Goal: Information Seeking & Learning: Learn about a topic

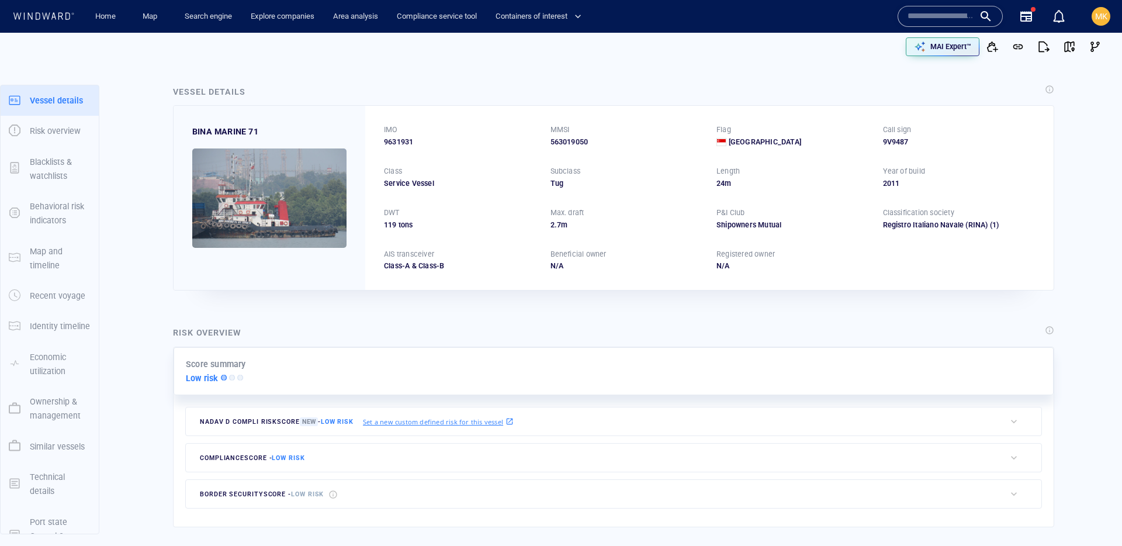
scroll to position [2, 0]
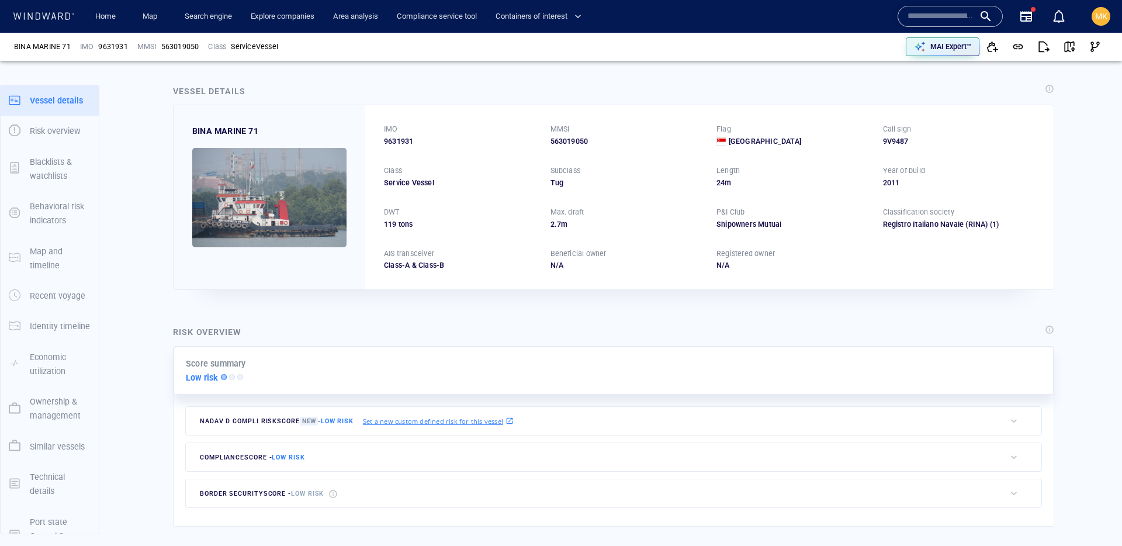
click at [938, 20] on input "text" at bounding box center [940, 17] width 67 height 18
paste input "*******"
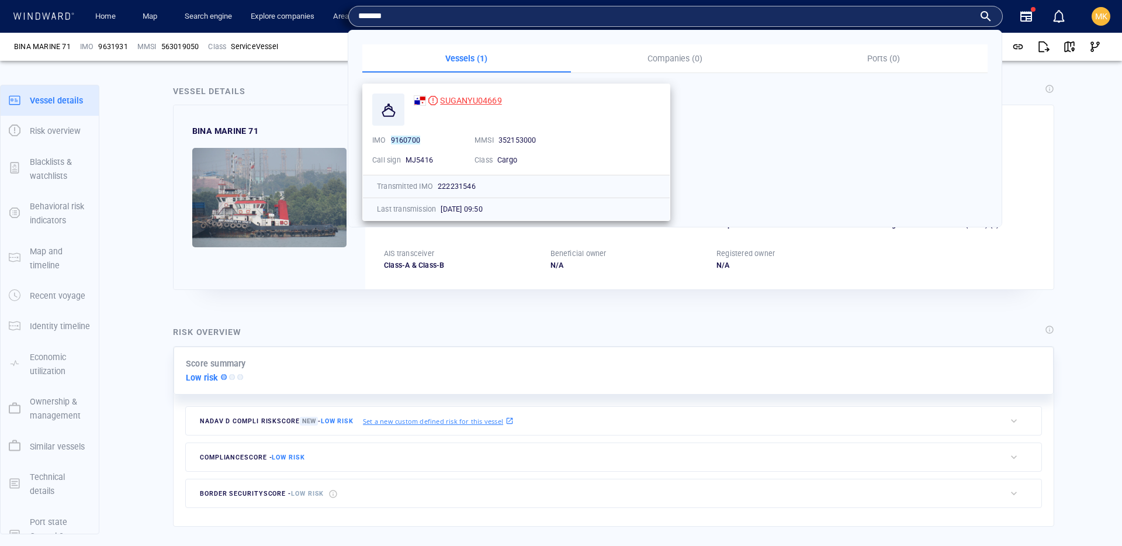
type input "*******"
click at [493, 99] on span "SUGANYU04669" at bounding box center [470, 100] width 61 height 9
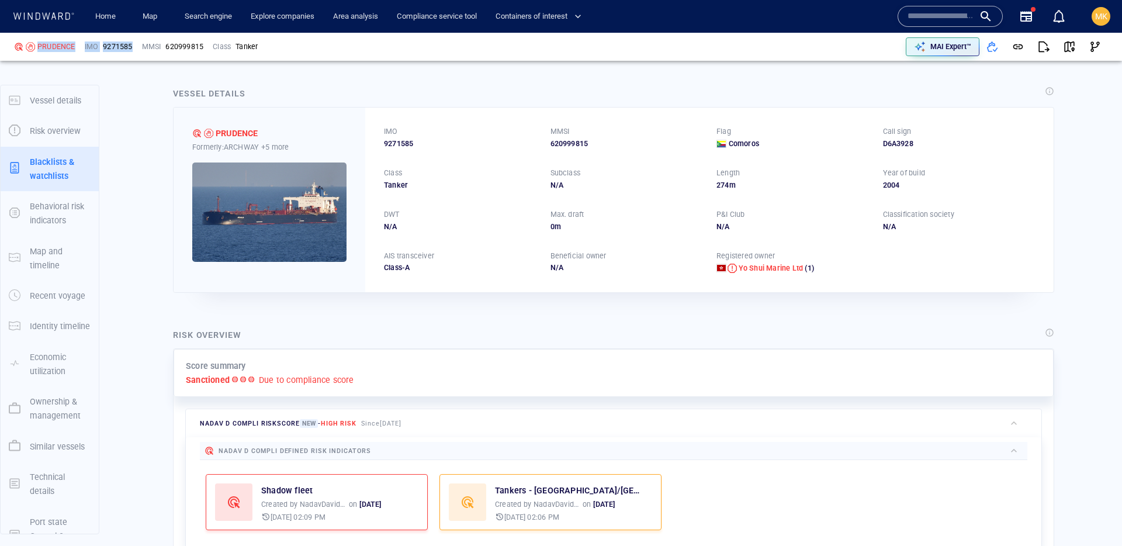
scroll to position [32, 0]
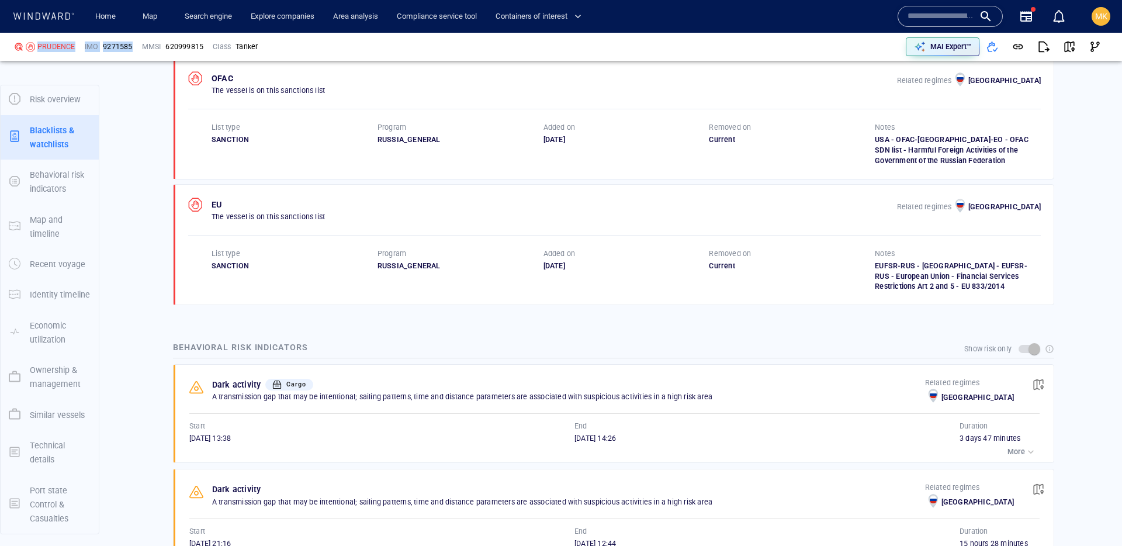
drag, startPoint x: 510, startPoint y: 269, endPoint x: 588, endPoint y: 268, distance: 78.9
click at [588, 268] on div "List type SANCTION Program RUSSIA_GENERAL Added on 17/12/2024 Removed on Curren…" at bounding box center [626, 270] width 829 height 44
click at [588, 268] on div "17/12/2024" at bounding box center [626, 266] width 166 height 11
drag, startPoint x: 531, startPoint y: 267, endPoint x: 600, endPoint y: 269, distance: 69.6
click at [600, 269] on div "List type SANCTION Program RUSSIA_GENERAL Added on 17/12/2024 Removed on Curren…" at bounding box center [626, 270] width 829 height 44
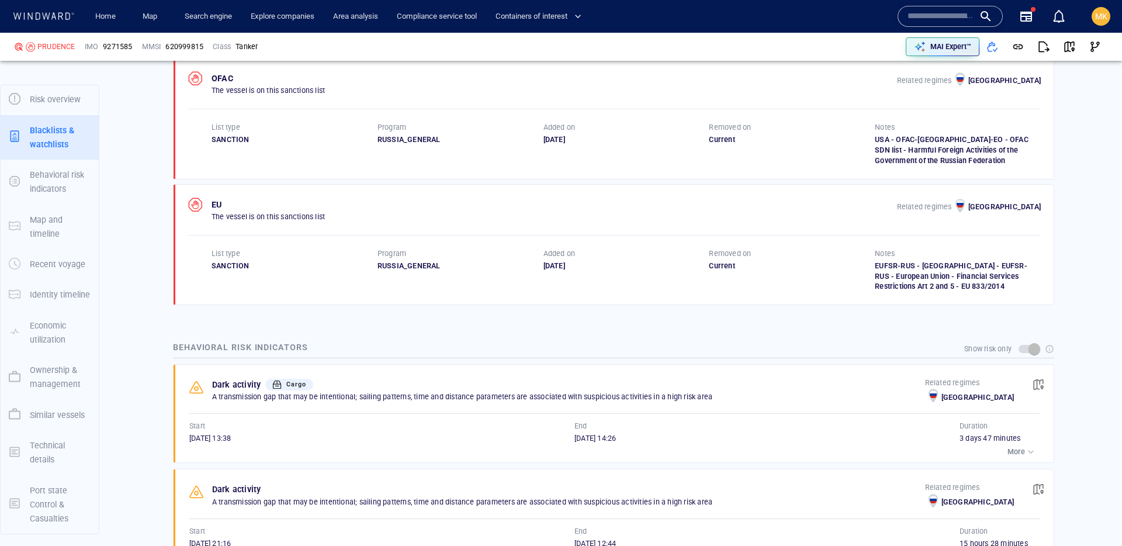
click at [600, 269] on div "17/12/2024" at bounding box center [626, 266] width 166 height 11
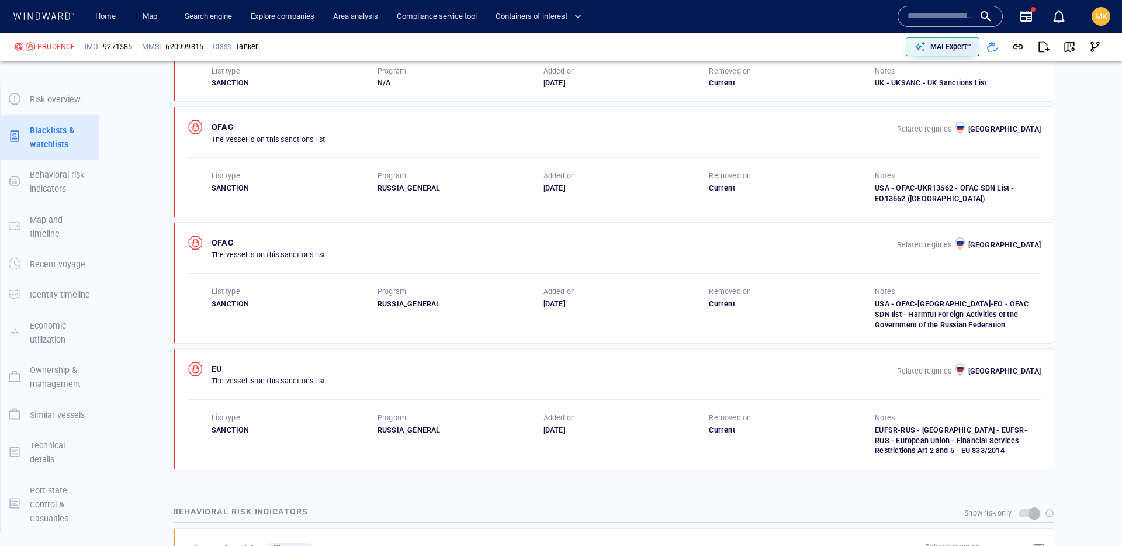
scroll to position [779, 0]
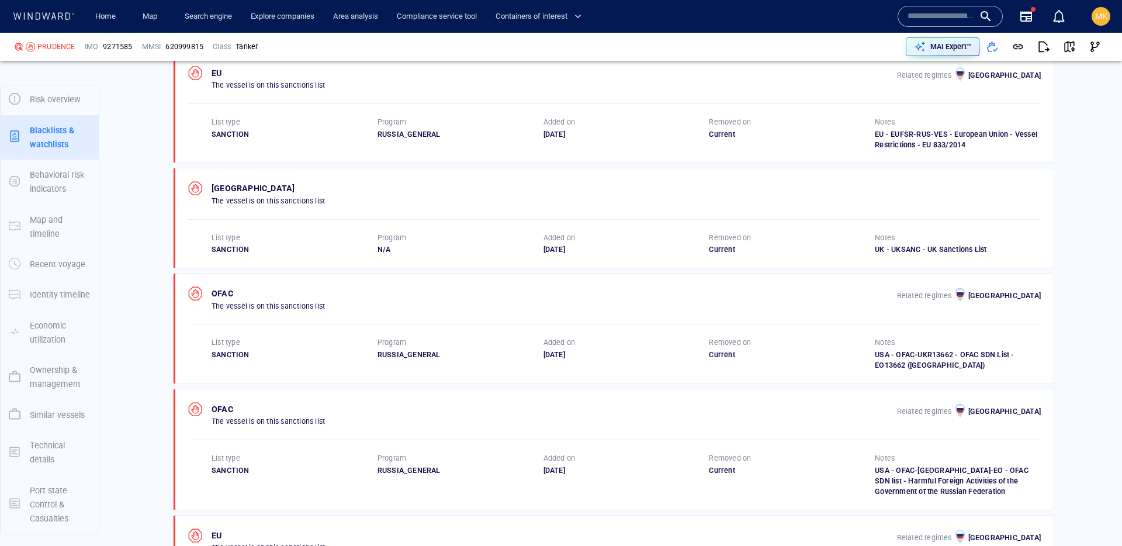
drag, startPoint x: 537, startPoint y: 253, endPoint x: 616, endPoint y: 228, distance: 83.2
click at [618, 244] on div "List type SANCTION Program N/A Added on 22/07/2025 Removed on Current Notes UK …" at bounding box center [626, 244] width 829 height 23
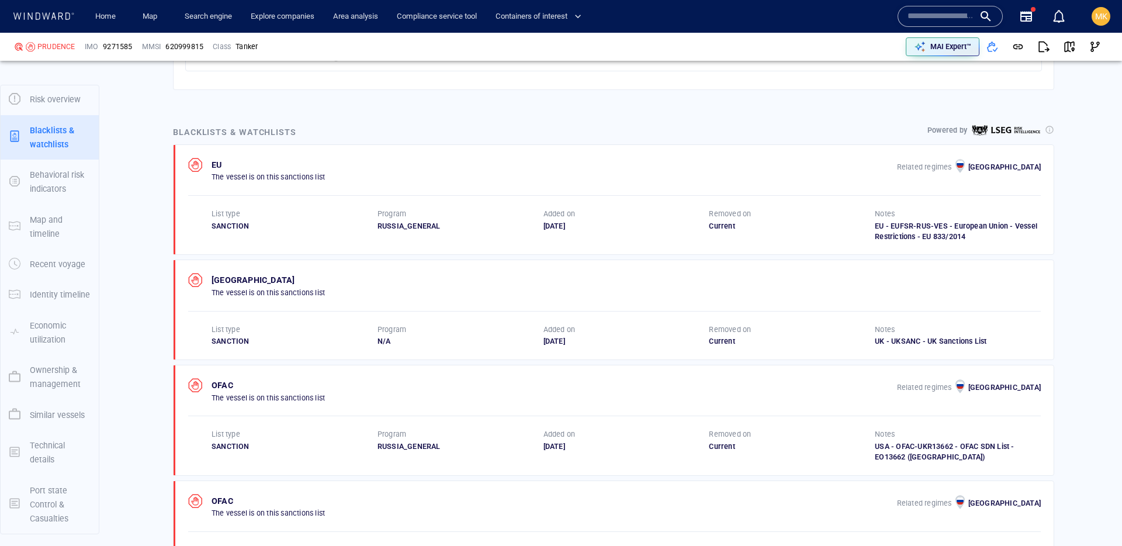
click at [602, 192] on div "EU The vessel is on this sanctions list Related regimes Russia List type SANCTI…" at bounding box center [614, 200] width 853 height 84
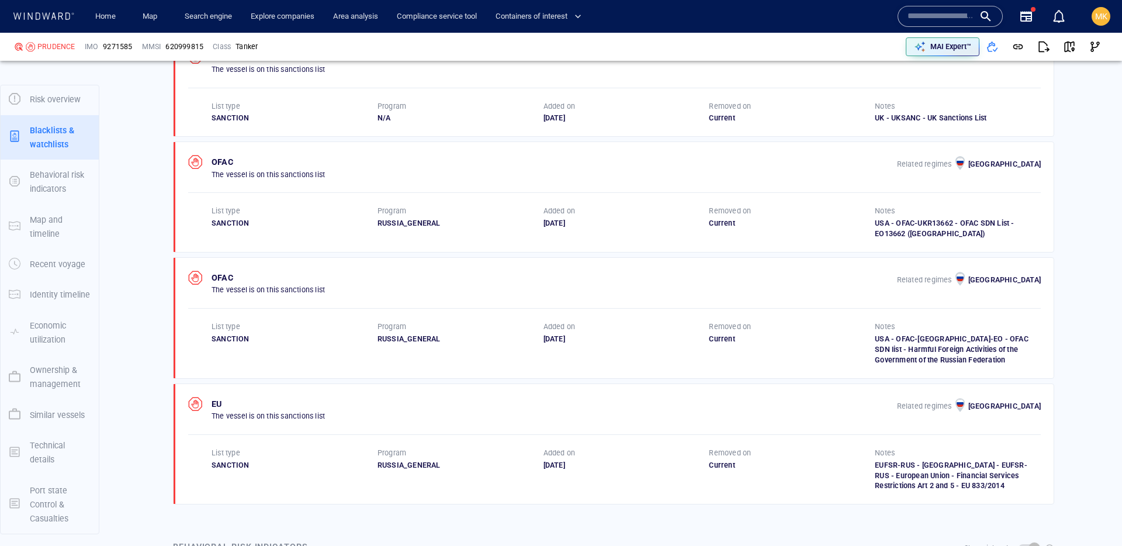
scroll to position [927, 0]
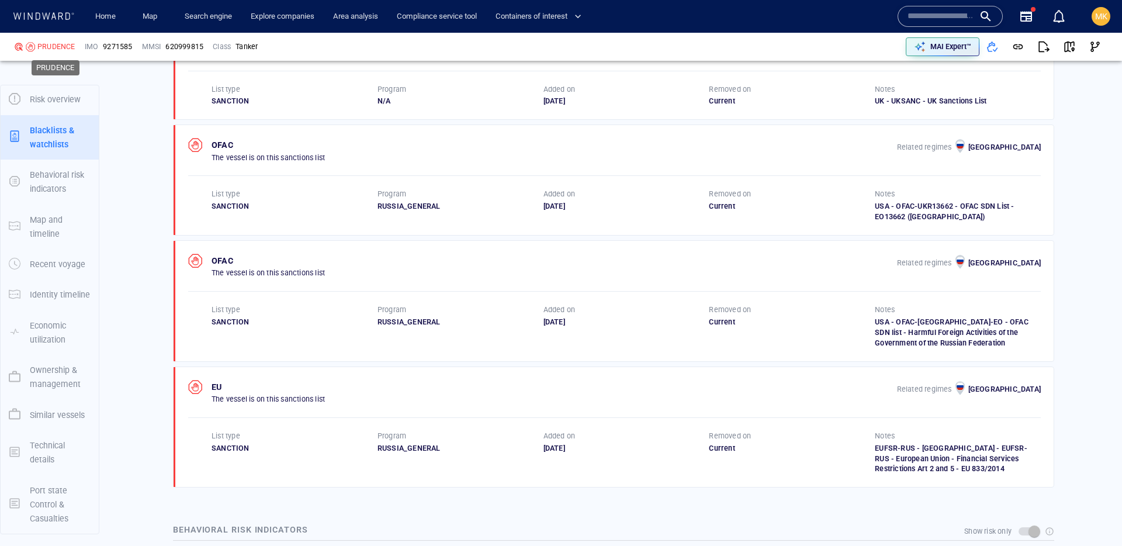
click at [61, 49] on div "PRUDENCE" at bounding box center [56, 46] width 38 height 11
copy div "PRUDENCE"
click at [120, 45] on span "9271585" at bounding box center [117, 46] width 29 height 11
drag, startPoint x: 120, startPoint y: 45, endPoint x: 191, endPoint y: 45, distance: 71.3
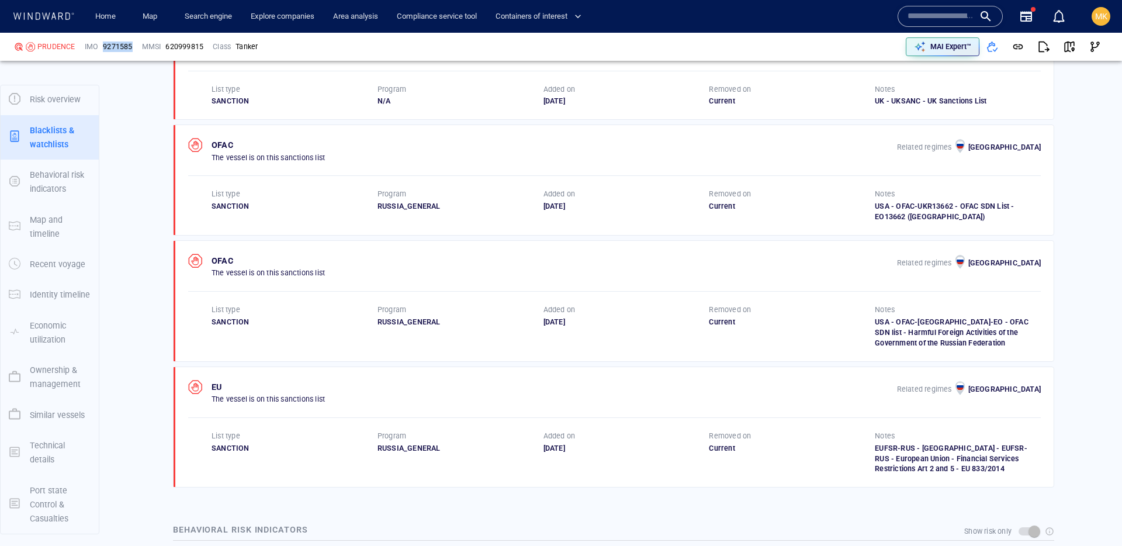
click at [120, 45] on span "9271585" at bounding box center [117, 46] width 29 height 11
copy span "9271585"
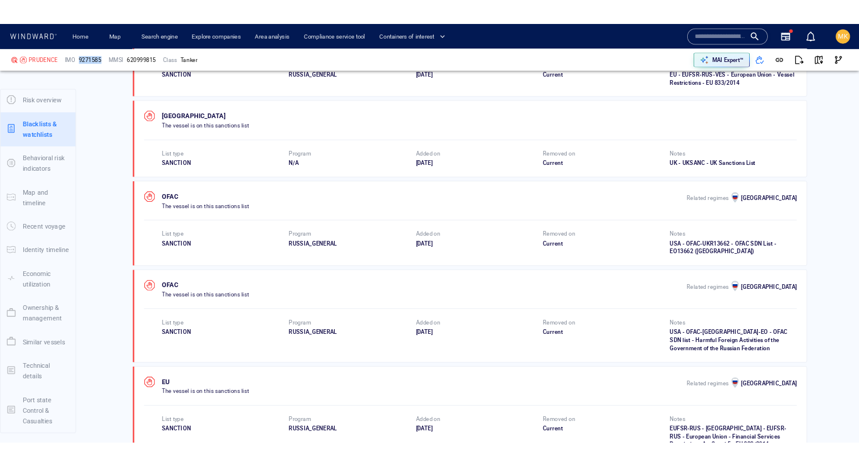
scroll to position [874, 0]
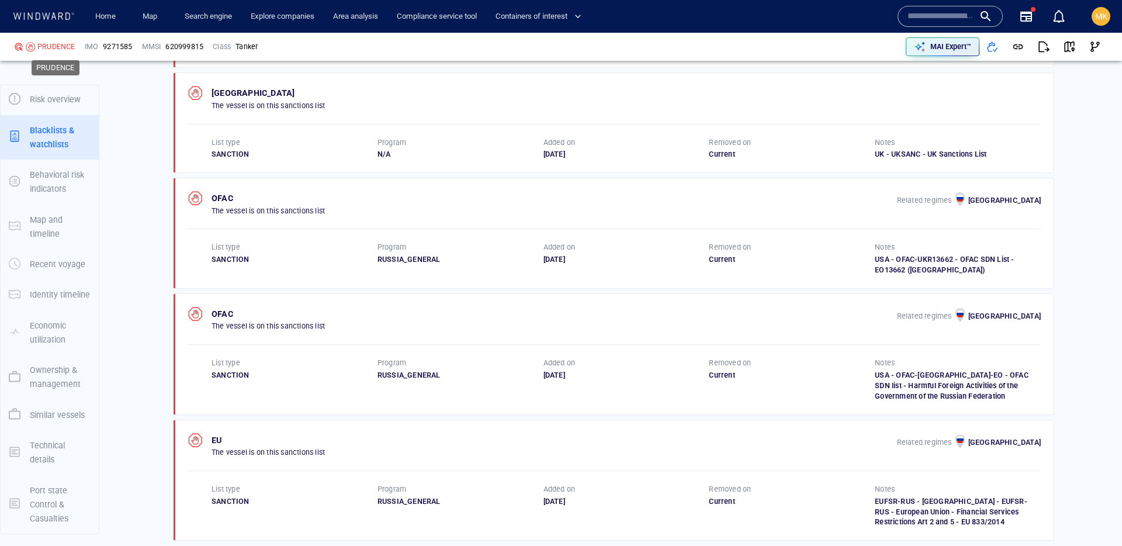
click at [56, 46] on div "PRUDENCE" at bounding box center [56, 46] width 38 height 11
copy div "PRUDENCE"
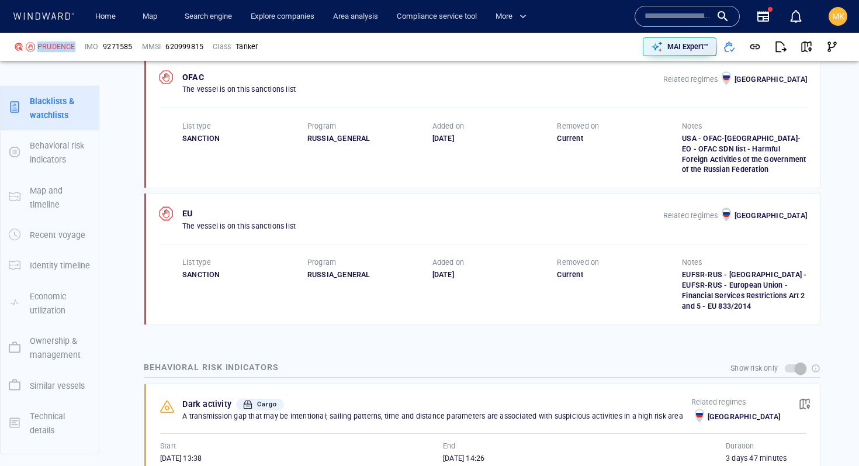
scroll to position [1136, 0]
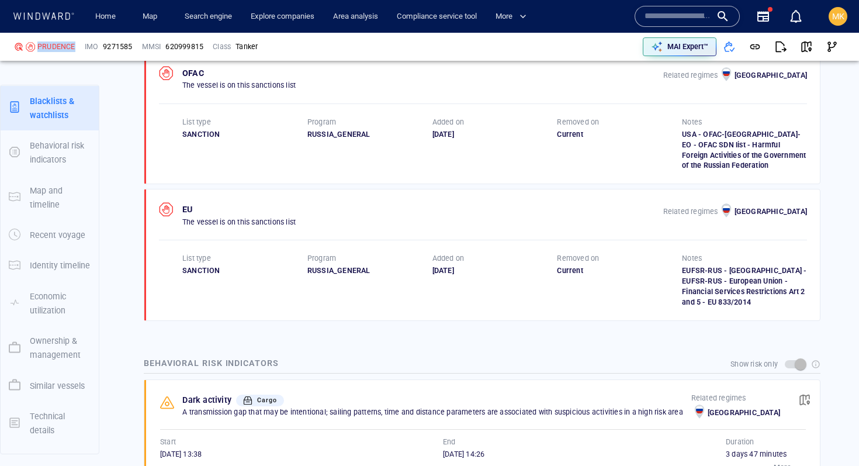
drag, startPoint x: 426, startPoint y: 263, endPoint x: 479, endPoint y: 263, distance: 53.2
click at [480, 262] on div "List type SANCTION Program RUSSIA_GENERAL Added on 17/12/2024 Removed on Curren…" at bounding box center [494, 280] width 625 height 54
click at [479, 265] on div "17/12/2024" at bounding box center [494, 270] width 125 height 11
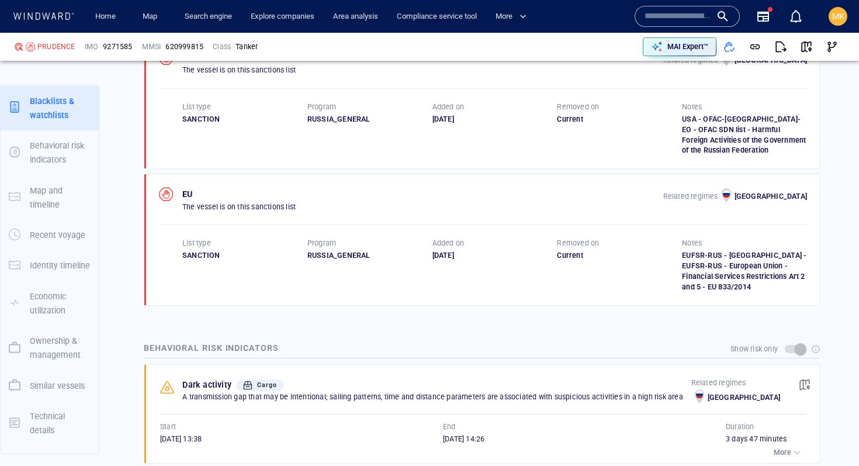
scroll to position [1153, 0]
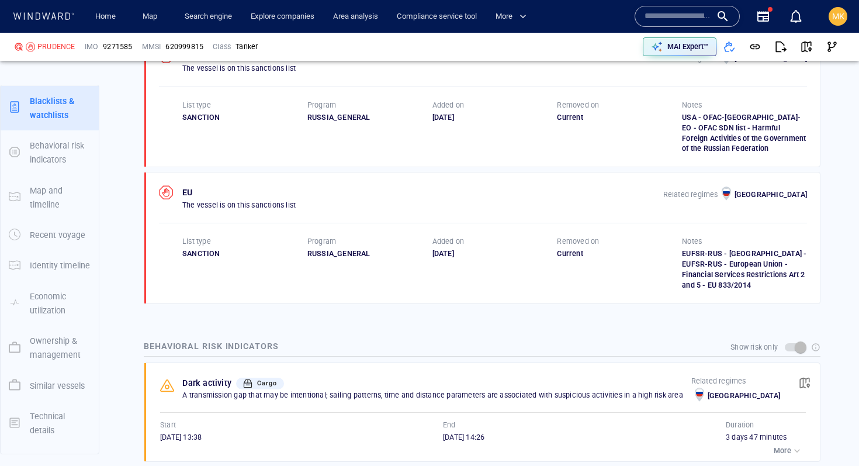
drag, startPoint x: 414, startPoint y: 247, endPoint x: 483, endPoint y: 247, distance: 69.0
click at [484, 247] on div "List type SANCTION Program RUSSIA_GENERAL Added on 17/12/2024 Removed on Curren…" at bounding box center [494, 263] width 625 height 54
click at [483, 248] on div "17/12/2024" at bounding box center [494, 253] width 125 height 11
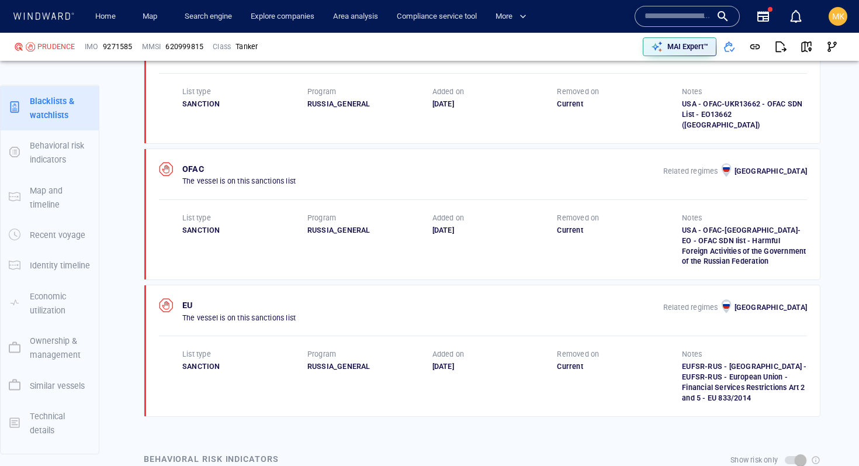
scroll to position [858, 0]
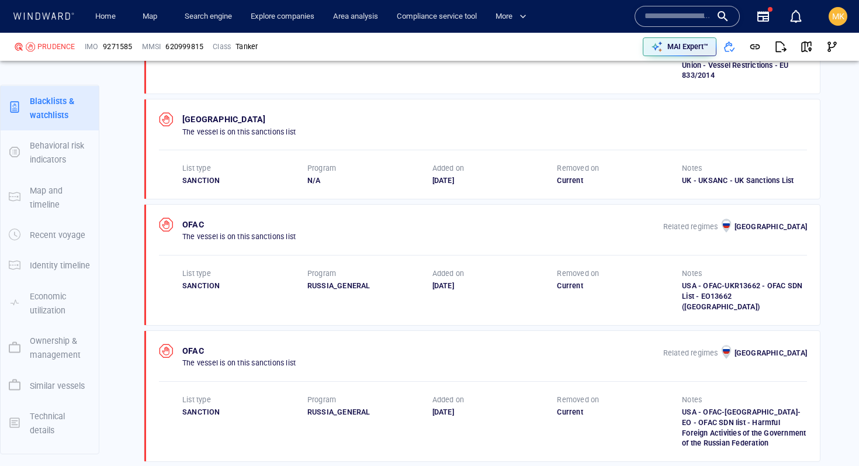
drag, startPoint x: 555, startPoint y: 176, endPoint x: 583, endPoint y: 178, distance: 28.7
click at [583, 178] on div "List type SANCTION Program N/A Added on 22/07/2025 Removed on Current Notes UK …" at bounding box center [494, 174] width 625 height 23
click at [583, 178] on div "Current" at bounding box center [619, 180] width 125 height 11
drag, startPoint x: 583, startPoint y: 178, endPoint x: 555, endPoint y: 178, distance: 28.0
click at [555, 178] on div "List type SANCTION Program N/A Added on 22/07/2025 Removed on Current Notes UK …" at bounding box center [494, 174] width 625 height 23
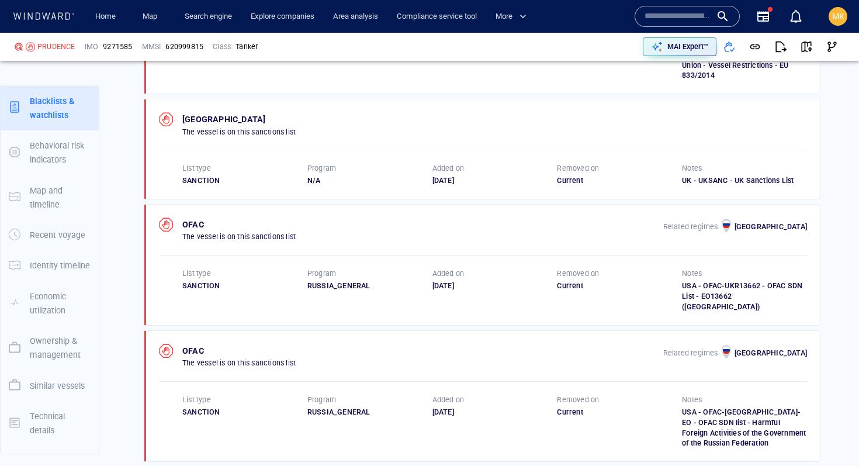
click at [555, 178] on div "22/07/2025" at bounding box center [494, 180] width 125 height 11
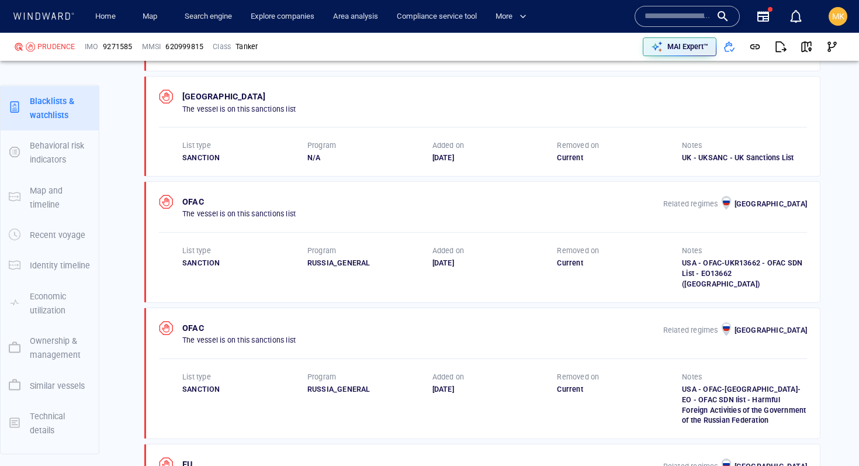
click at [656, 20] on input "text" at bounding box center [678, 17] width 67 height 18
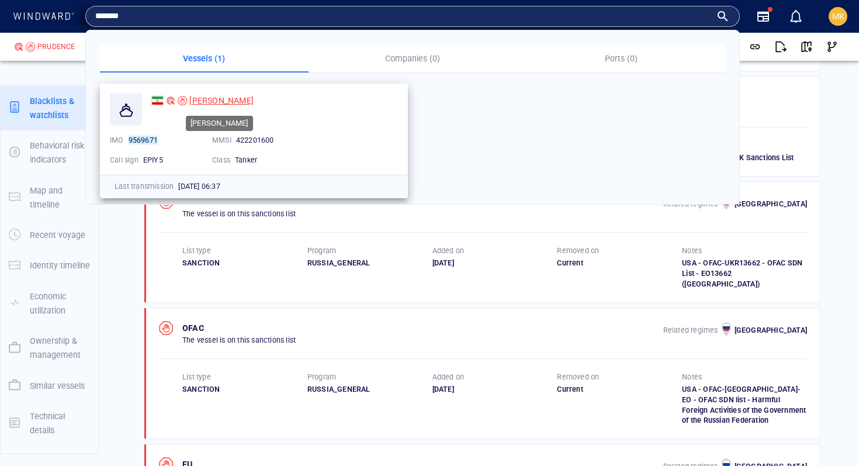
type input "*******"
click at [203, 97] on span "DINO I" at bounding box center [221, 100] width 64 height 9
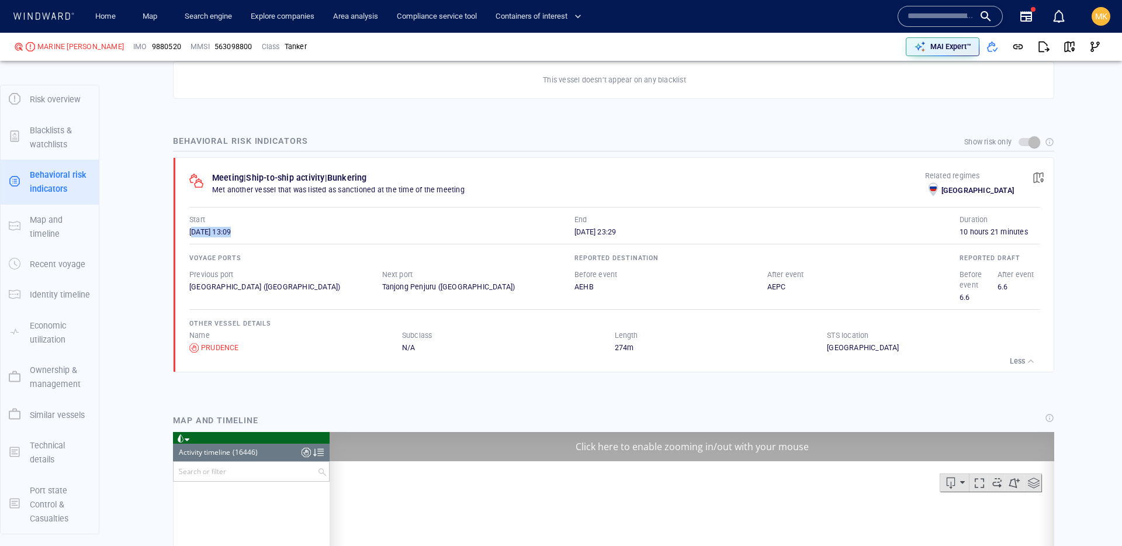
scroll to position [528228, 0]
drag, startPoint x: 0, startPoint y: 0, endPoint x: 261, endPoint y: 229, distance: 347.4
click at [261, 229] on div "10/12/2024 13:09" at bounding box center [381, 232] width 385 height 11
click at [262, 229] on div "10/12/2024 13:09" at bounding box center [381, 232] width 385 height 11
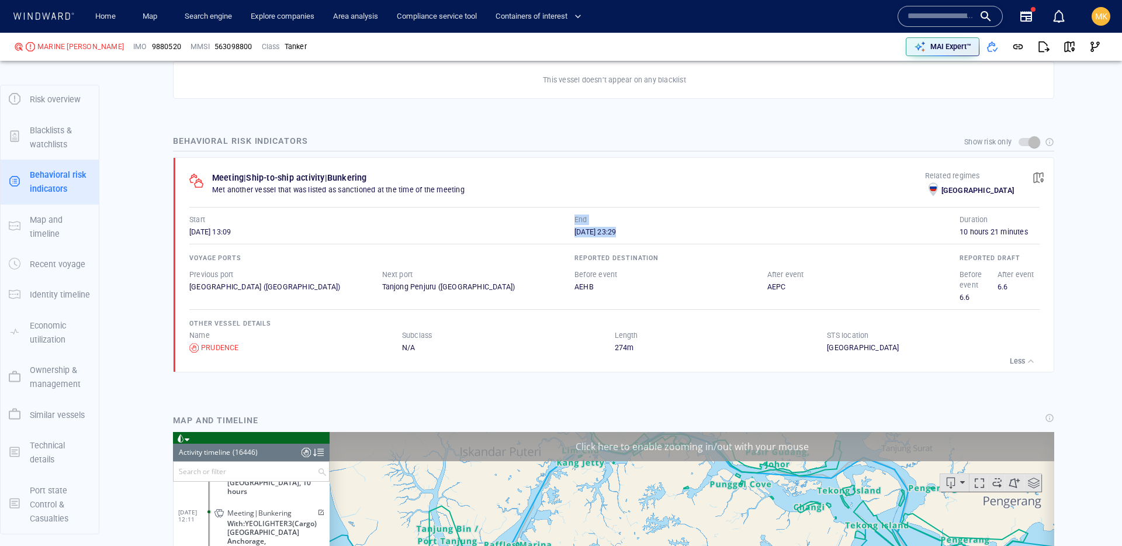
drag, startPoint x: 536, startPoint y: 232, endPoint x: 645, endPoint y: 231, distance: 108.7
click at [645, 231] on div "Start 10/12/2024 13:09 End 10/12/2024 23:29" at bounding box center [574, 225] width 770 height 23
click at [645, 231] on div "10/12/2024 23:29" at bounding box center [766, 232] width 385 height 11
drag, startPoint x: 645, startPoint y: 231, endPoint x: 575, endPoint y: 239, distance: 70.6
click at [575, 239] on div "Meeting | Ship-to-ship activity | Bunkering Met another vessel that was listed …" at bounding box center [617, 265] width 872 height 214
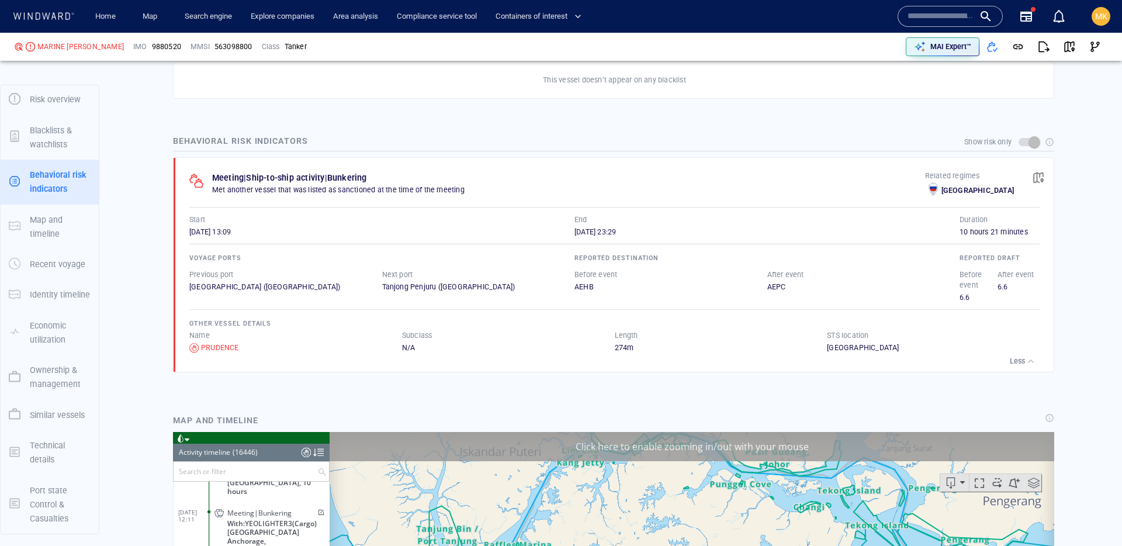
click at [576, 233] on span "10/12/2024 23:29" at bounding box center [594, 231] width 41 height 9
click at [1037, 176] on span "button" at bounding box center [1039, 178] width 12 height 12
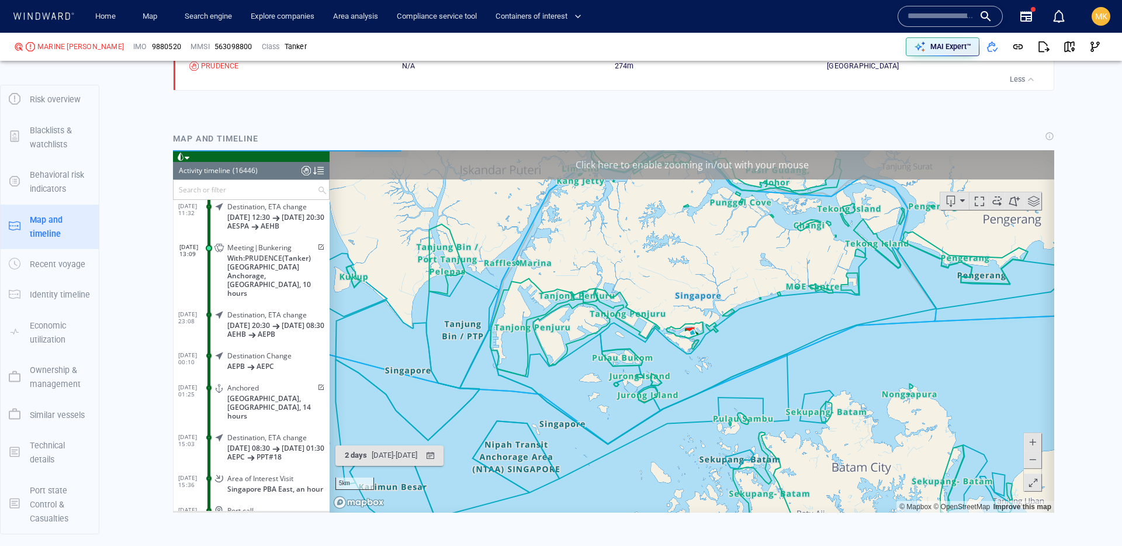
scroll to position [1032, 0]
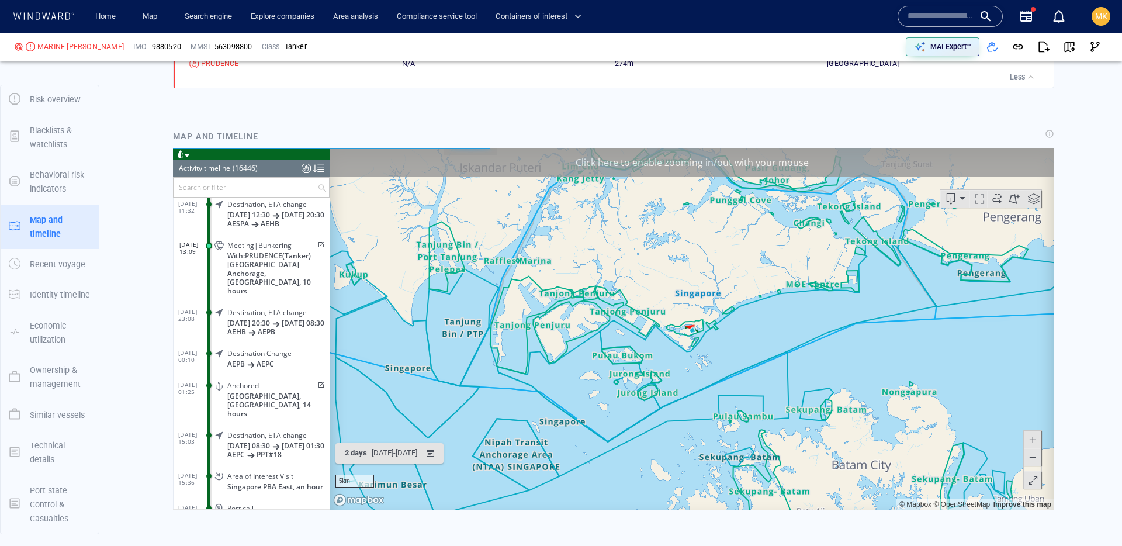
click at [316, 243] on span at bounding box center [320, 244] width 10 height 7
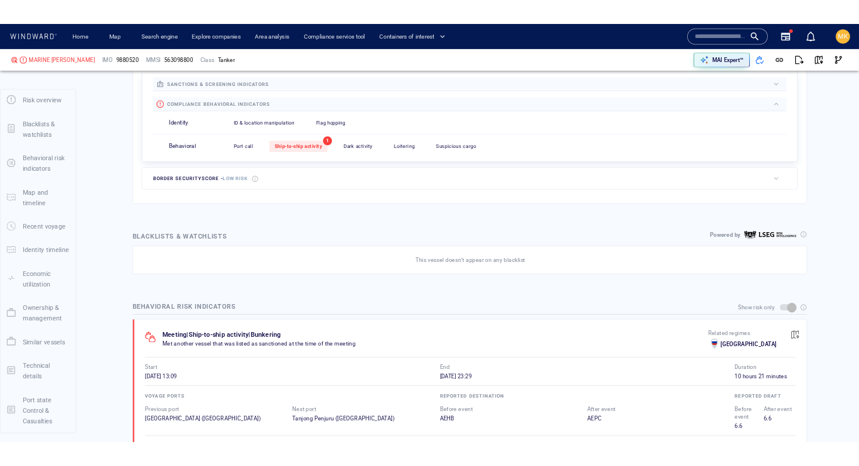
scroll to position [518, 0]
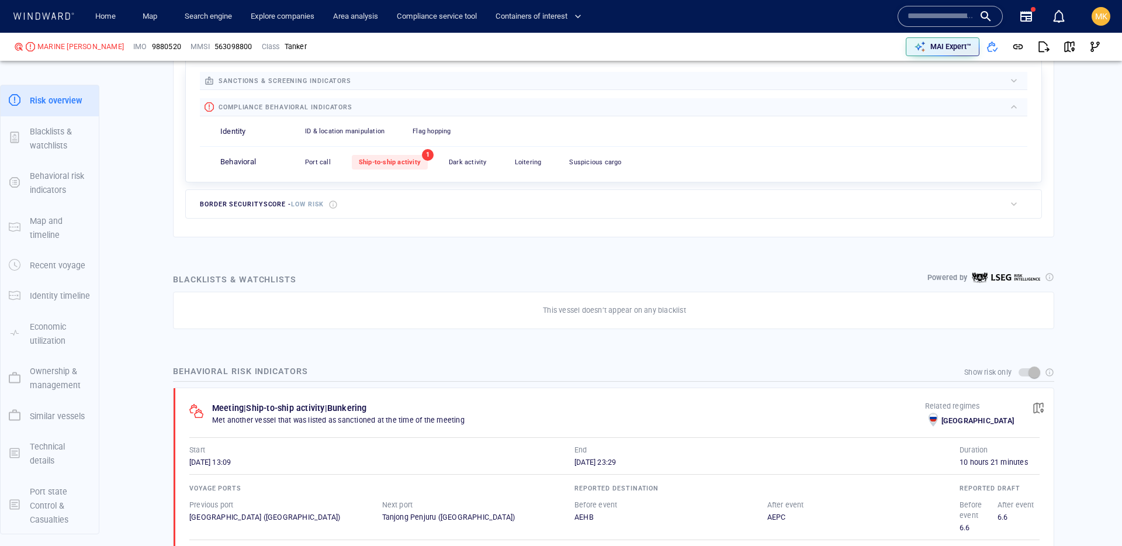
drag, startPoint x: 225, startPoint y: 422, endPoint x: 276, endPoint y: 421, distance: 50.8
click at [269, 421] on p "Met another vessel that was listed as sanctioned at the time of the meeting" at bounding box center [568, 420] width 713 height 11
drag, startPoint x: 276, startPoint y: 421, endPoint x: 469, endPoint y: 427, distance: 192.9
click at [466, 428] on div "Meeting | Ship-to-ship activity | Bunkering Met another vessel that was listed …" at bounding box center [568, 415] width 713 height 29
click at [473, 426] on div "Meeting | Ship-to-ship activity | Bunkering Met another vessel that was listed …" at bounding box center [568, 415] width 713 height 29
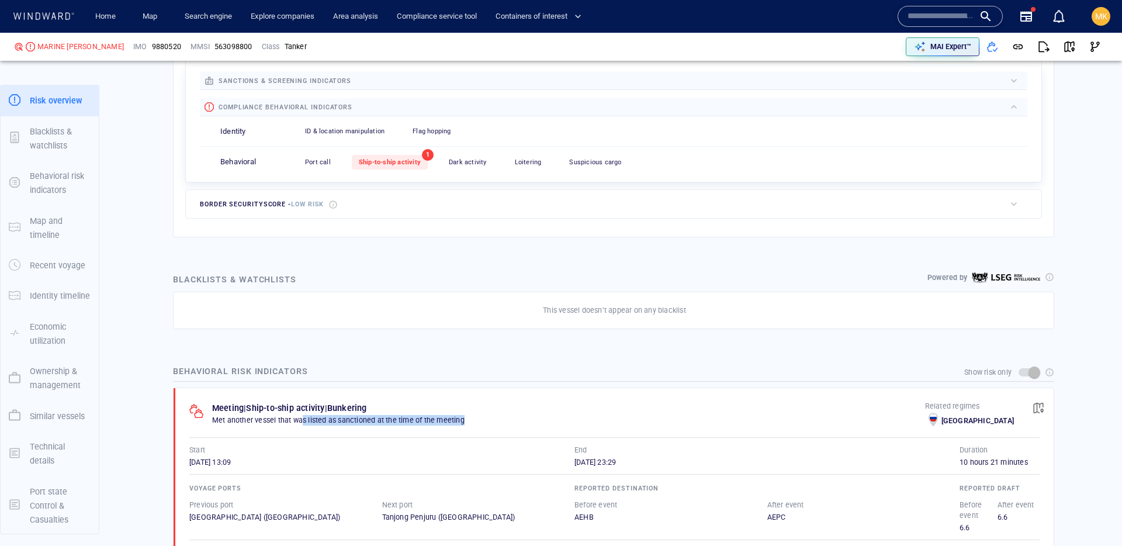
drag, startPoint x: 474, startPoint y: 425, endPoint x: 303, endPoint y: 418, distance: 171.4
click at [303, 418] on div "Meeting | Ship-to-ship activity | Bunkering Met another vessel that was listed …" at bounding box center [568, 415] width 713 height 29
click at [303, 418] on p "Met another vessel that was listed as sanctioned at the time of the meeting" at bounding box center [568, 420] width 713 height 11
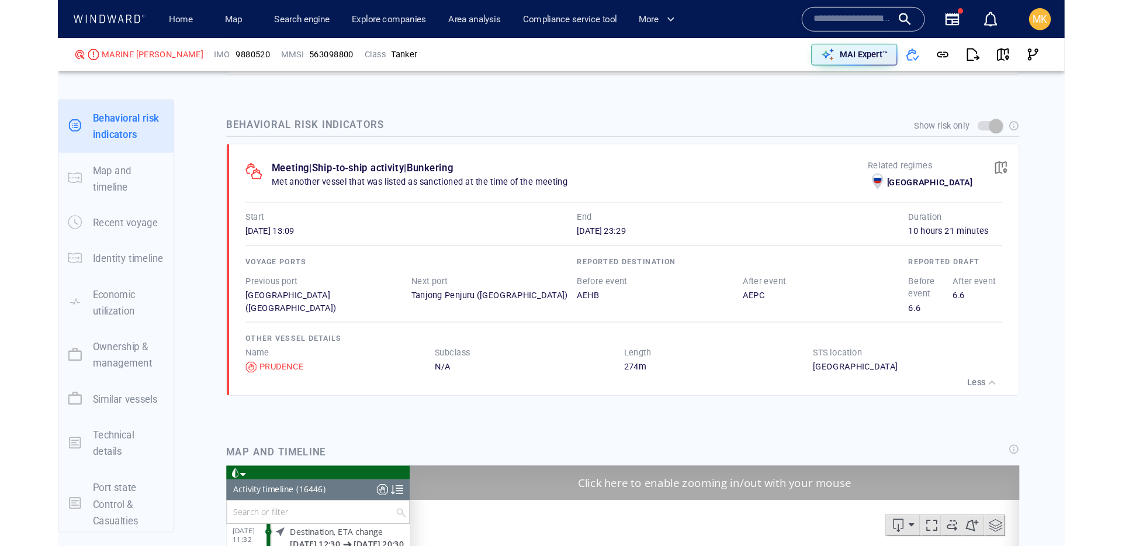
scroll to position [783, 0]
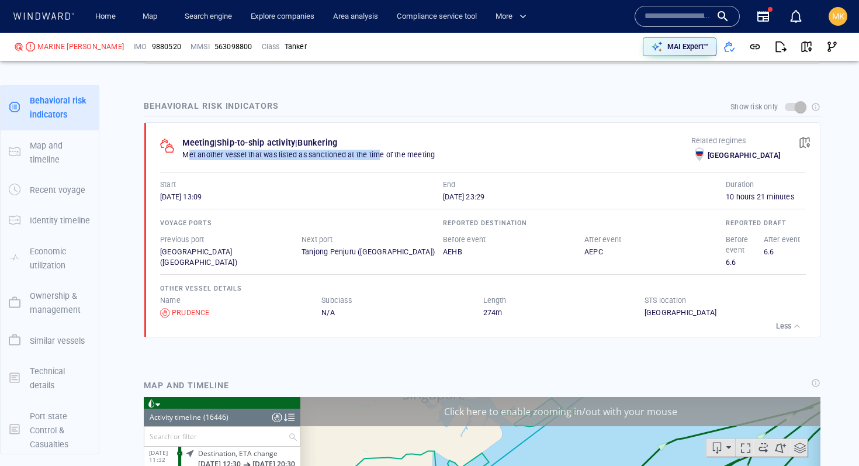
drag, startPoint x: 190, startPoint y: 155, endPoint x: 383, endPoint y: 157, distance: 192.8
click at [383, 157] on p "Met another vessel that was listed as sanctioned at the time of the meeting" at bounding box center [436, 155] width 508 height 11
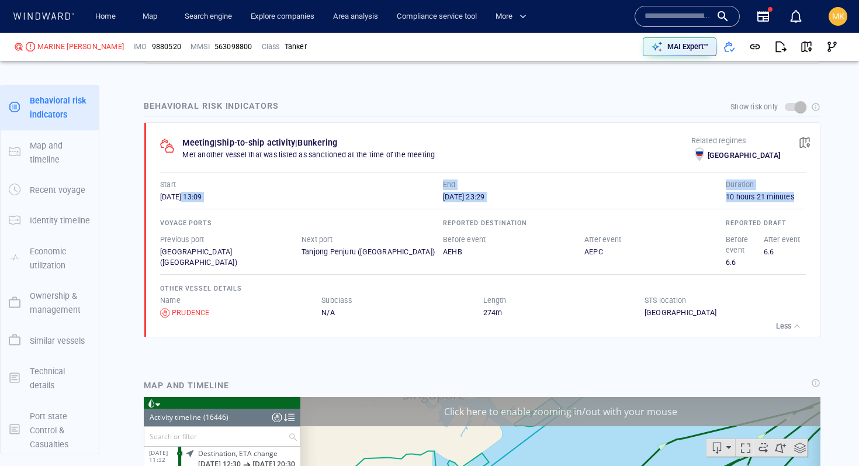
drag, startPoint x: 155, startPoint y: 204, endPoint x: 183, endPoint y: 199, distance: 27.9
click at [183, 199] on div "Meeting | Ship-to-ship activity | Bunkering Met another vessel that was listed …" at bounding box center [486, 230] width 668 height 214
click at [183, 199] on span "10/12/2024 13:09" at bounding box center [180, 196] width 41 height 9
drag, startPoint x: 219, startPoint y: 148, endPoint x: 339, endPoint y: 148, distance: 120.4
click at [337, 148] on div "Meeting | Ship-to-ship activity | Bunkering" at bounding box center [259, 143] width 155 height 14
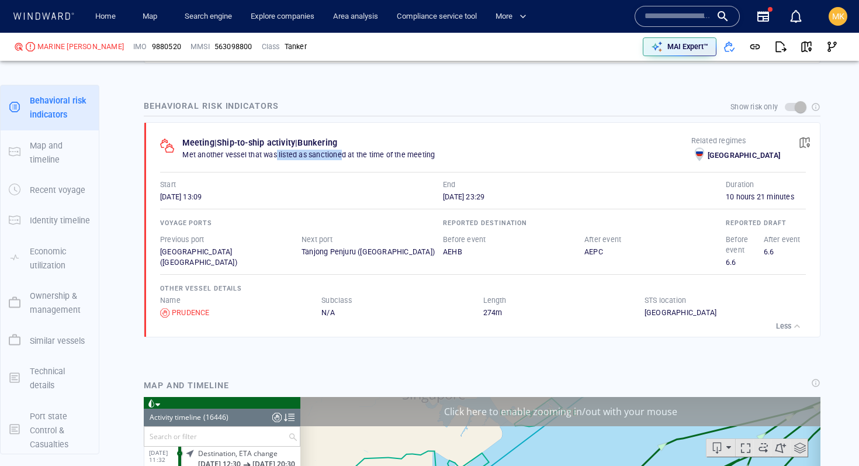
drag, startPoint x: 343, startPoint y: 157, endPoint x: 277, endPoint y: 160, distance: 66.1
click at [277, 160] on p "Met another vessel that was listed as sanctioned at the time of the meeting" at bounding box center [436, 155] width 508 height 11
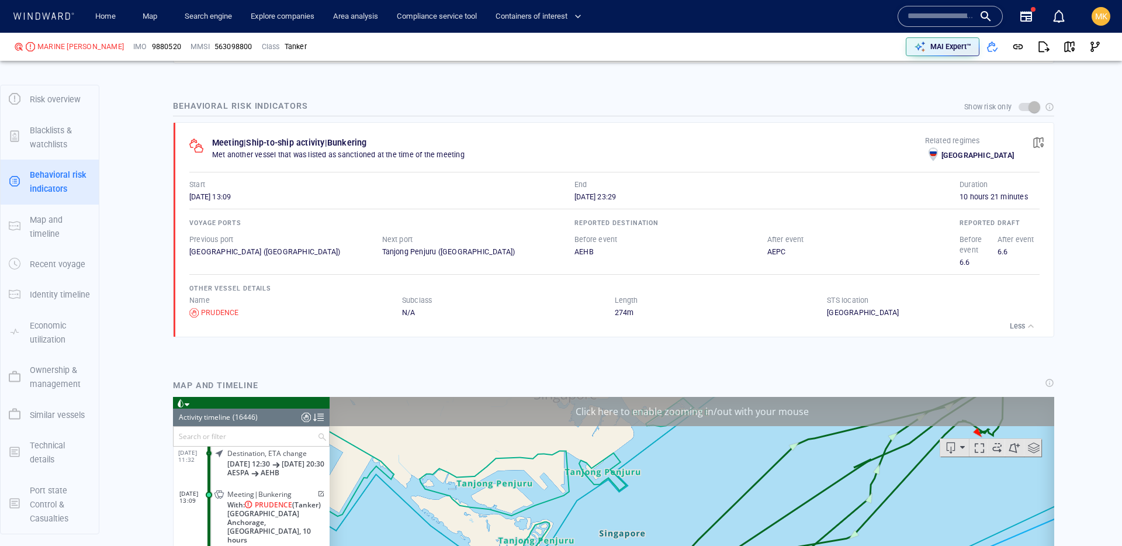
click at [152, 50] on span "9880520" at bounding box center [166, 46] width 29 height 11
copy span "9880520"
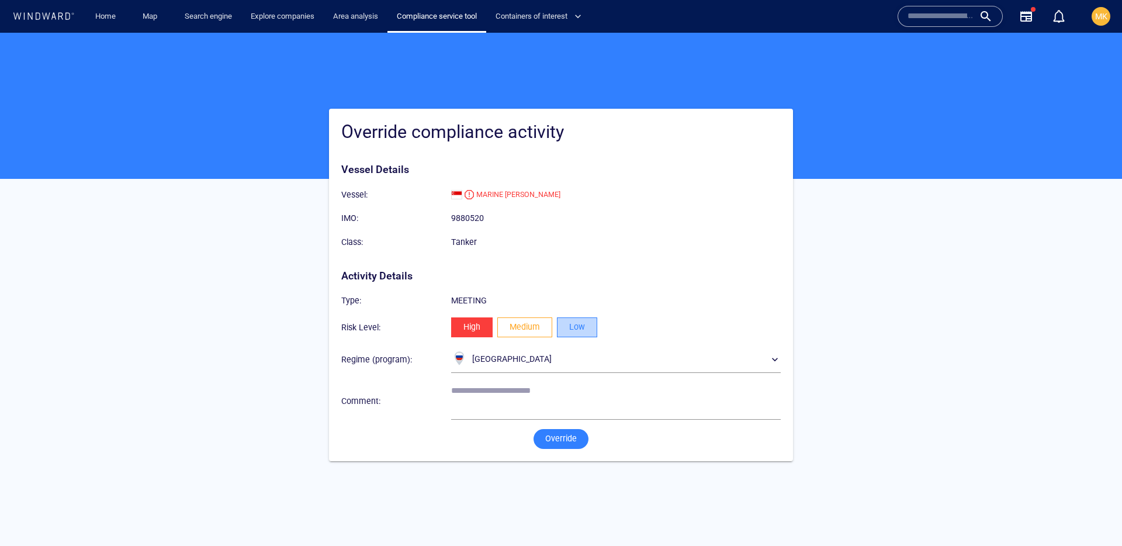
click at [566, 331] on button "Low" at bounding box center [577, 327] width 40 height 20
click at [498, 394] on textarea at bounding box center [616, 401] width 330 height 30
click at [511, 390] on textarea "**" at bounding box center [616, 401] width 330 height 30
type textarea "**********"
click at [576, 431] on span "Override" at bounding box center [561, 438] width 32 height 15
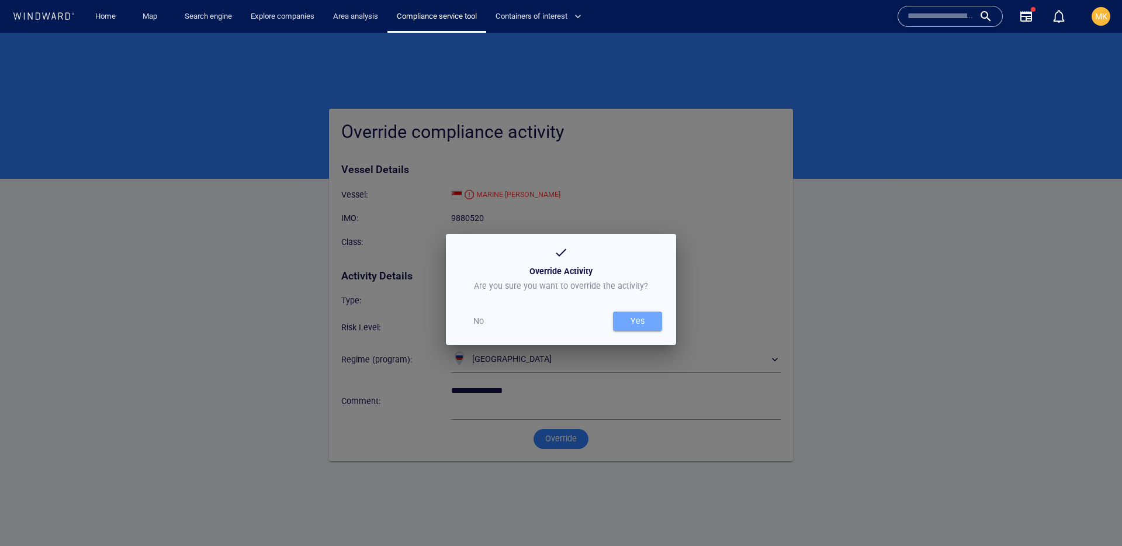
click at [645, 327] on div "Yes" at bounding box center [637, 320] width 19 height 19
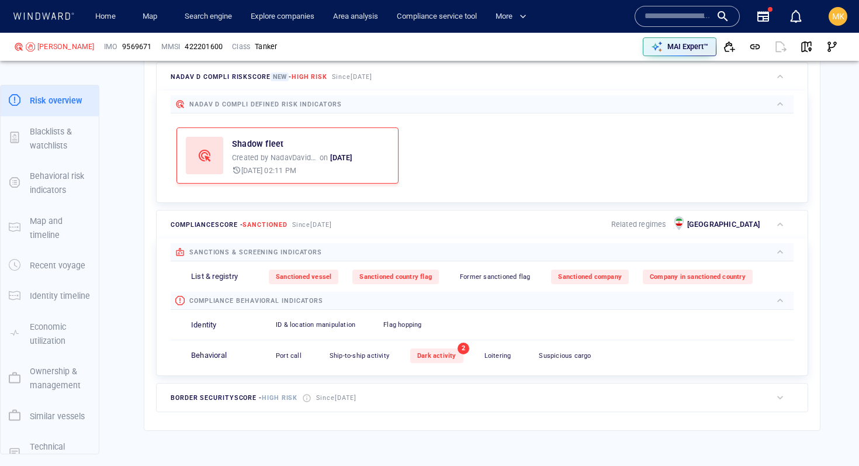
scroll to position [361, 0]
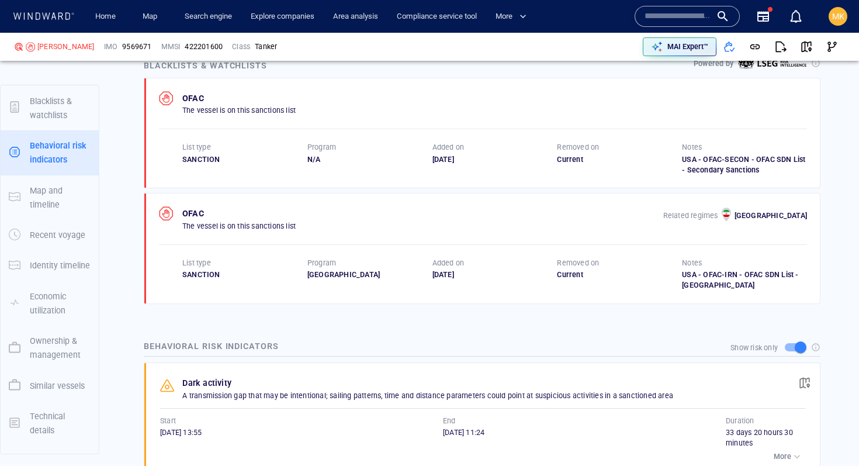
scroll to position [753, 0]
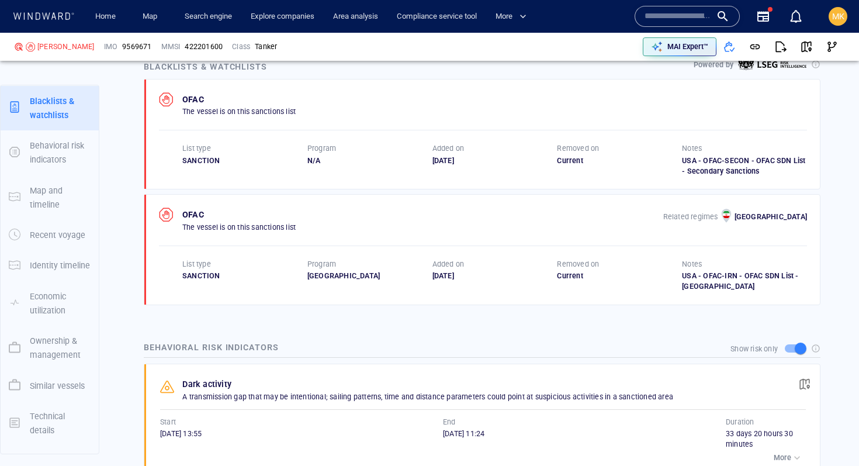
click at [691, 9] on input "text" at bounding box center [678, 17] width 67 height 18
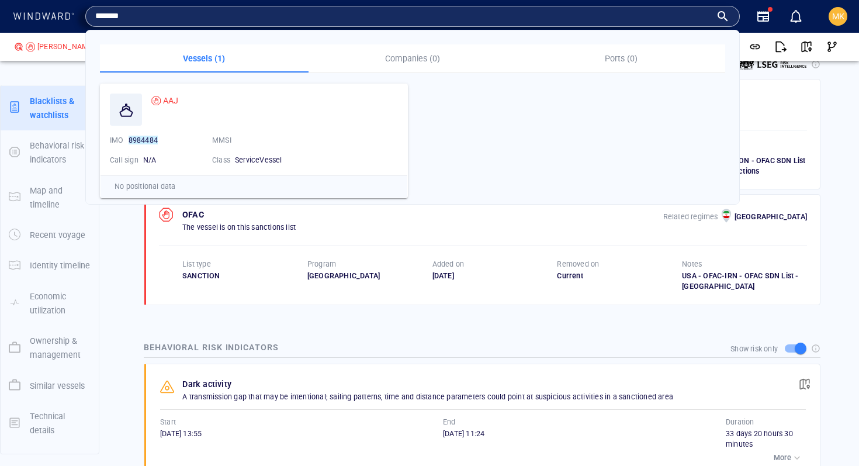
click at [99, 12] on input "*******" at bounding box center [403, 17] width 616 height 18
type input "*******"
click at [171, 102] on span "AAJ" at bounding box center [171, 100] width 16 height 9
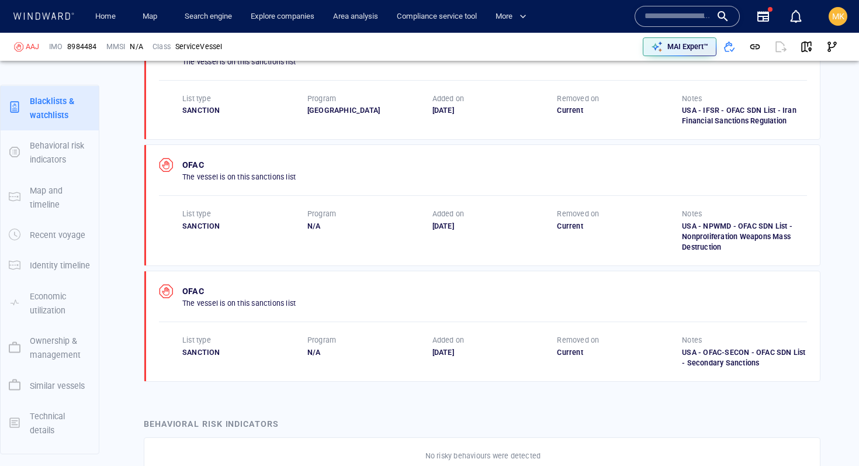
scroll to position [854, 0]
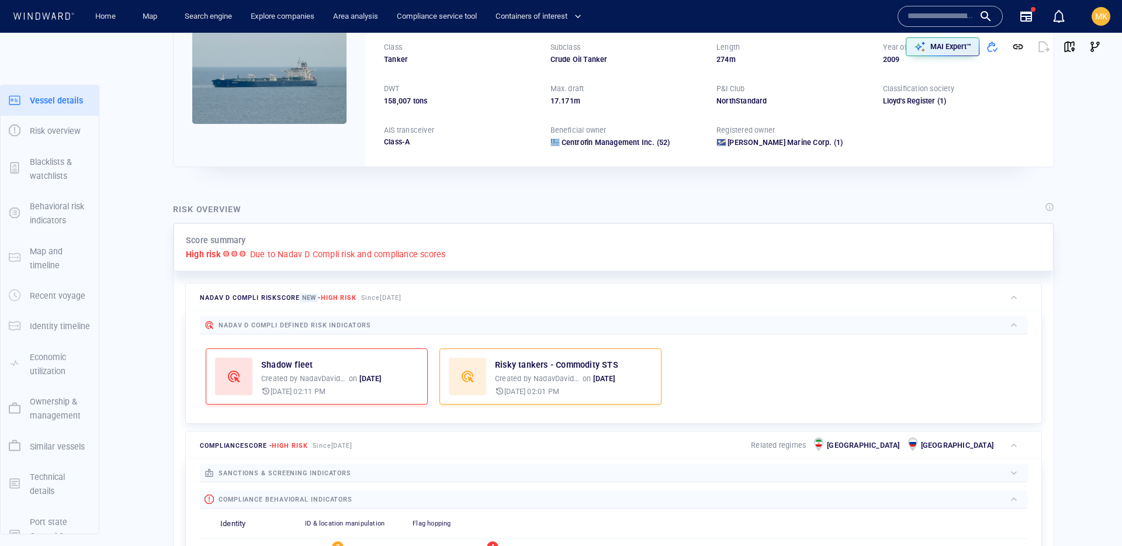
scroll to position [30, 0]
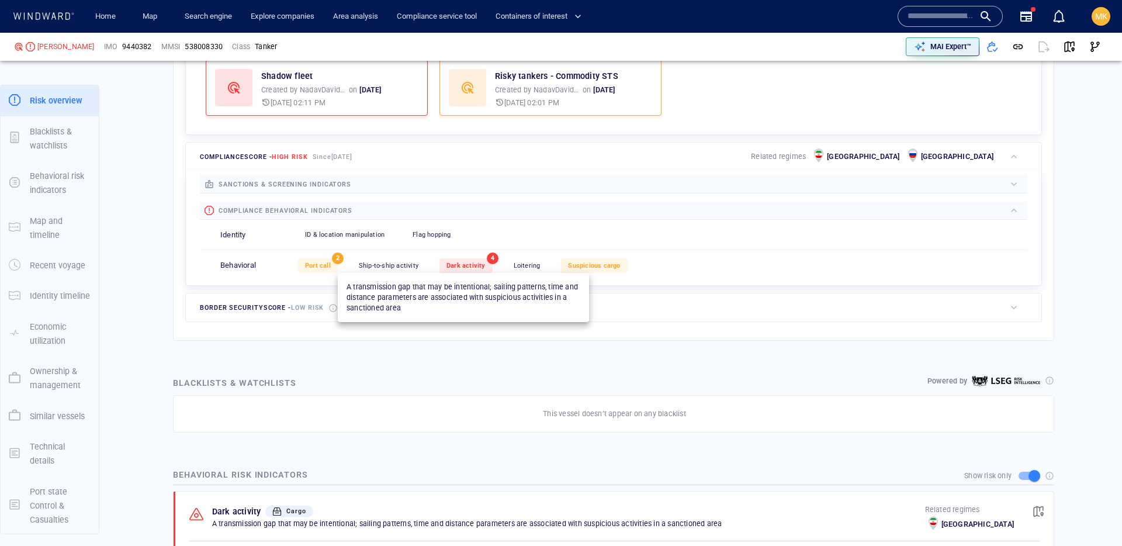
click at [467, 266] on span "Dark activity" at bounding box center [465, 266] width 39 height 8
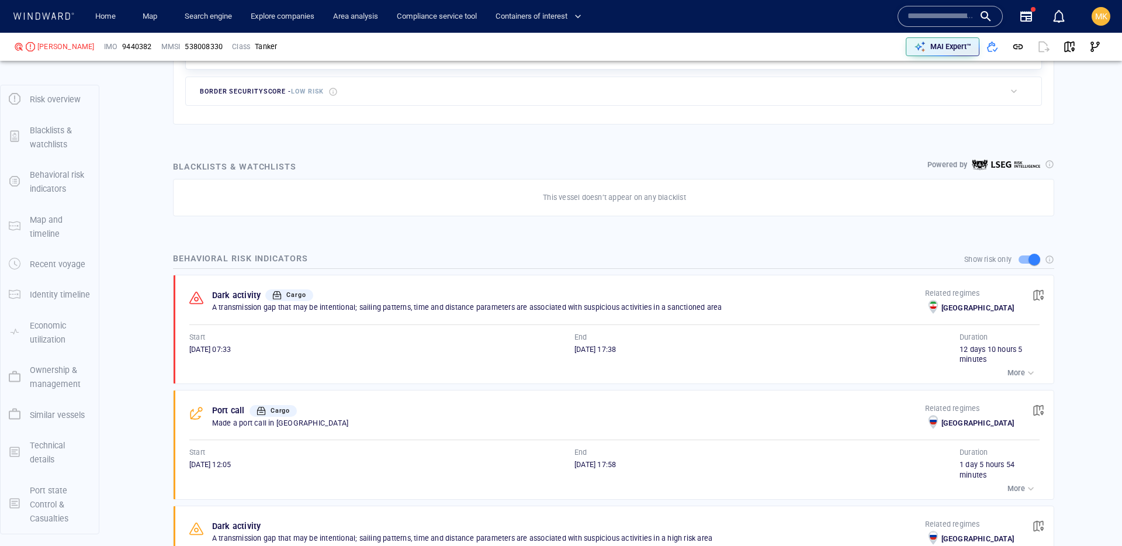
scroll to position [642, 0]
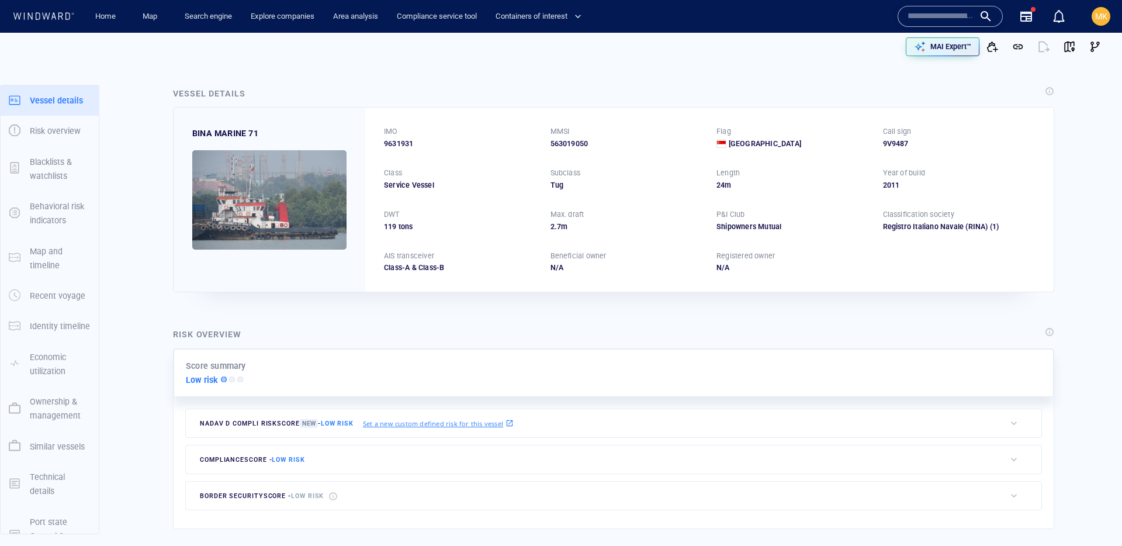
click at [946, 15] on input "text" at bounding box center [940, 17] width 67 height 18
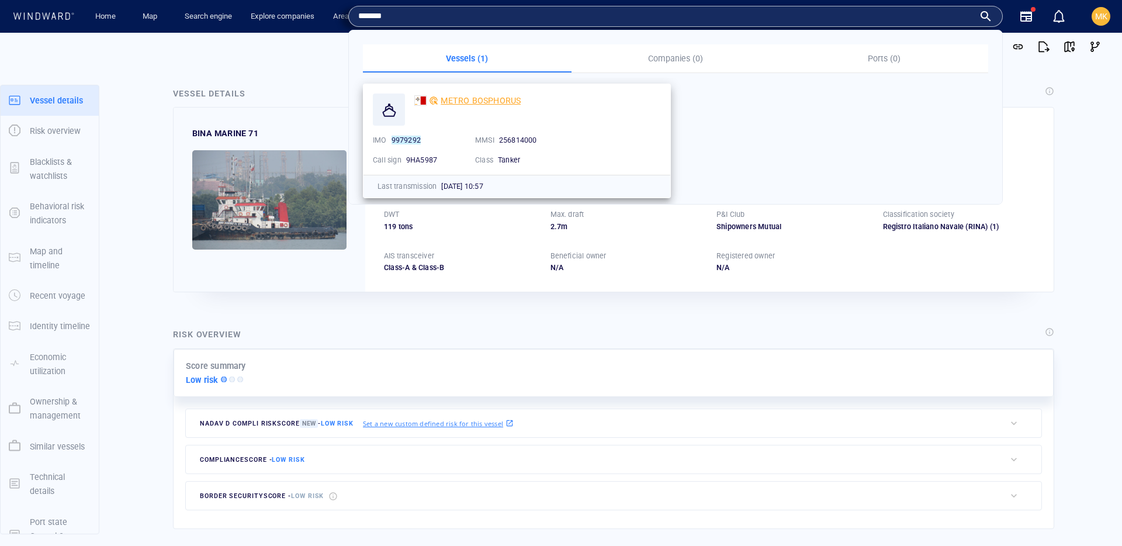
type input "*******"
click at [515, 93] on div "METRO BOSPHORUS" at bounding box center [481, 100] width 80 height 14
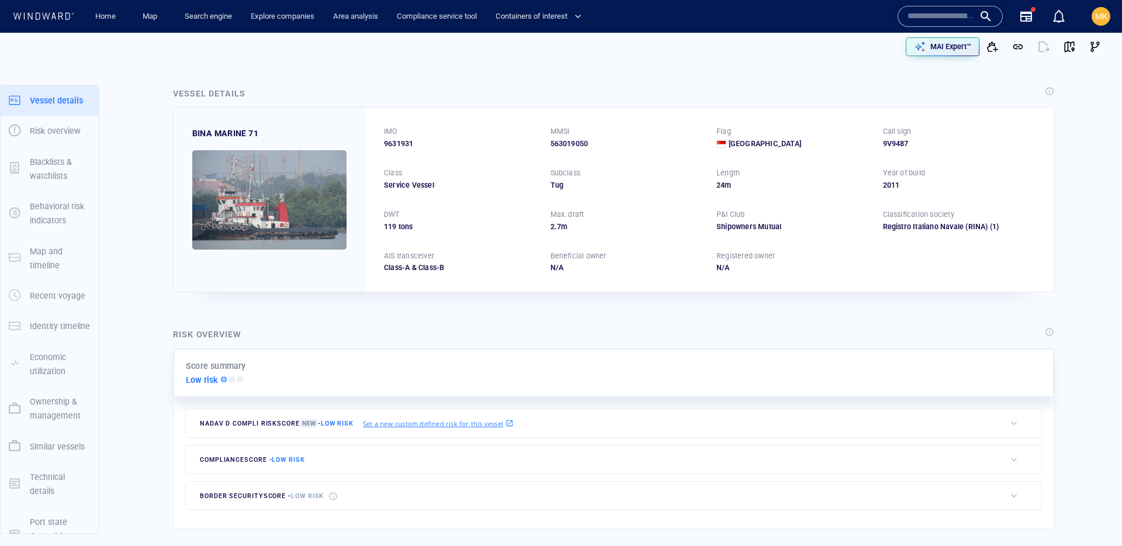
click at [933, 10] on input "text" at bounding box center [940, 17] width 67 height 18
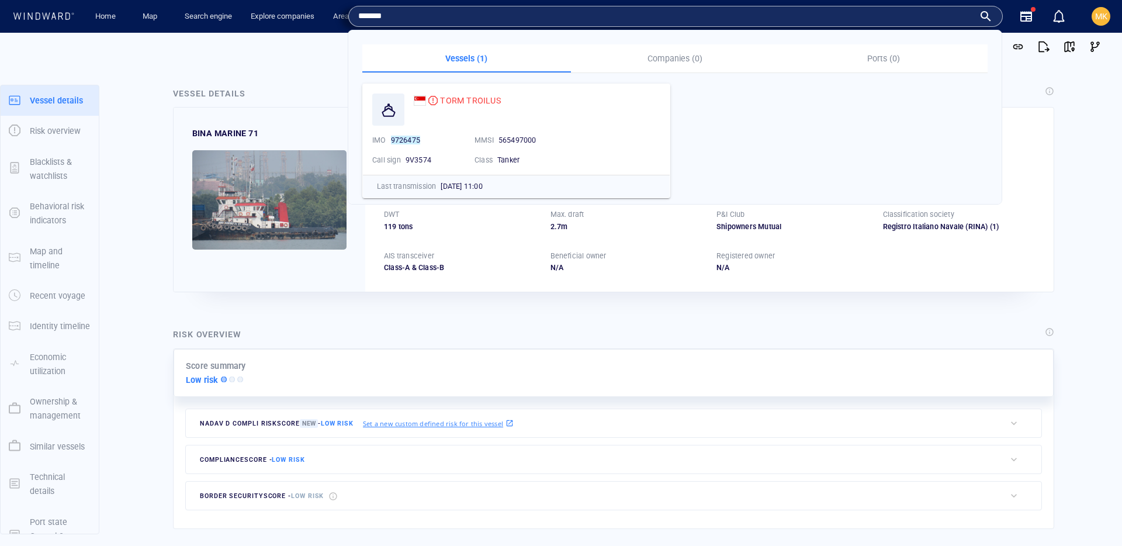
type input "*******"
click at [486, 99] on span "TORM TROILUS" at bounding box center [471, 100] width 60 height 9
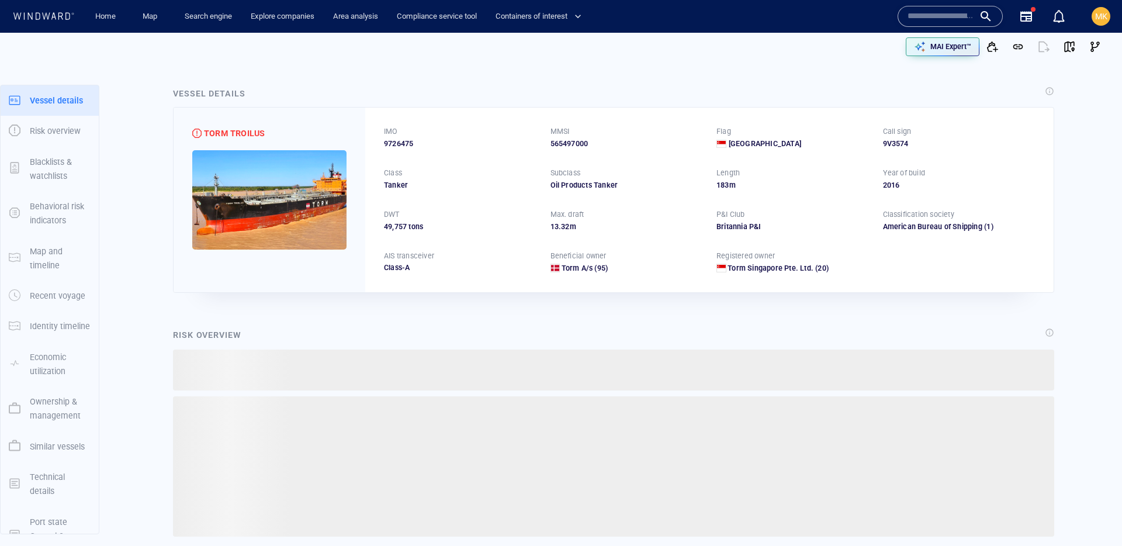
click at [391, 137] on div "IMO" at bounding box center [391, 131] width 19 height 15
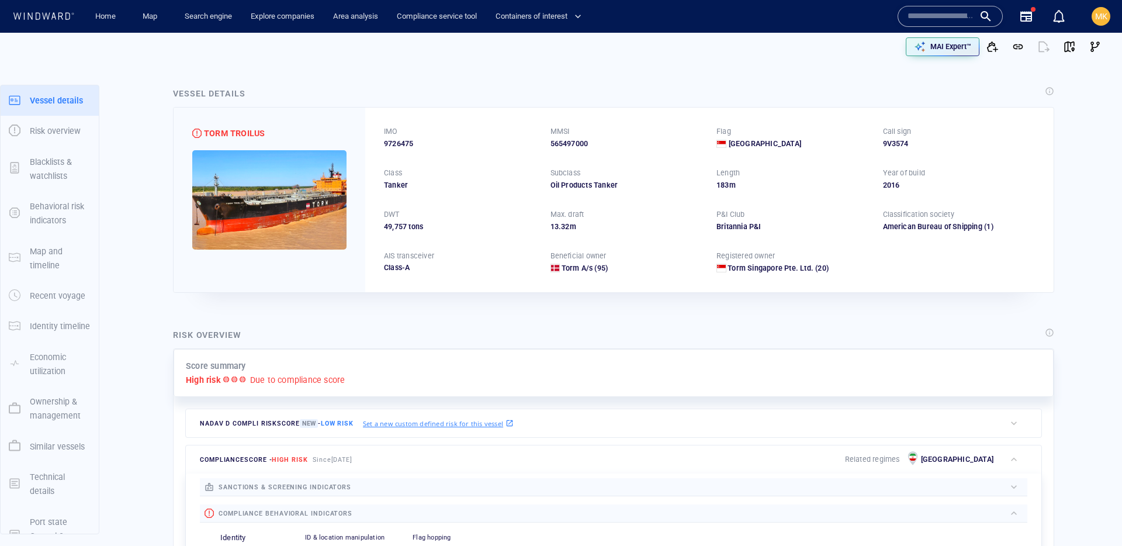
click at [391, 137] on div "IMO" at bounding box center [391, 131] width 19 height 15
click at [394, 140] on span "9726475" at bounding box center [398, 143] width 29 height 11
copy span "9726475"
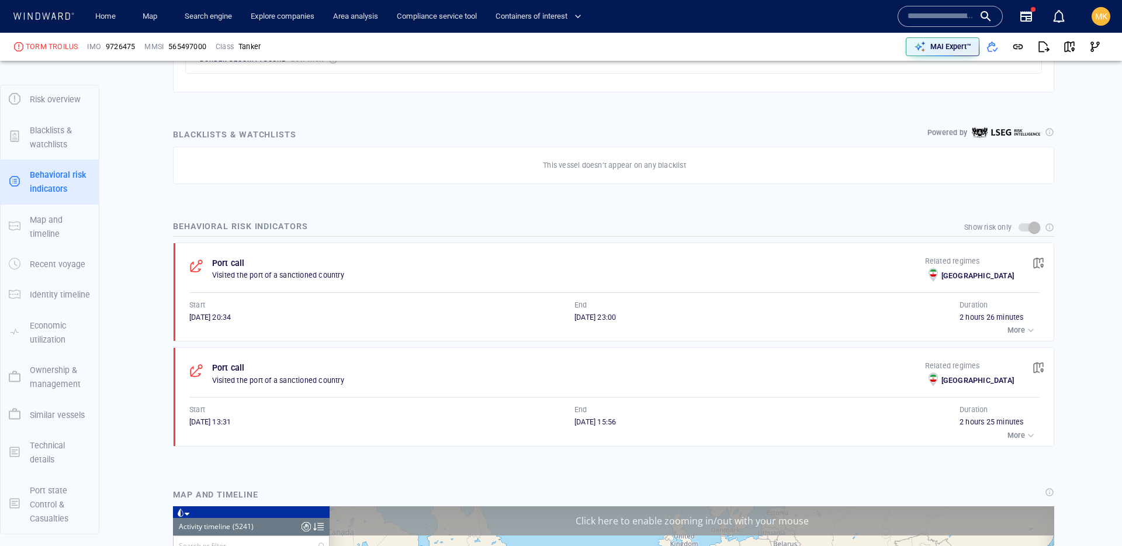
scroll to position [168123, 0]
click at [1030, 331] on div "button" at bounding box center [1031, 330] width 12 height 12
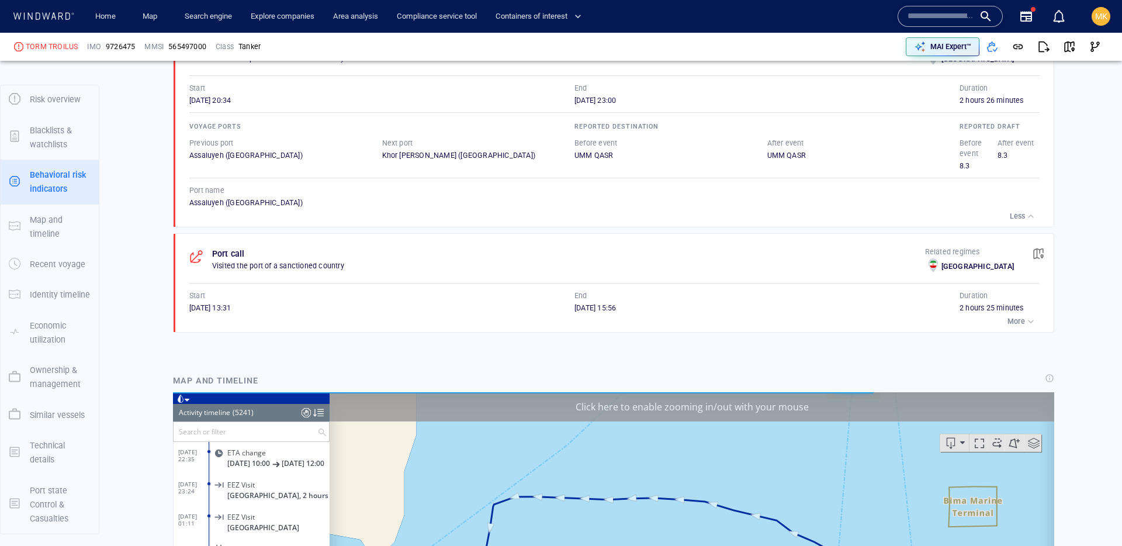
scroll to position [768, 0]
click at [1007, 324] on p "More" at bounding box center [1016, 321] width 18 height 11
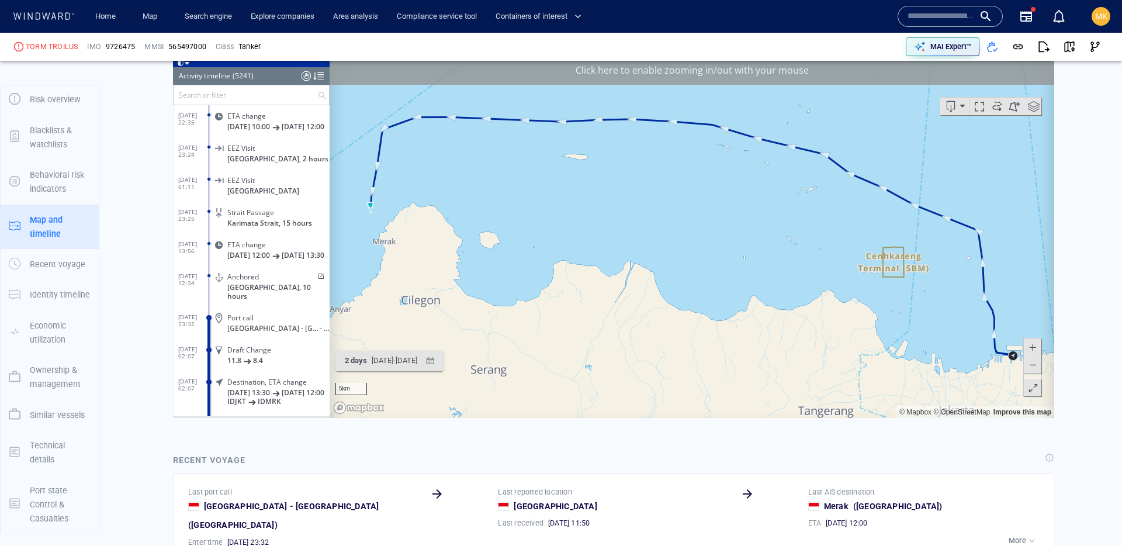
scroll to position [1260, 0]
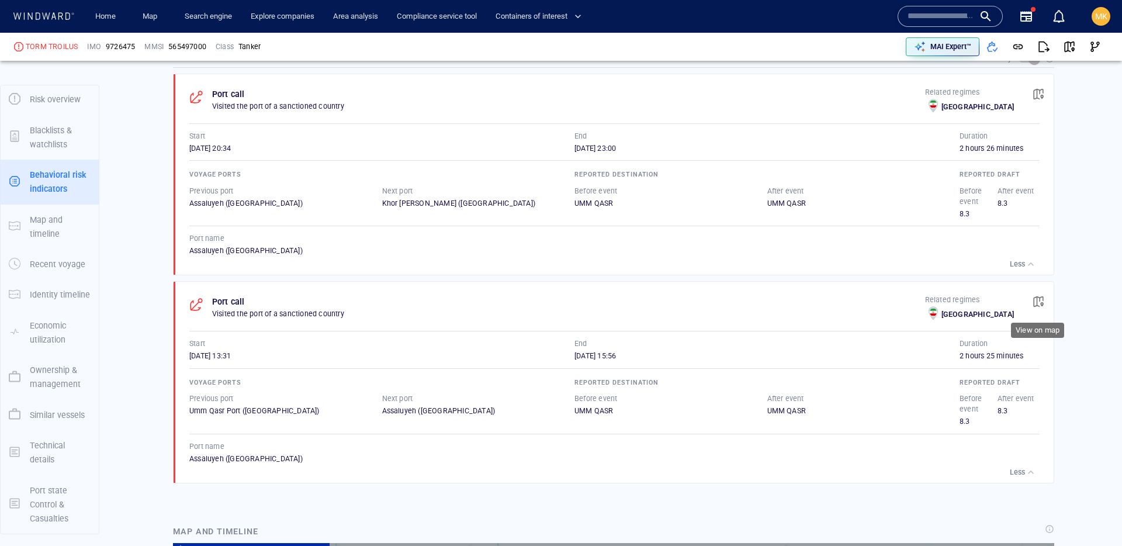
drag, startPoint x: 1031, startPoint y: 294, endPoint x: 1049, endPoint y: 293, distance: 17.6
click at [1031, 294] on button "button" at bounding box center [1038, 302] width 26 height 26
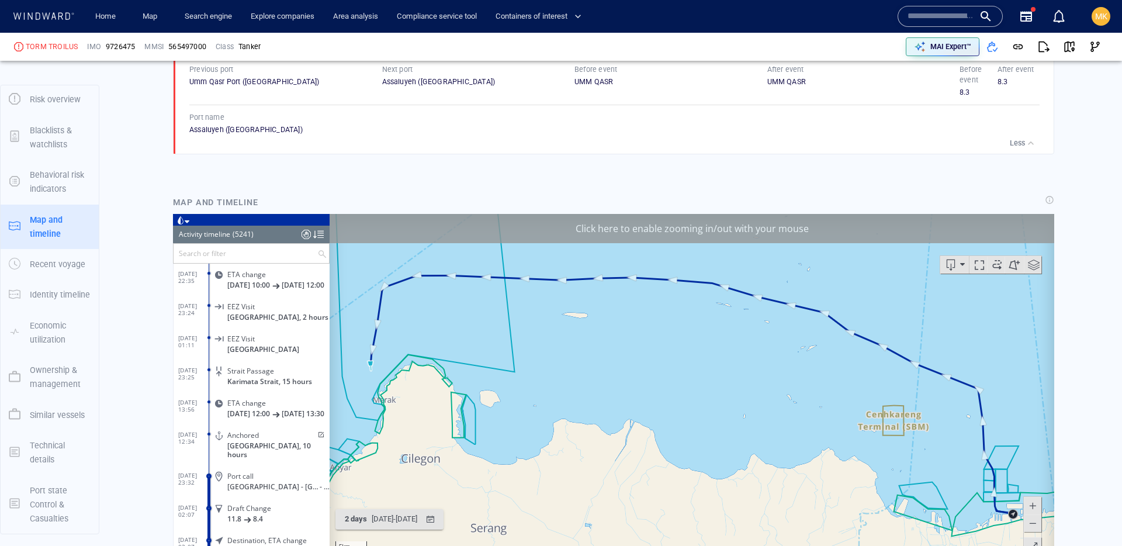
scroll to position [164096, 0]
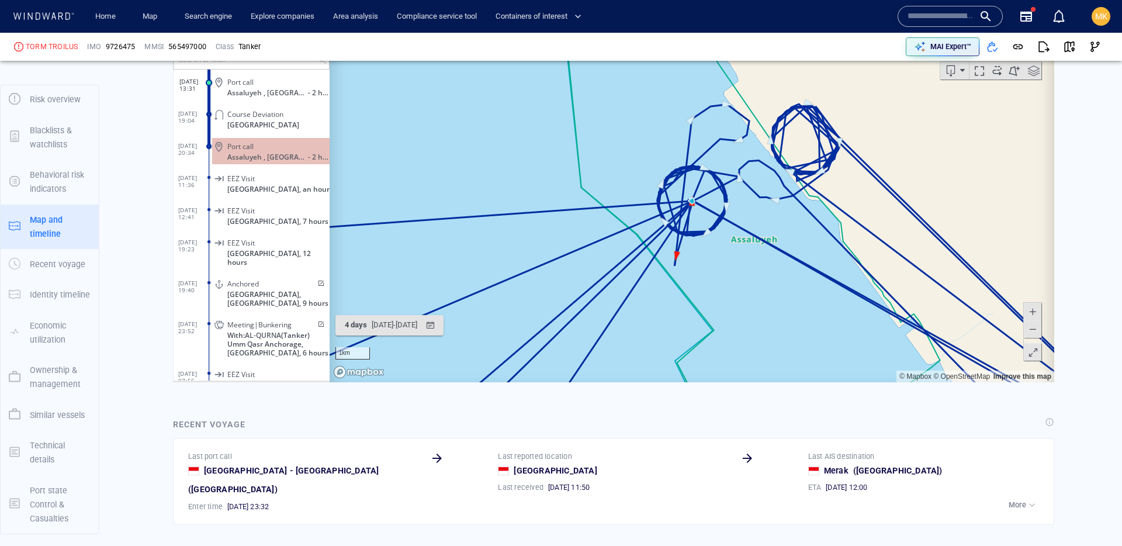
scroll to position [1243, 0]
click at [317, 279] on span at bounding box center [320, 282] width 10 height 7
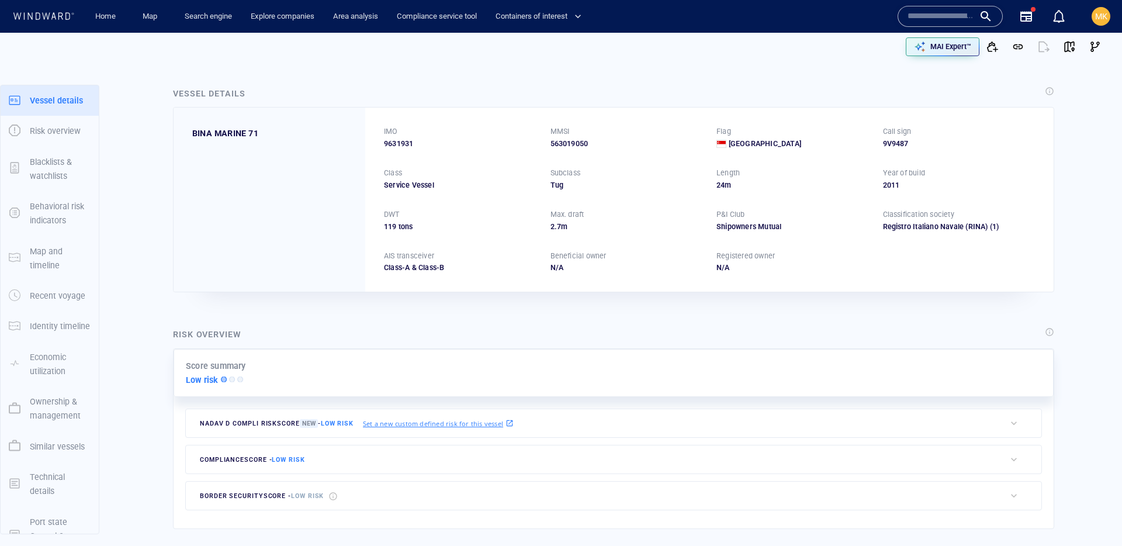
click at [936, 12] on input "text" at bounding box center [940, 17] width 67 height 18
paste input "*******"
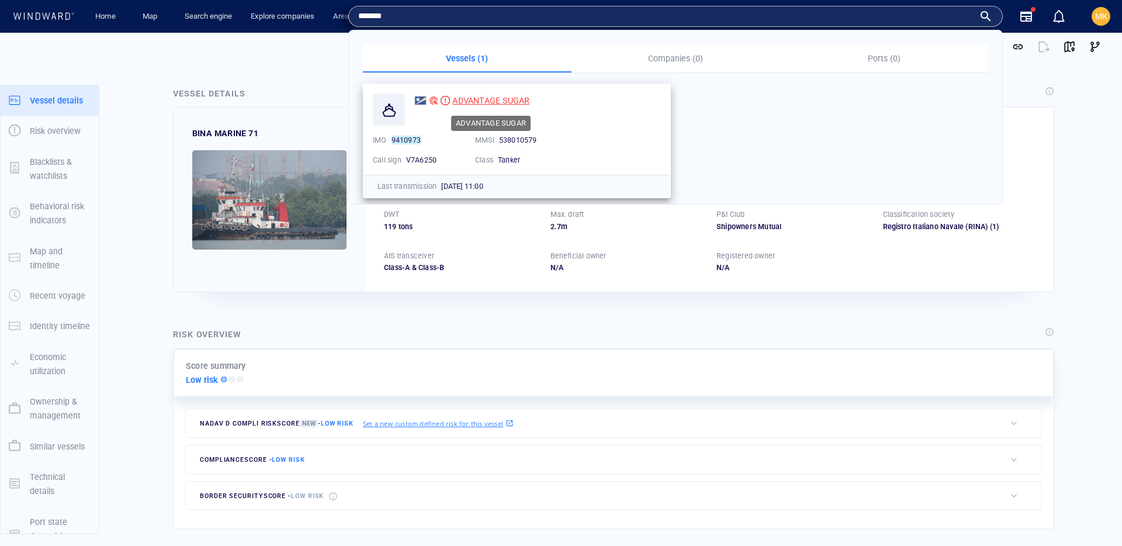
type input "*******"
click at [496, 96] on span "ADVANTAGE SUGAR" at bounding box center [490, 100] width 77 height 9
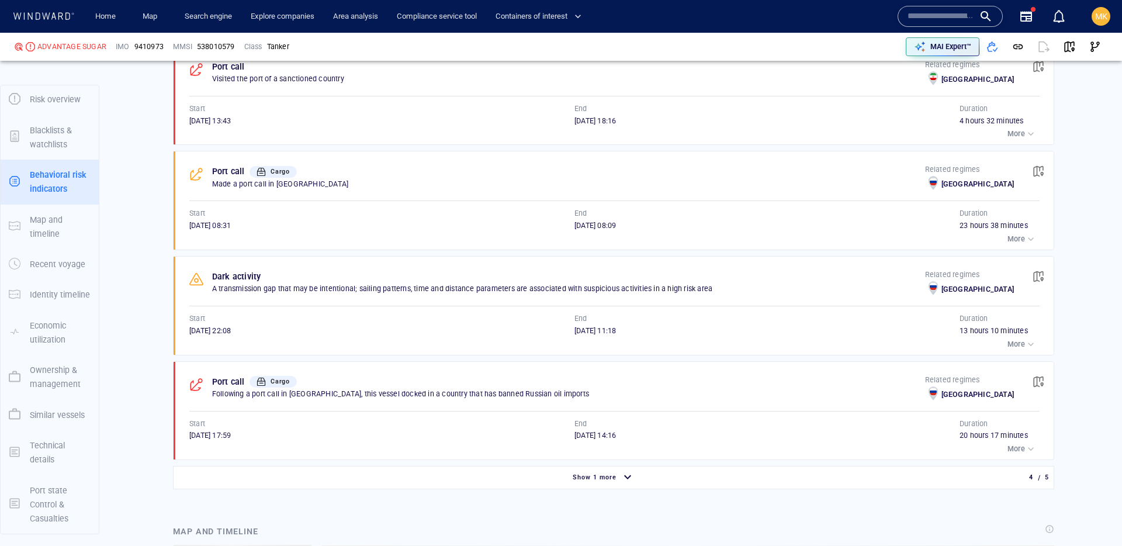
scroll to position [928, 0]
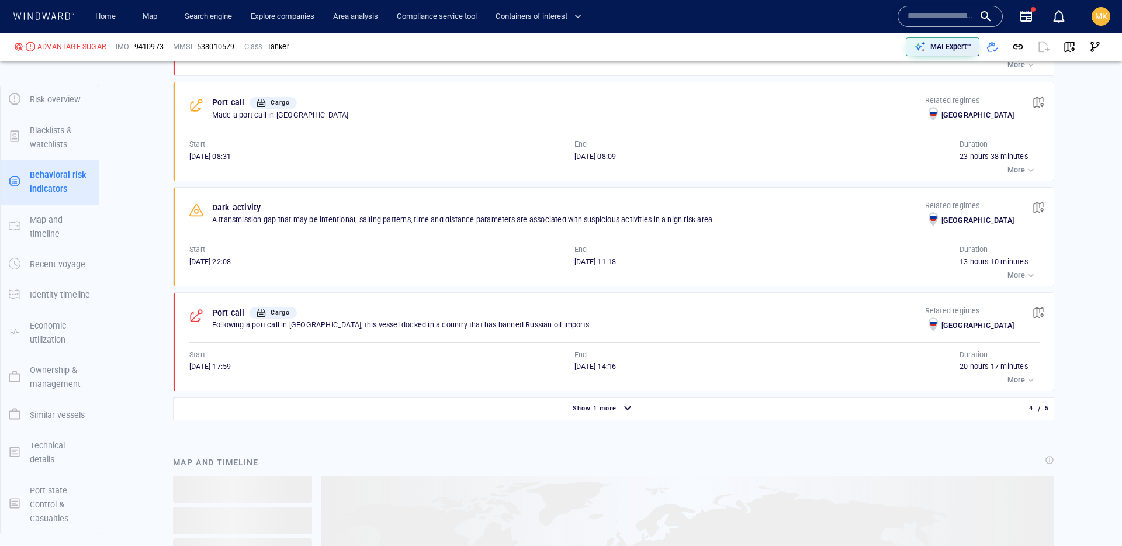
click at [790, 410] on div "Show 1 more" at bounding box center [603, 409] width 855 height 20
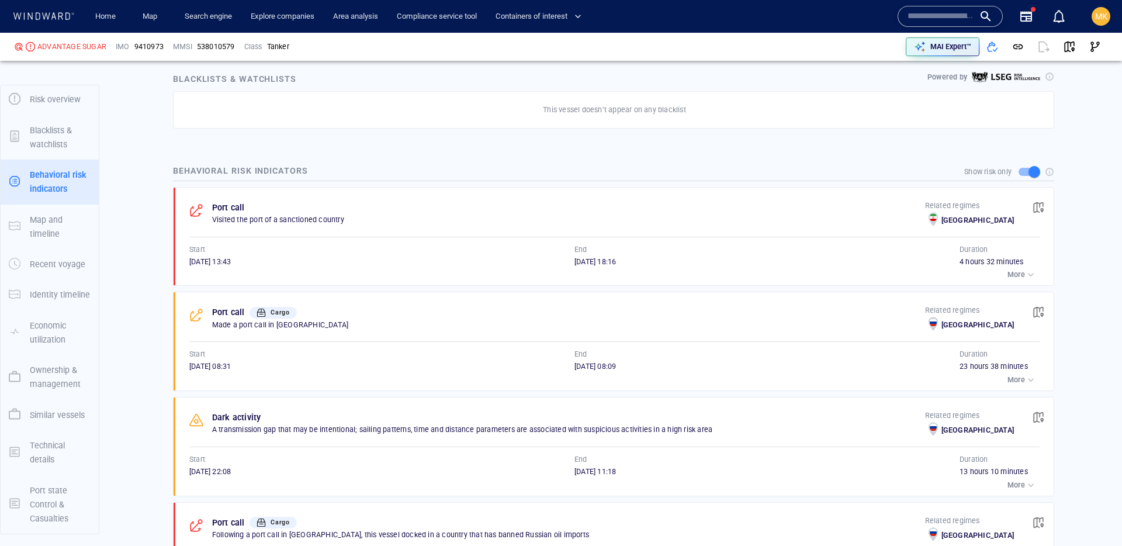
scroll to position [605, 0]
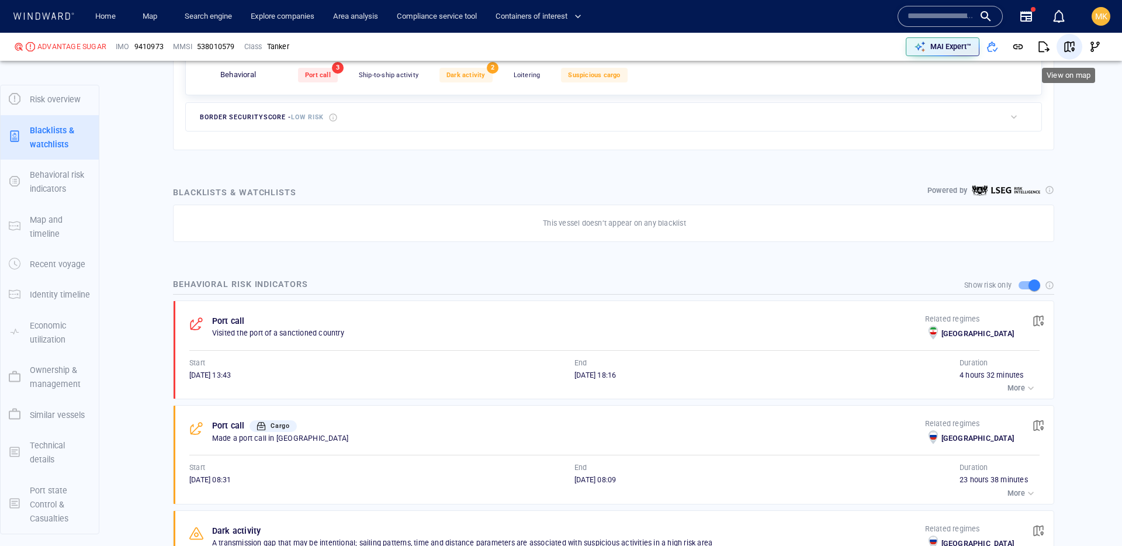
click at [1070, 41] on span "button" at bounding box center [1069, 47] width 12 height 12
click at [1037, 317] on span "button" at bounding box center [1039, 321] width 12 height 12
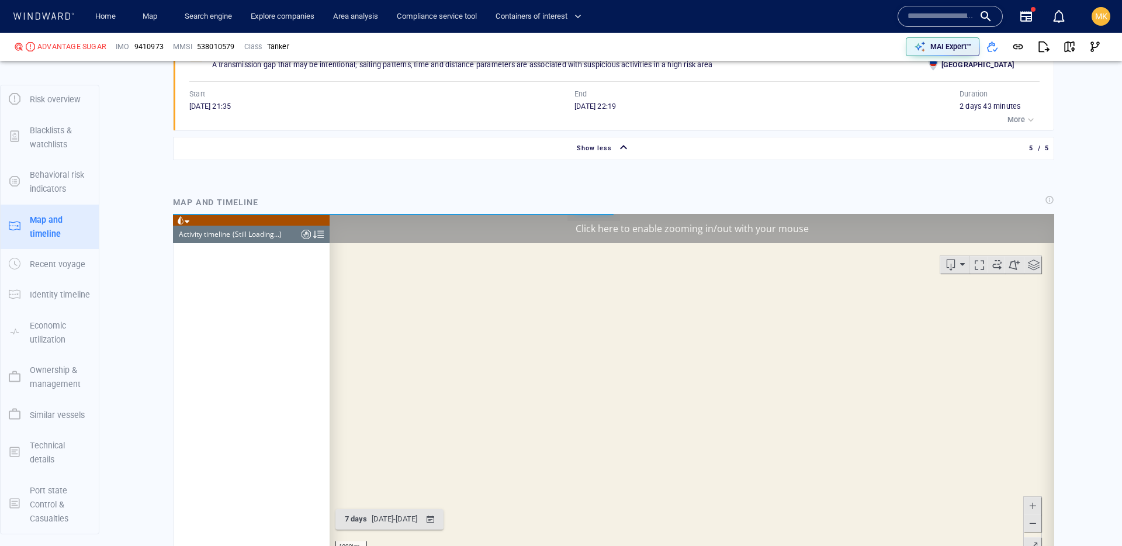
scroll to position [5753, 0]
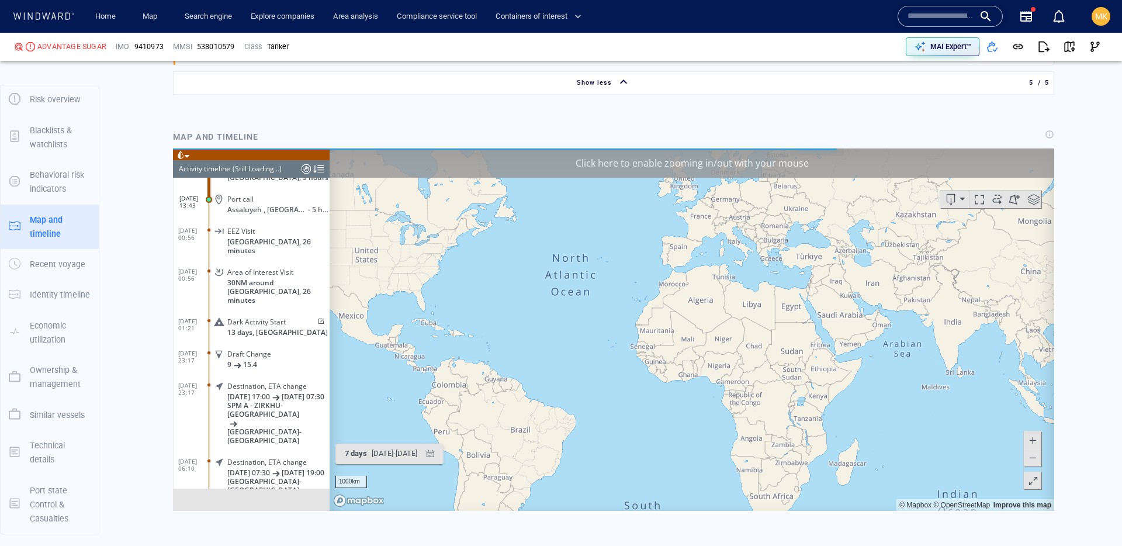
scroll to position [1360, 0]
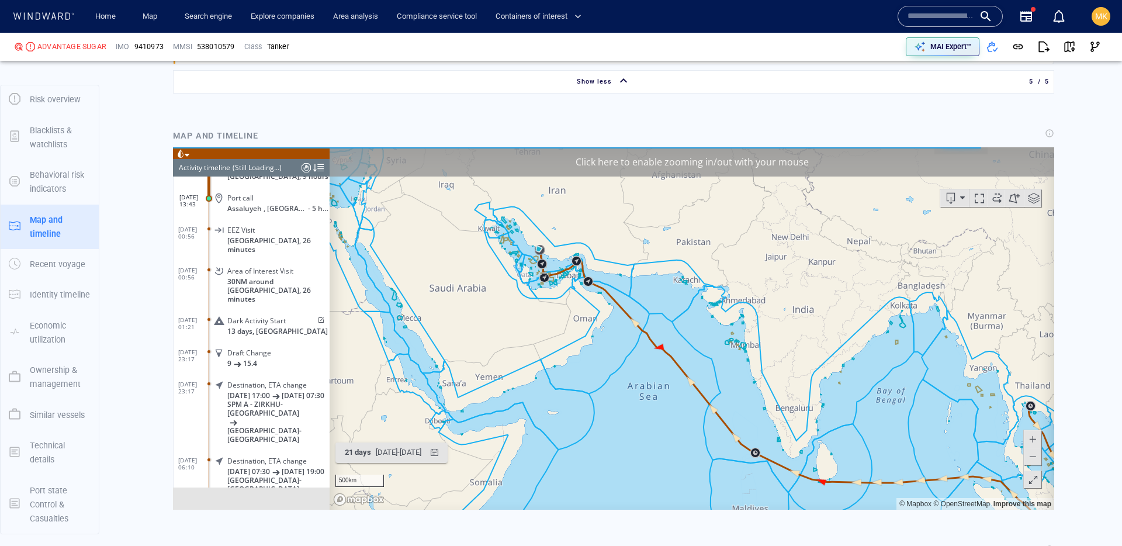
drag, startPoint x: 451, startPoint y: 199, endPoint x: 564, endPoint y: 259, distance: 129.1
click at [564, 259] on canvas "Map" at bounding box center [692, 328] width 725 height 362
click at [637, 167] on div "Click here to enable zooming in/out with your mouse" at bounding box center [692, 161] width 725 height 29
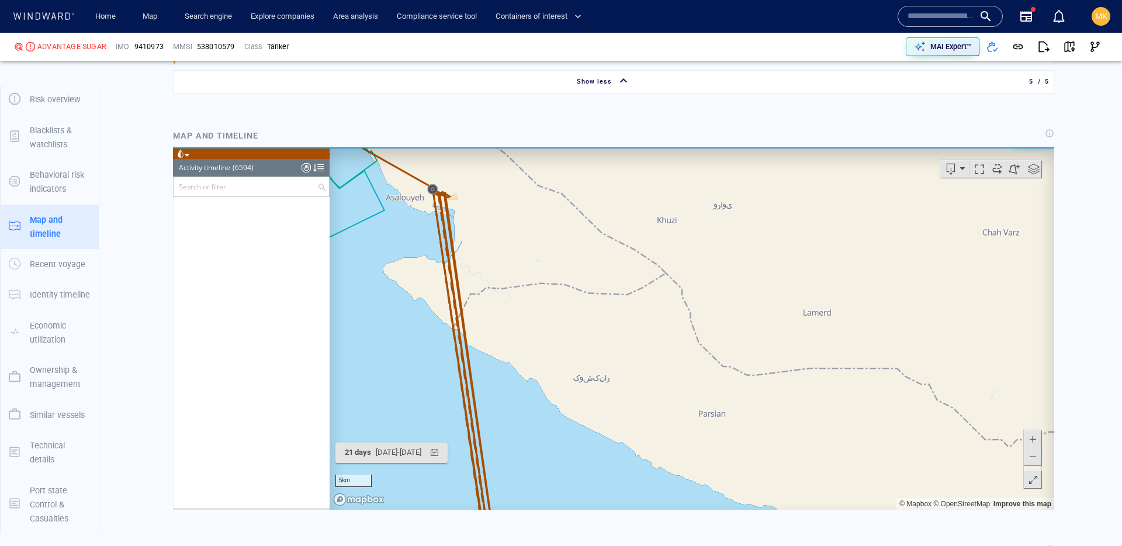
drag, startPoint x: 458, startPoint y: 207, endPoint x: 539, endPoint y: 252, distance: 93.4
click at [539, 252] on canvas "Map" at bounding box center [692, 328] width 725 height 362
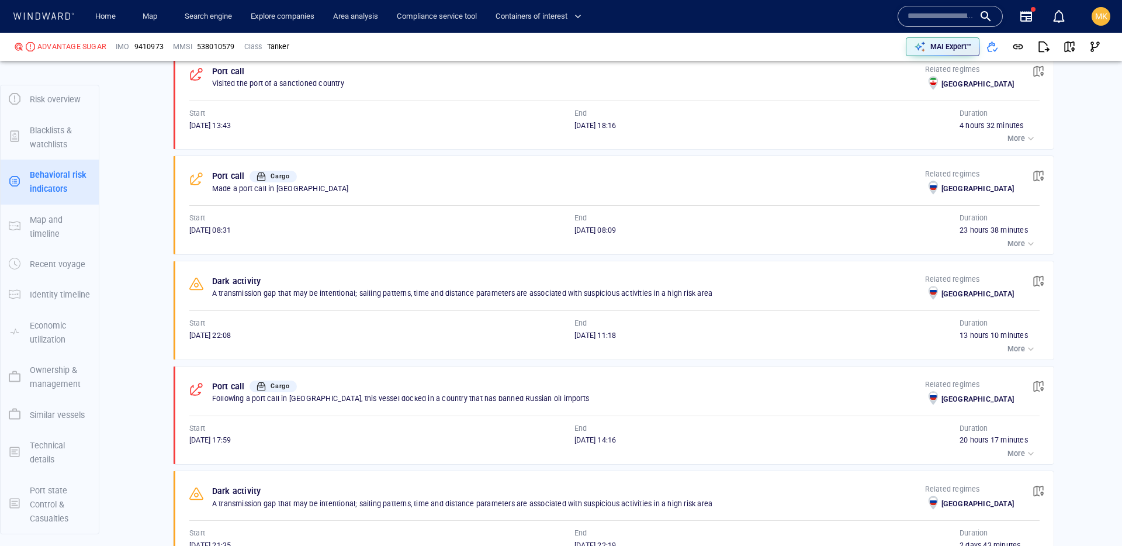
scroll to position [813, 0]
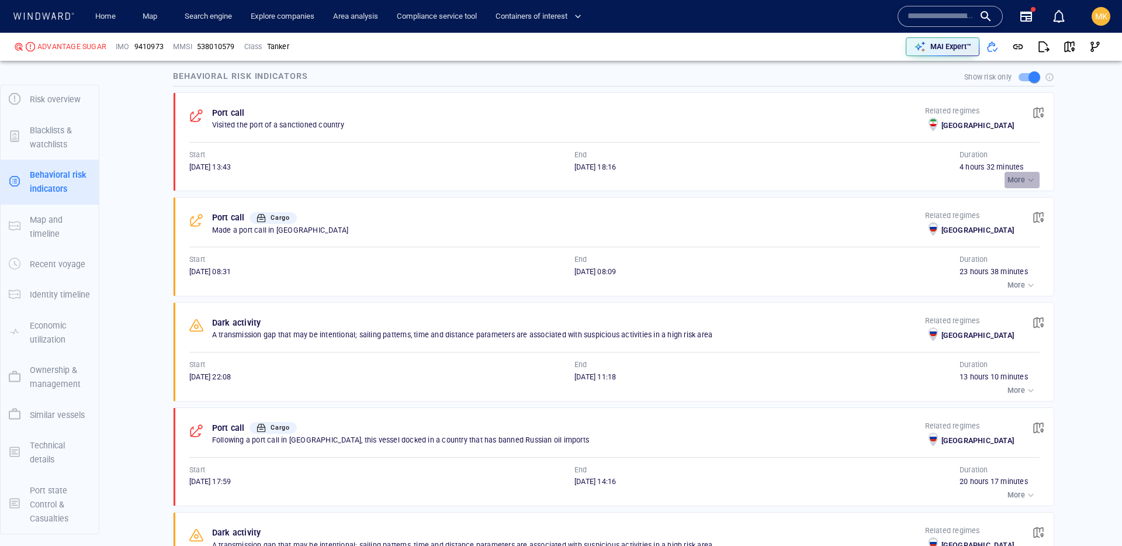
click at [1034, 176] on div "button" at bounding box center [1031, 180] width 12 height 12
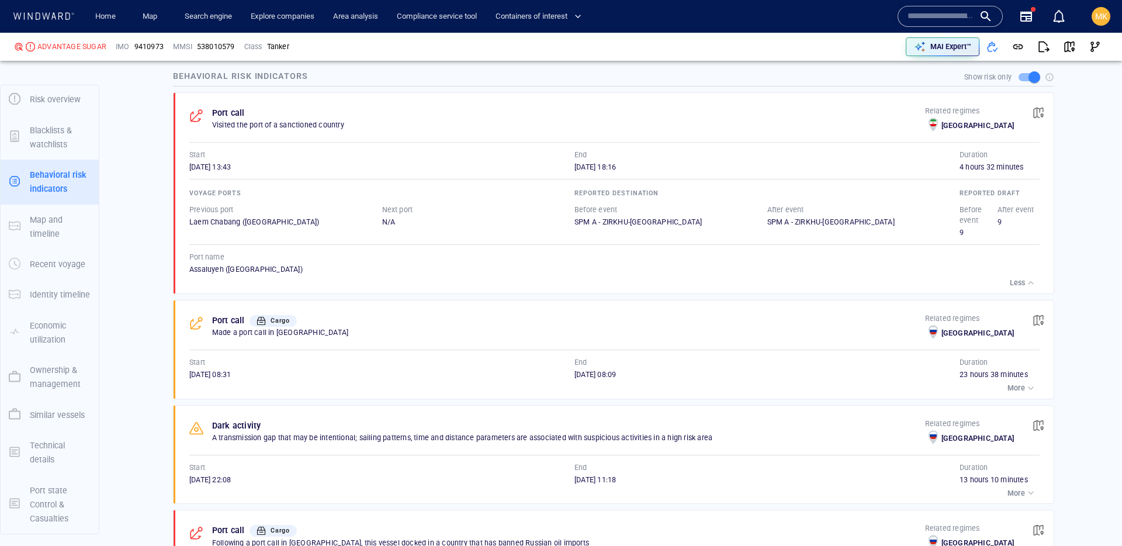
click at [205, 269] on div "Assaluyeh (Iran)" at bounding box center [614, 269] width 850 height 11
copy div "Assaluyeh"
click at [1038, 116] on span "button" at bounding box center [1039, 113] width 12 height 12
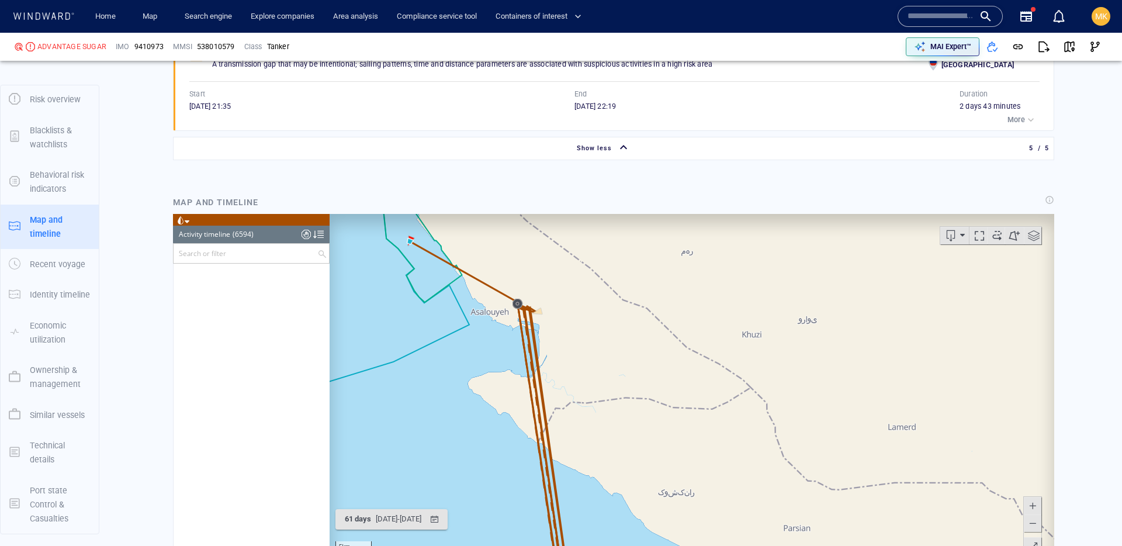
scroll to position [209474, 0]
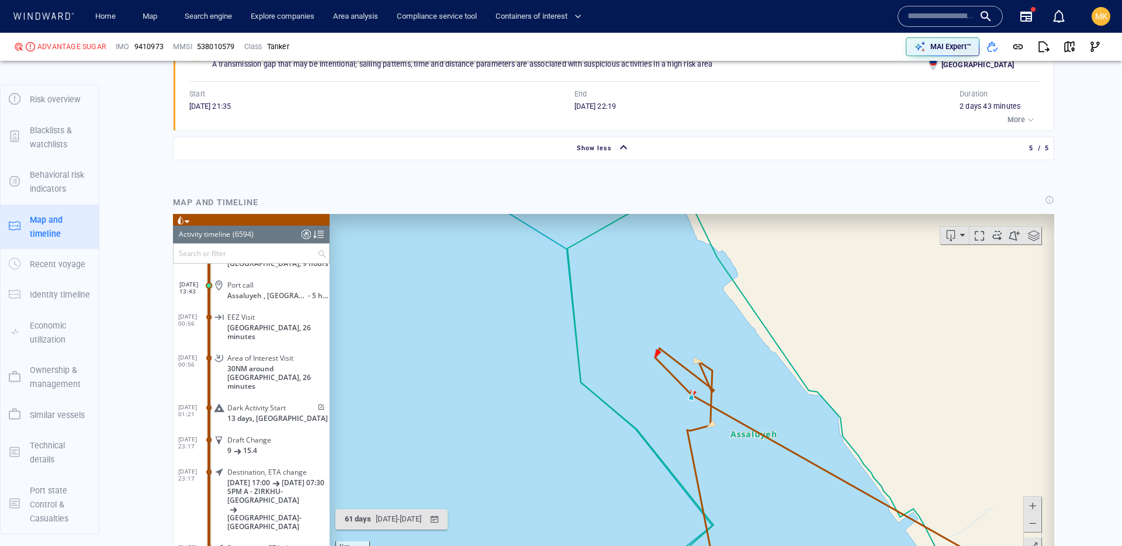
click at [318, 403] on span at bounding box center [320, 406] width 10 height 7
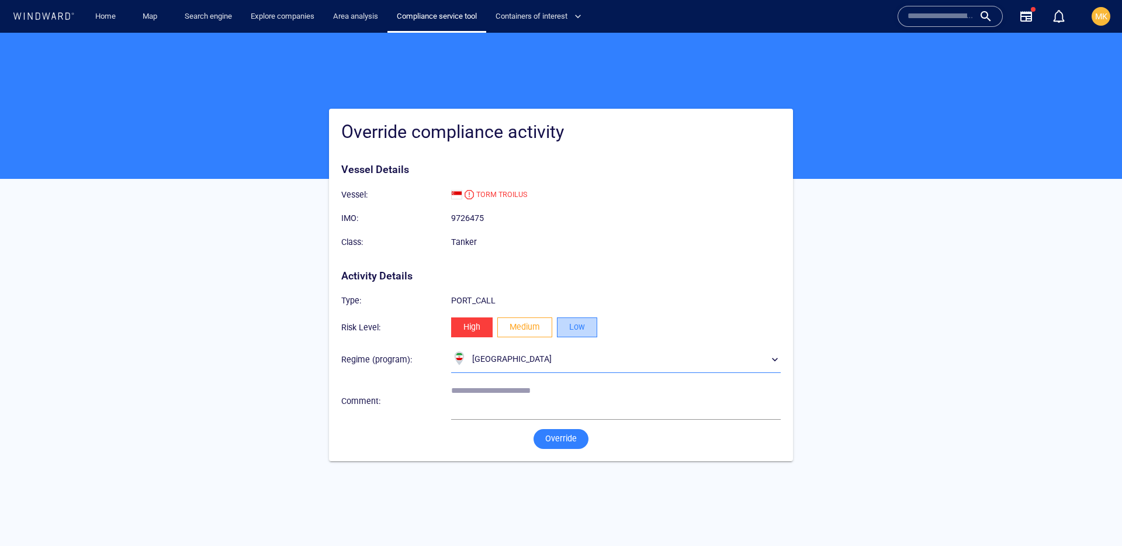
drag, startPoint x: 578, startPoint y: 326, endPoint x: 570, endPoint y: 353, distance: 28.3
click at [579, 326] on span "Low" at bounding box center [577, 327] width 16 height 15
click at [552, 405] on textarea at bounding box center [616, 401] width 330 height 30
type textarea "**********"
click at [561, 441] on span "Override" at bounding box center [561, 438] width 32 height 15
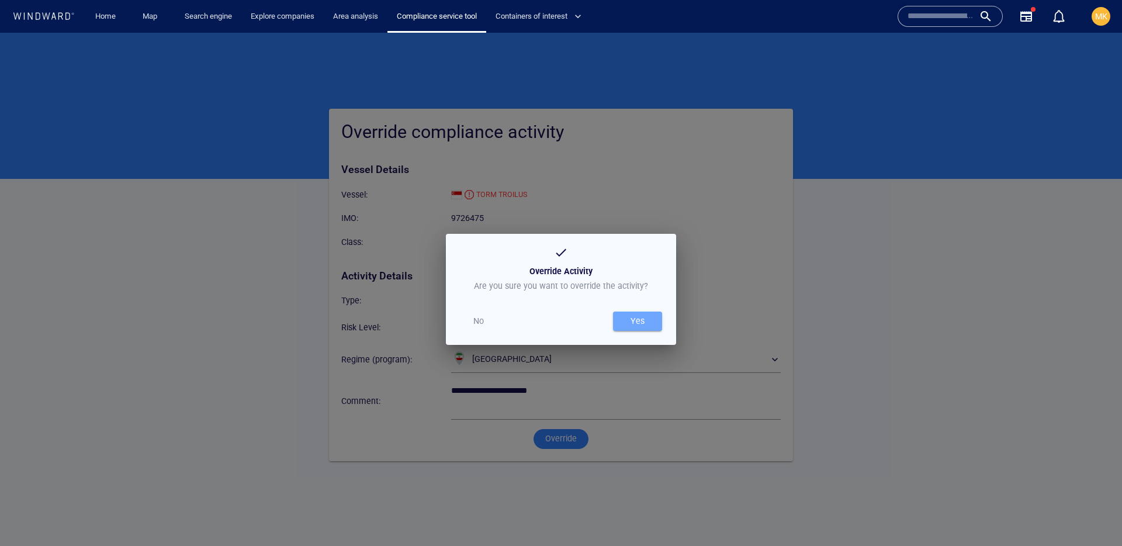
click at [649, 330] on button "Yes" at bounding box center [637, 320] width 49 height 19
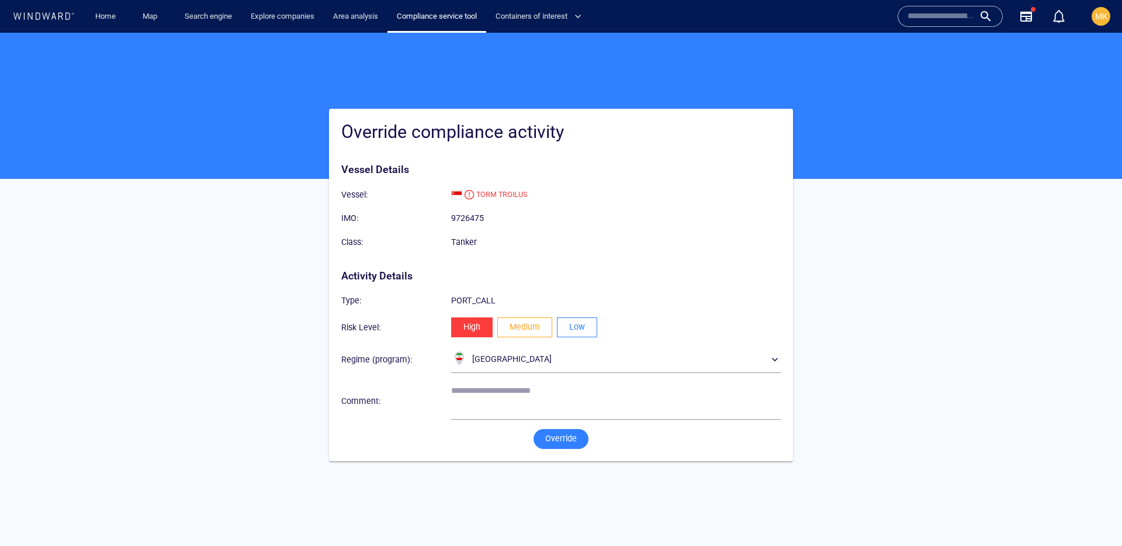
click at [567, 328] on button "Low" at bounding box center [577, 327] width 40 height 20
click at [566, 401] on textarea at bounding box center [616, 401] width 330 height 30
type textarea "**********"
click at [567, 434] on span "Override" at bounding box center [561, 438] width 32 height 15
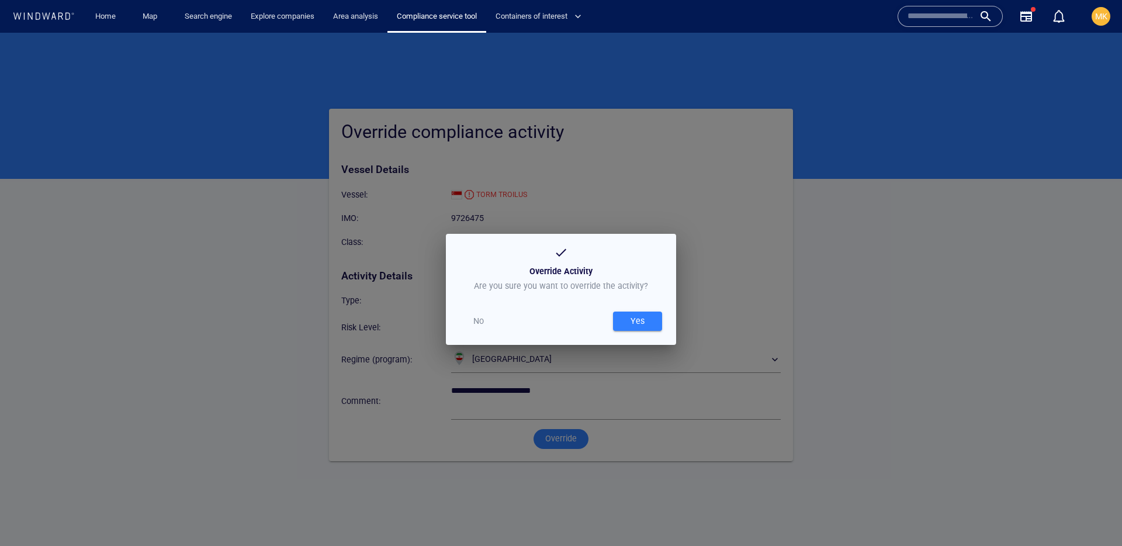
click at [628, 332] on div "Yes" at bounding box center [638, 321] width 54 height 24
click at [629, 330] on div "Yes" at bounding box center [637, 320] width 19 height 19
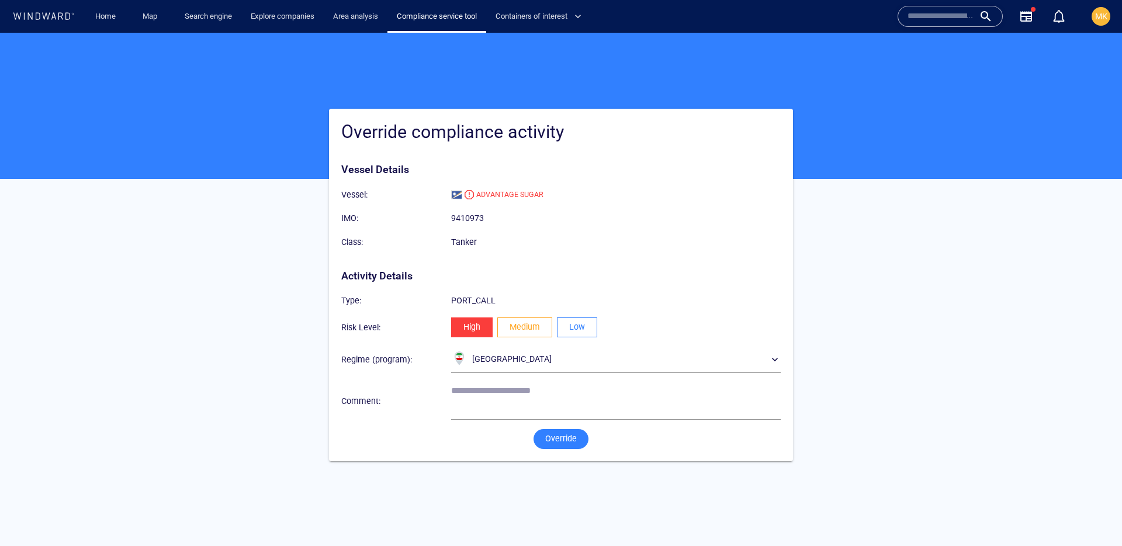
click at [587, 323] on button "Low" at bounding box center [577, 327] width 40 height 20
click at [511, 393] on textarea at bounding box center [616, 401] width 330 height 30
type textarea "**********"
click at [562, 432] on span "Override" at bounding box center [561, 438] width 32 height 15
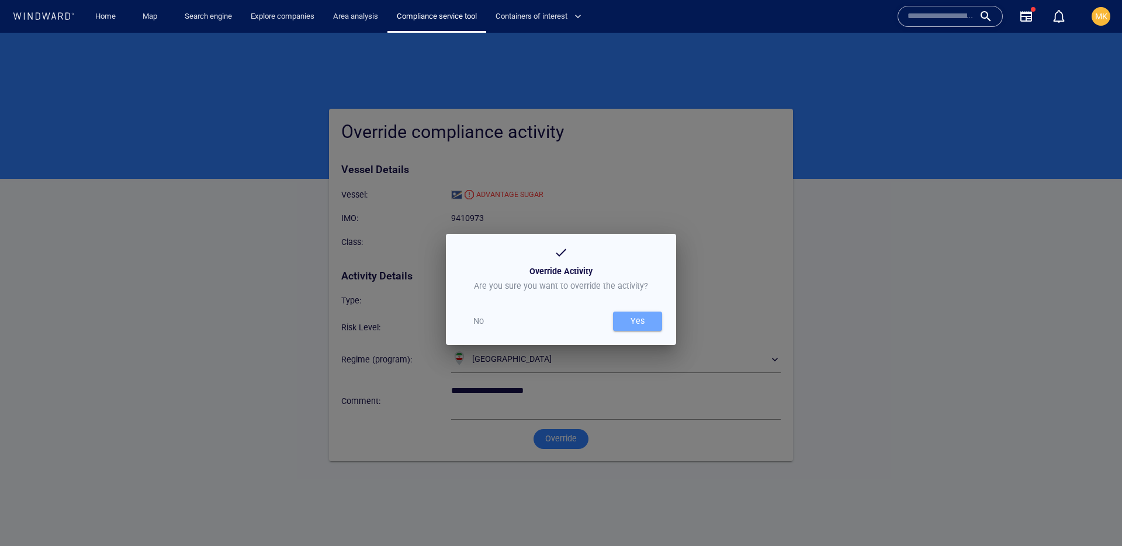
click at [621, 328] on span "Yes" at bounding box center [637, 321] width 37 height 15
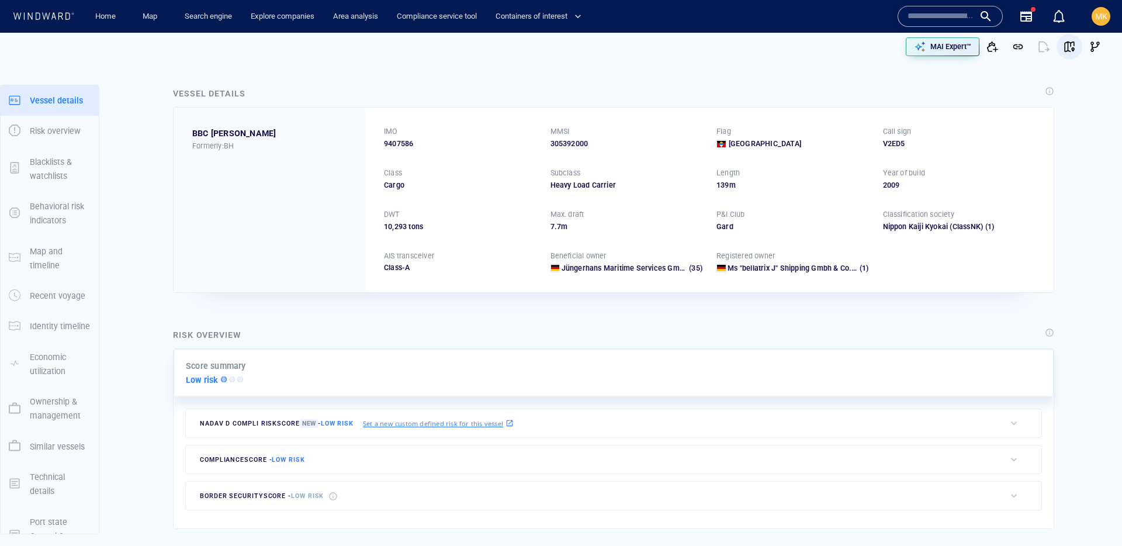
click at [1072, 46] on span "button" at bounding box center [1069, 47] width 12 height 12
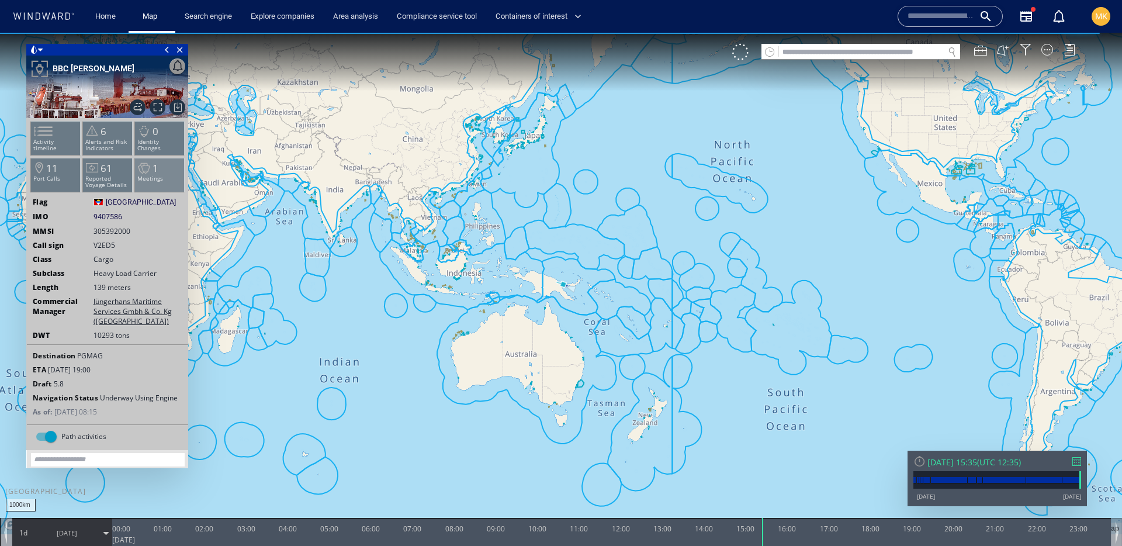
click at [151, 182] on p "Meetings" at bounding box center [160, 178] width 50 height 6
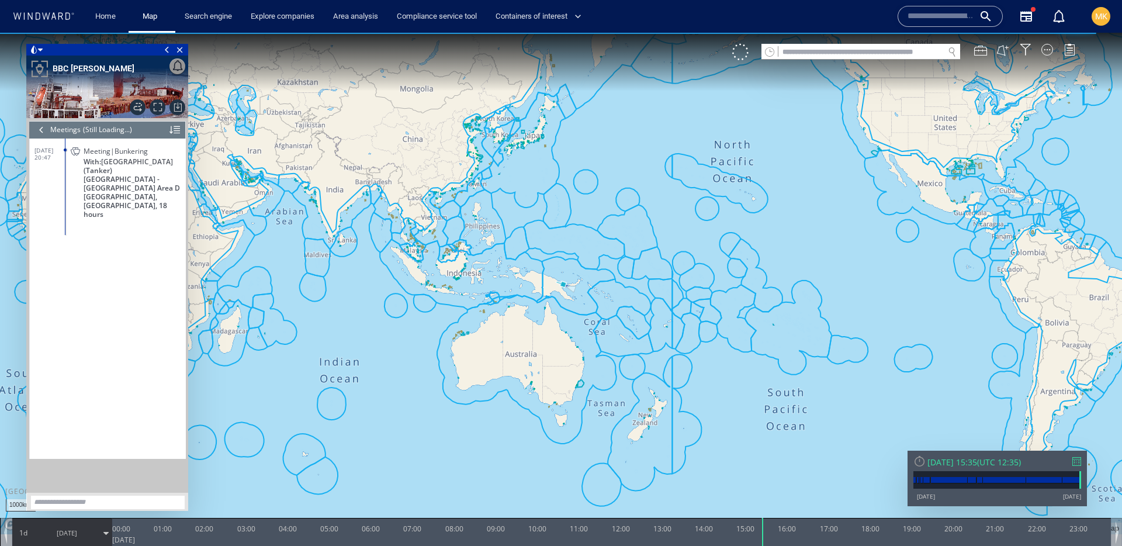
click at [37, 124] on div at bounding box center [41, 130] width 13 height 18
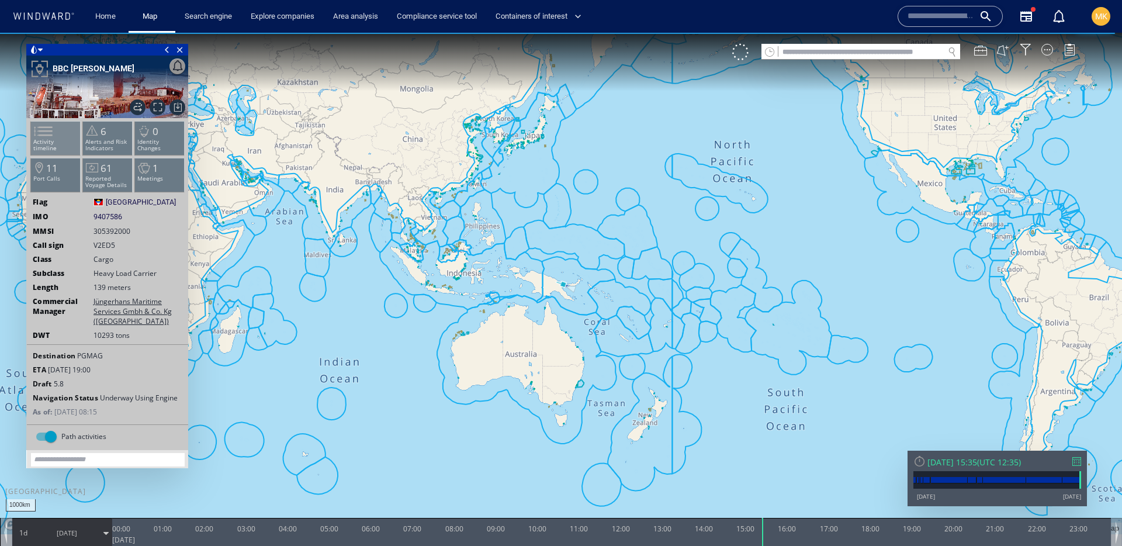
click at [59, 134] on li "Activity timeline" at bounding box center [56, 138] width 50 height 34
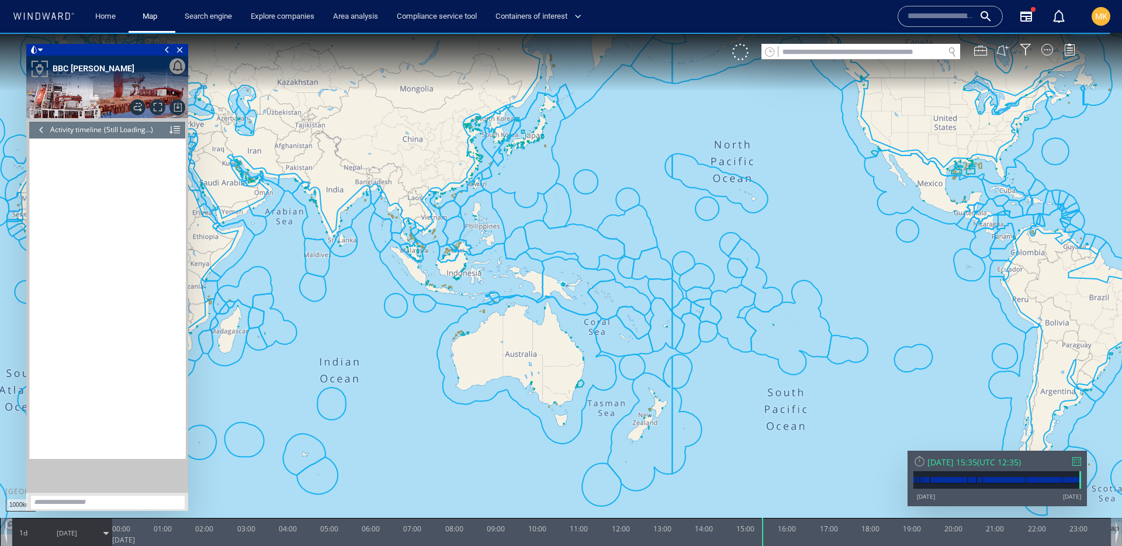
scroll to position [4629, 0]
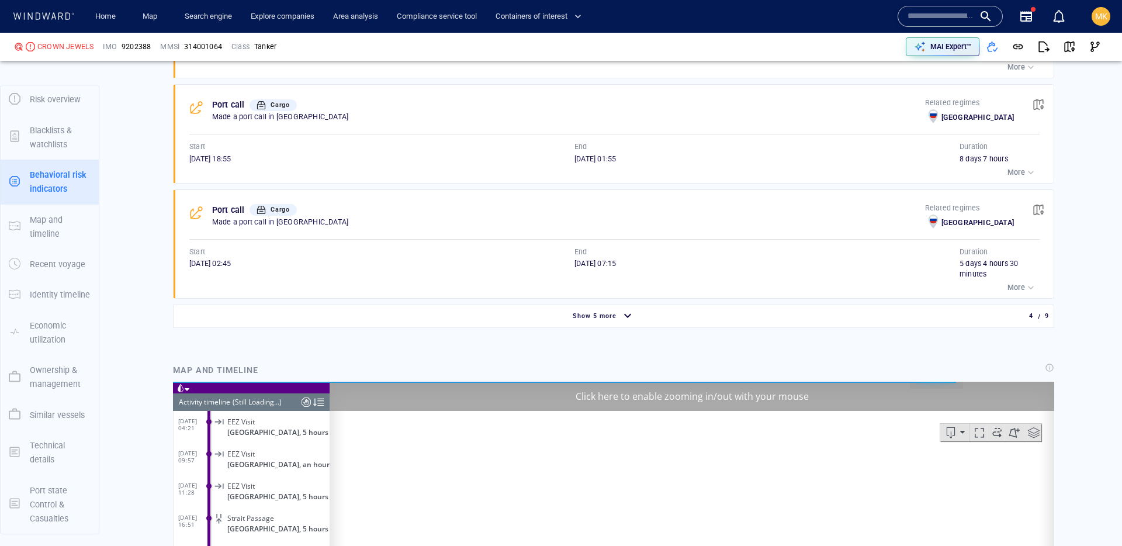
scroll to position [1086, 0]
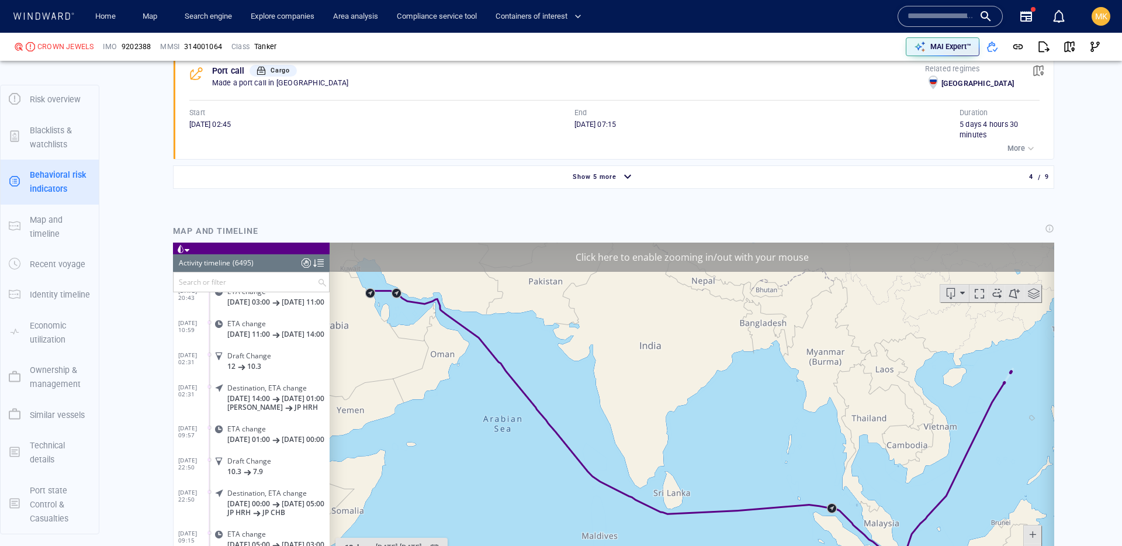
scroll to position [1189, 0]
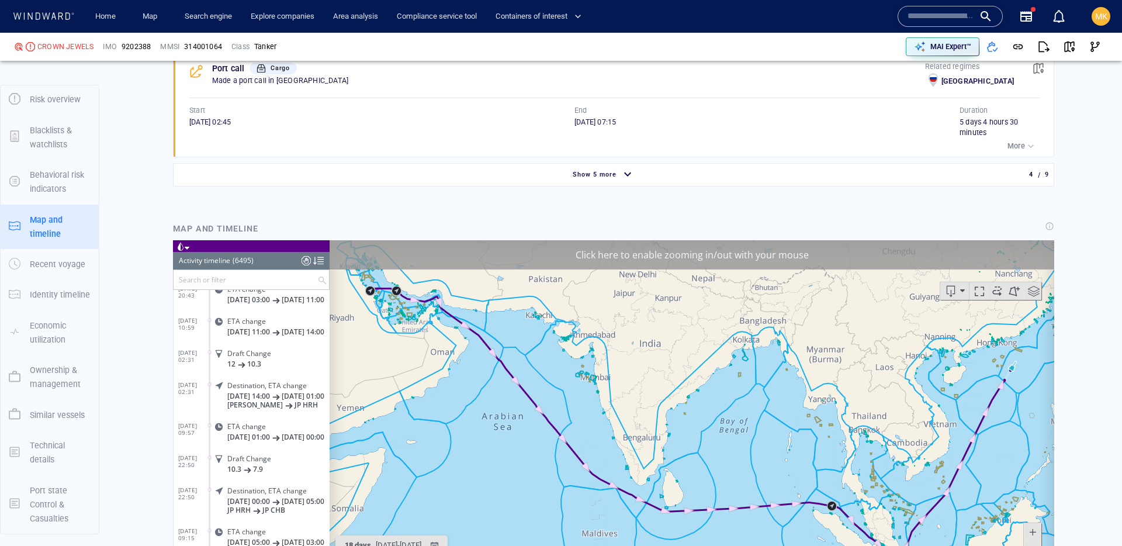
click at [216, 275] on input "text" at bounding box center [246, 279] width 144 height 19
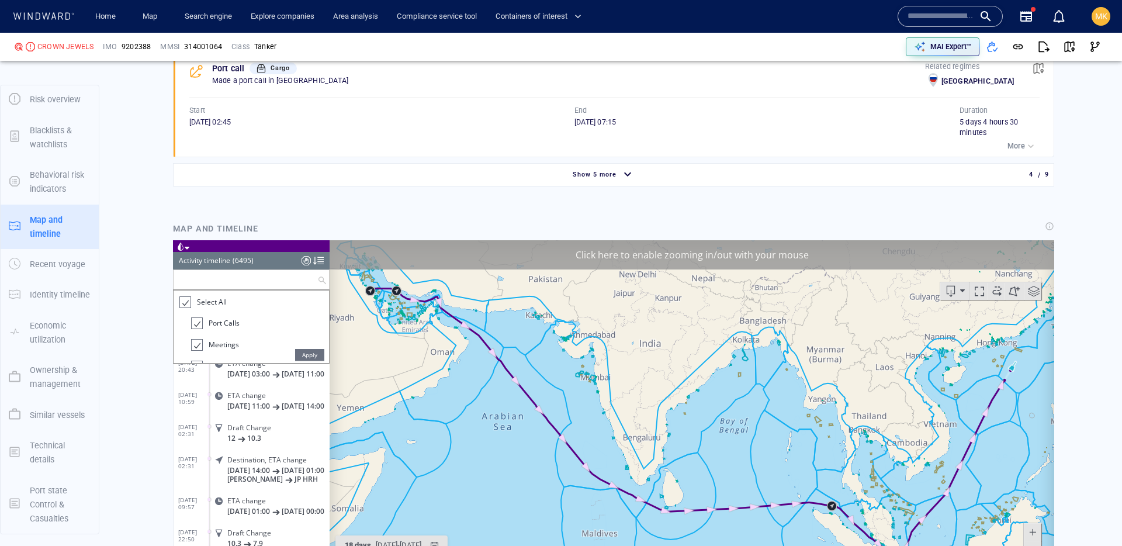
paste input "**********"
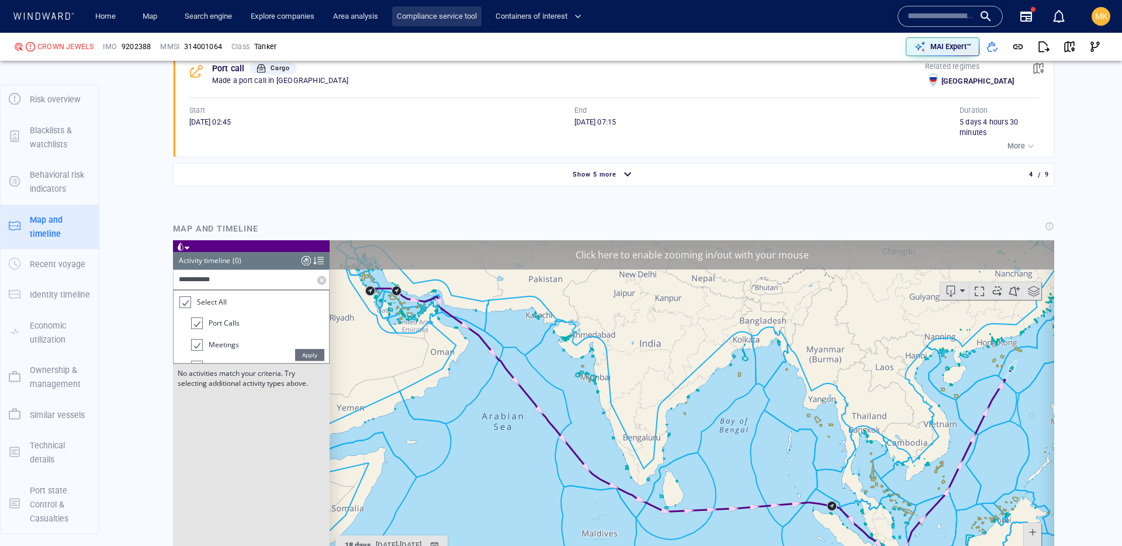
type input "**********"
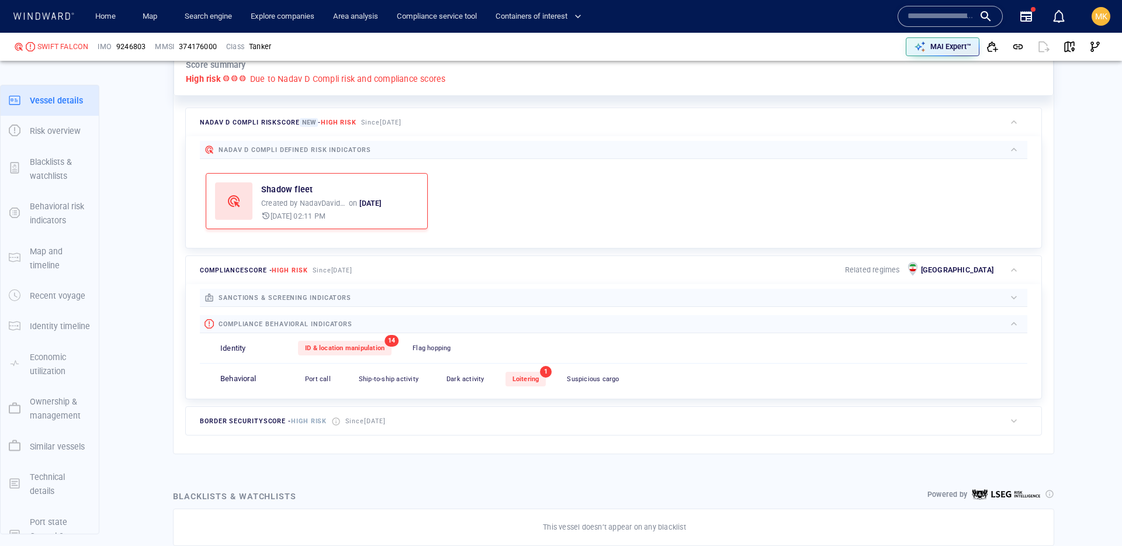
scroll to position [30, 0]
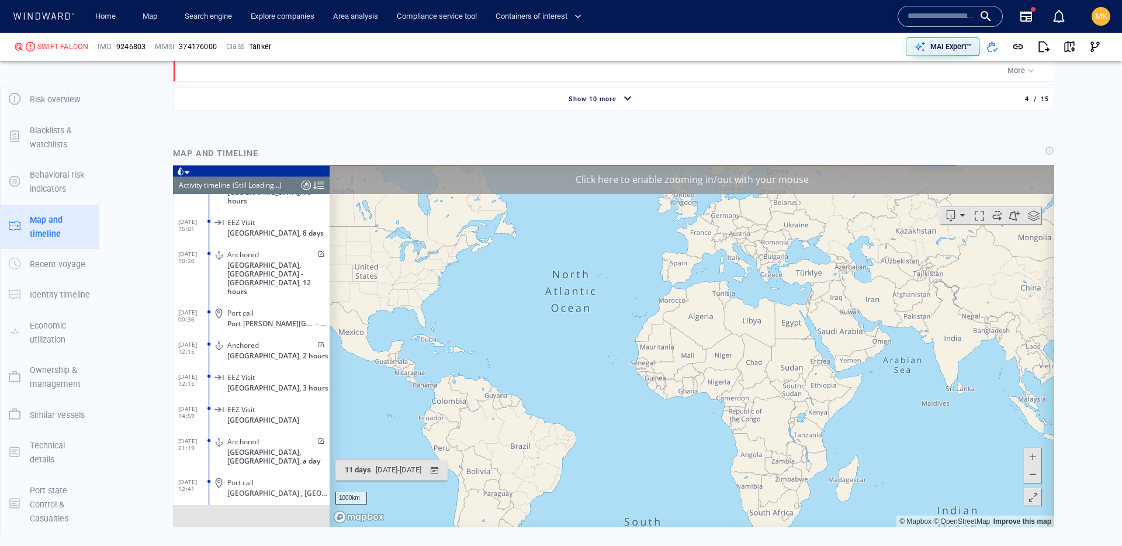
scroll to position [1471, 0]
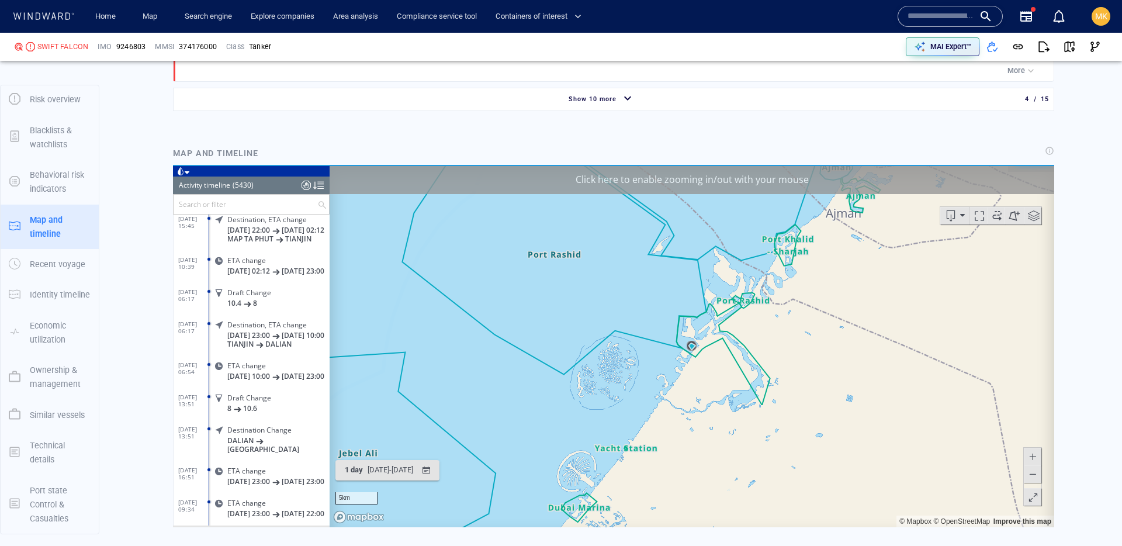
click at [268, 186] on header "Activity timeline (5430) (Still Loading...)" at bounding box center [251, 185] width 157 height 18
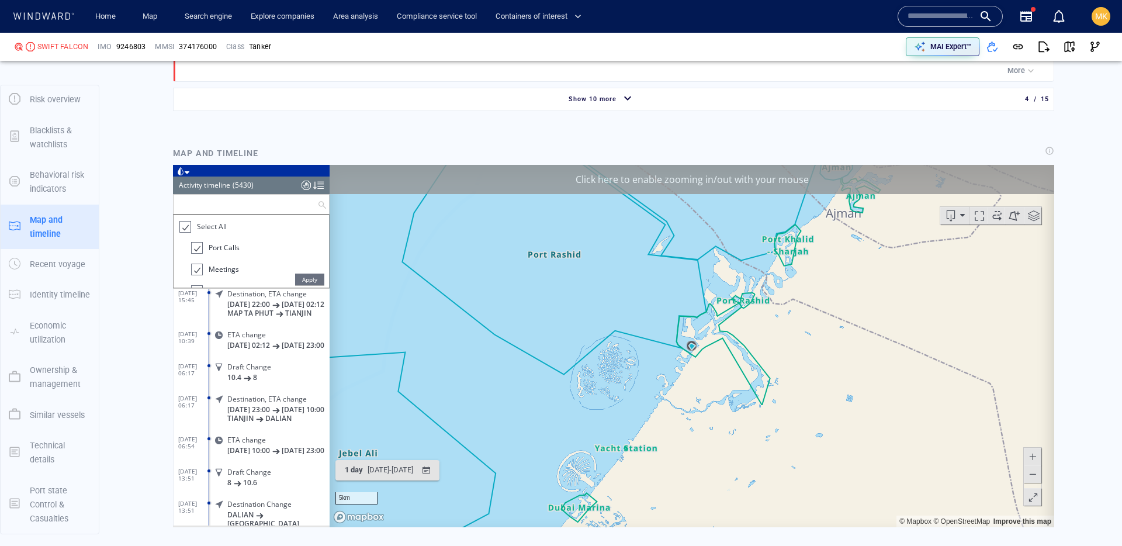
click at [271, 209] on input "text" at bounding box center [246, 204] width 144 height 19
paste input "*******"
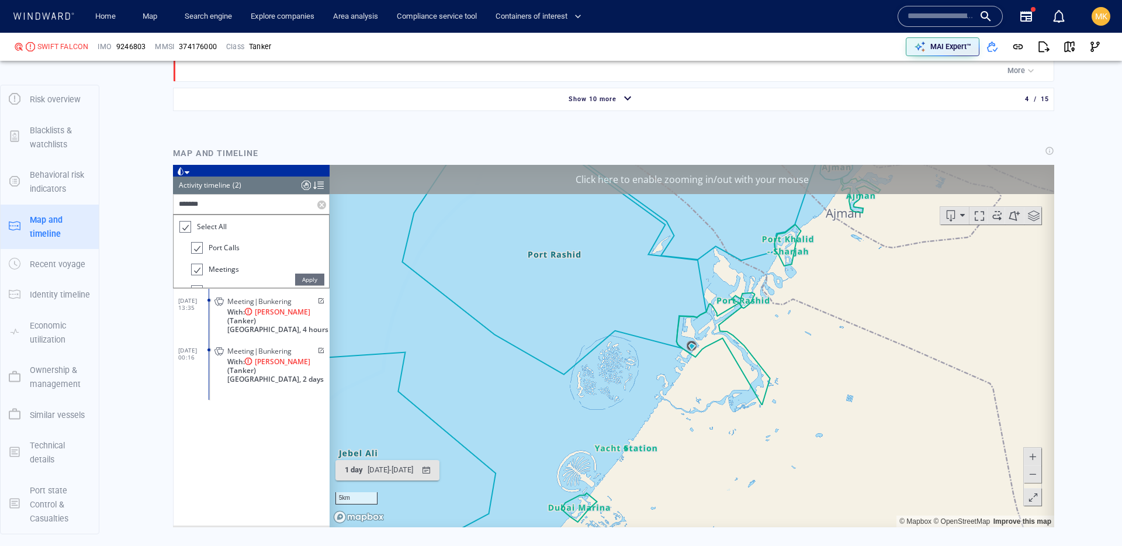
type input "*******"
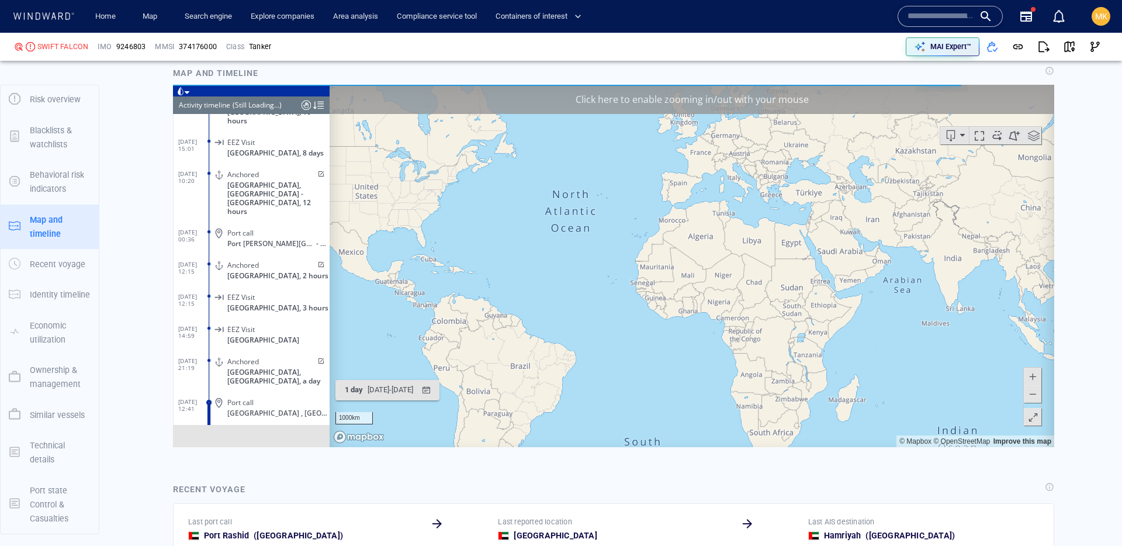
scroll to position [1471, 0]
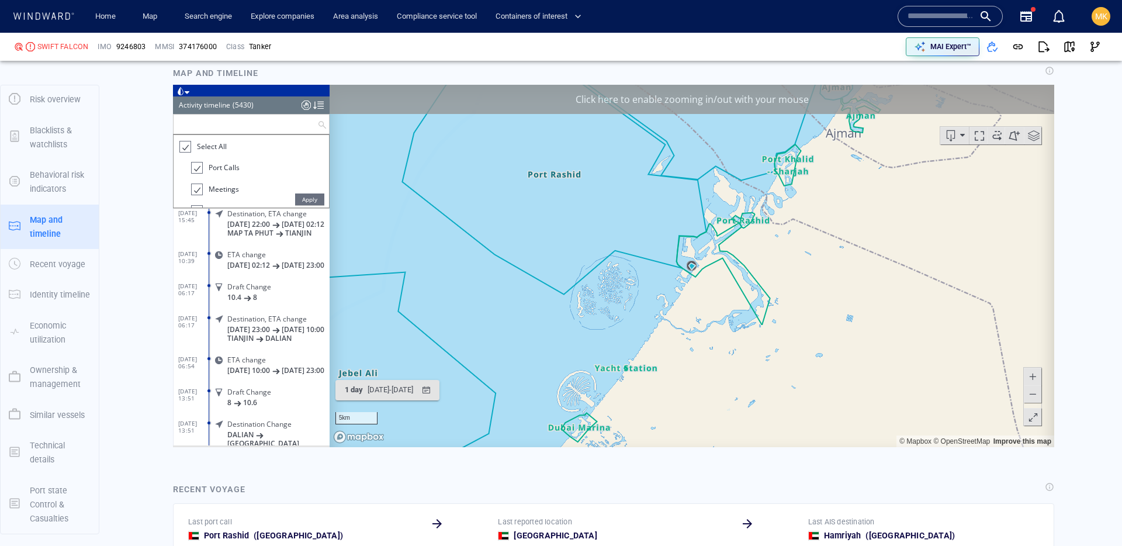
click at [250, 119] on input "text" at bounding box center [246, 124] width 144 height 19
paste input "*******"
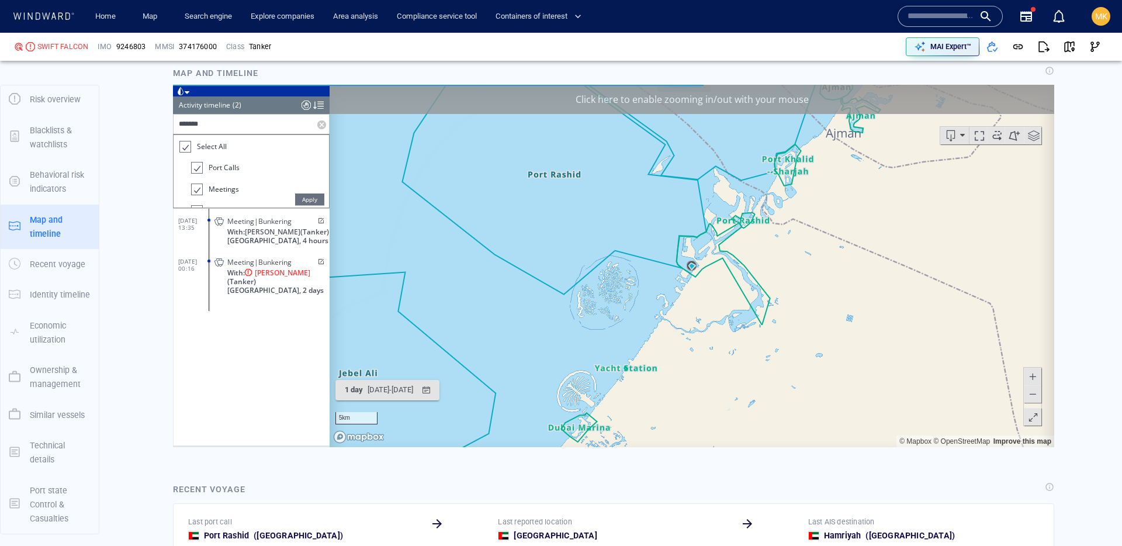
type input "*******"
click at [316, 195] on span "Apply" at bounding box center [309, 199] width 29 height 12
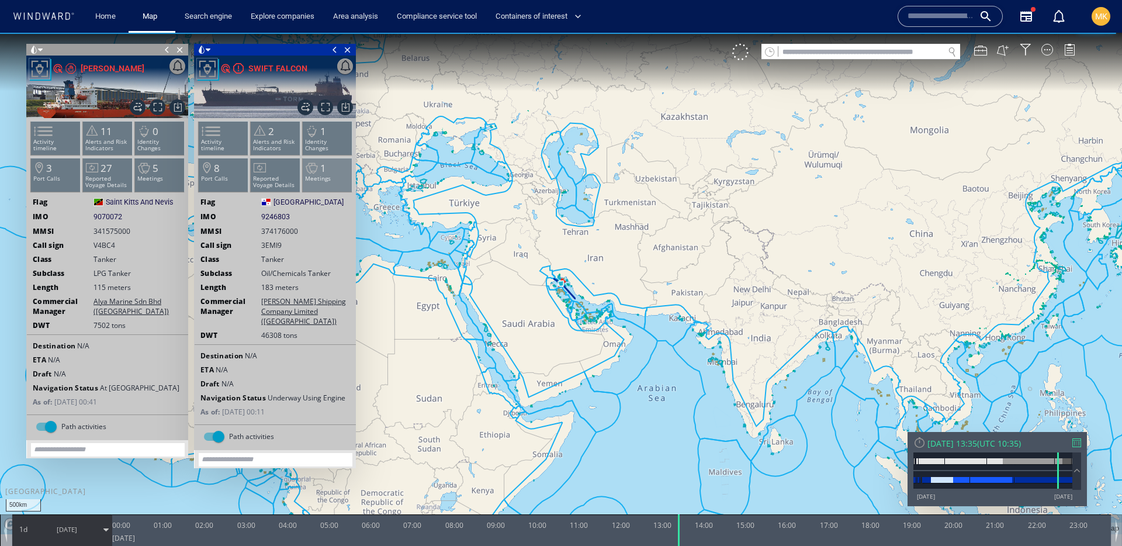
click at [321, 170] on span "1" at bounding box center [323, 167] width 6 height 13
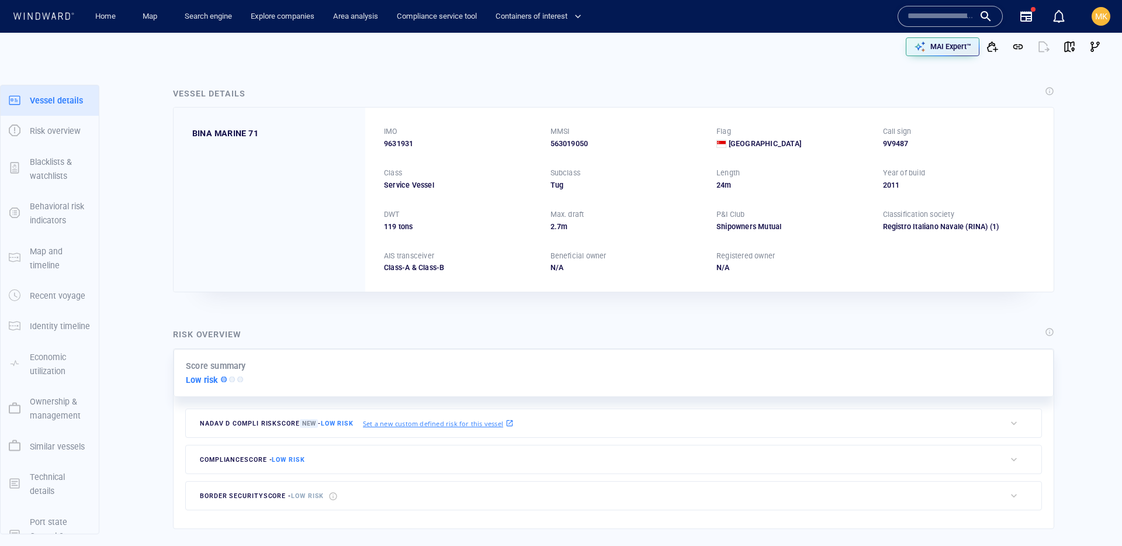
click at [940, 16] on input "text" at bounding box center [940, 17] width 67 height 18
paste input "*******"
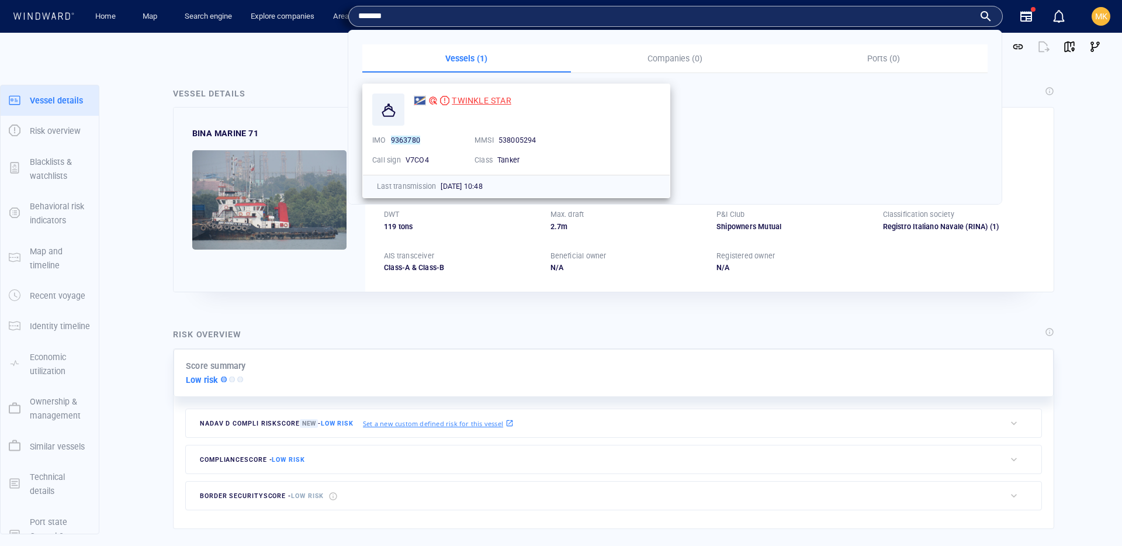
type input "*******"
click at [485, 100] on span "TWINKLE STAR" at bounding box center [481, 100] width 59 height 9
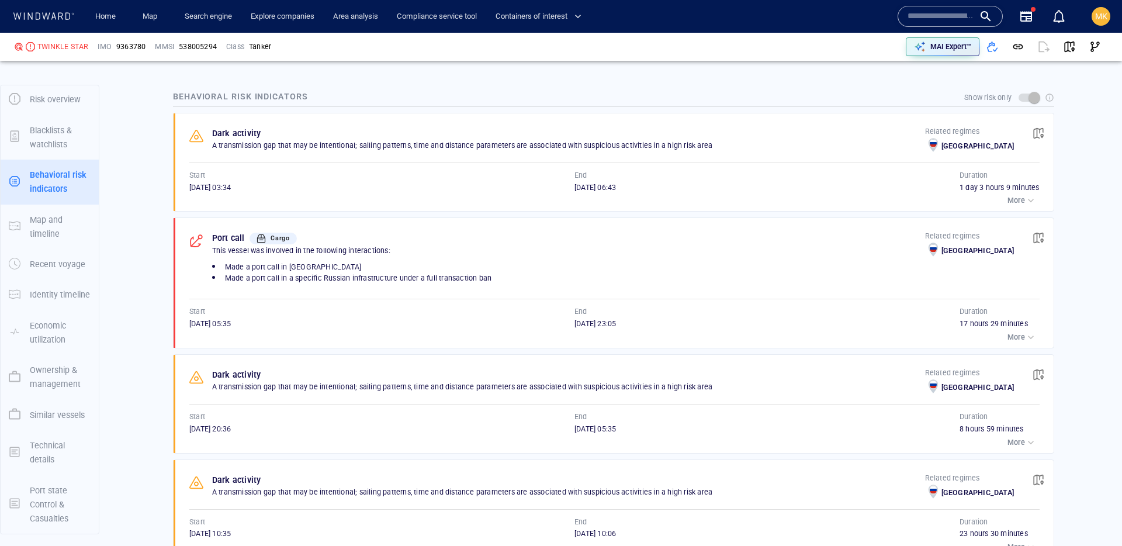
scroll to position [959, 0]
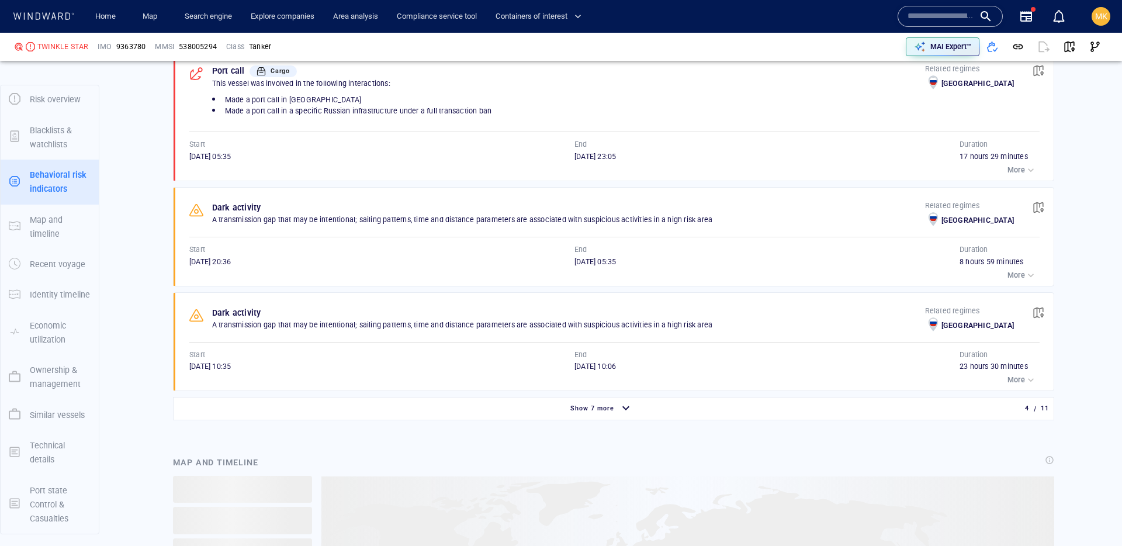
click at [608, 411] on div "Show 7 more" at bounding box center [592, 408] width 48 height 15
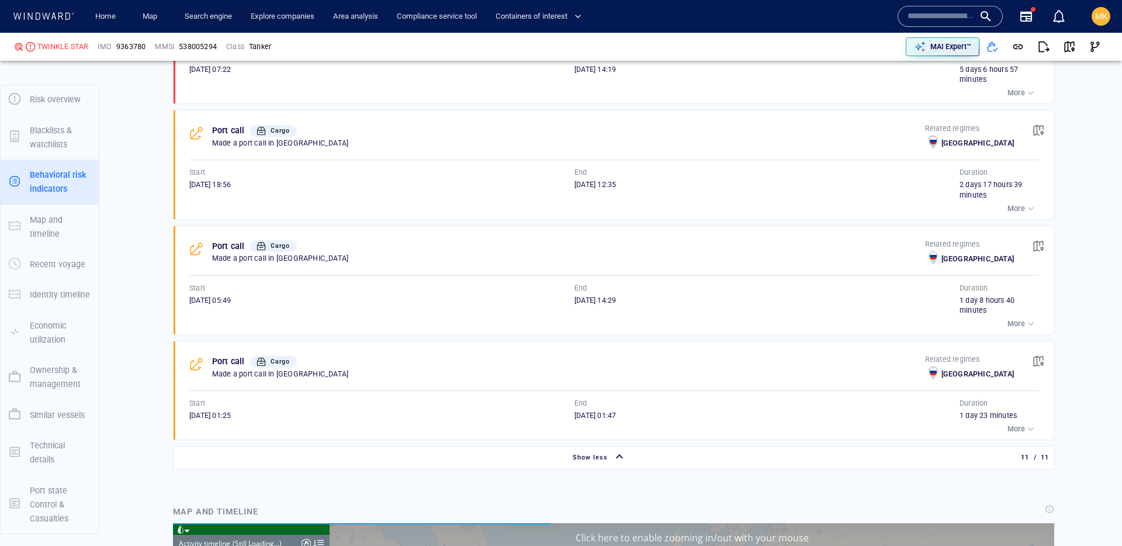
scroll to position [7055, 0]
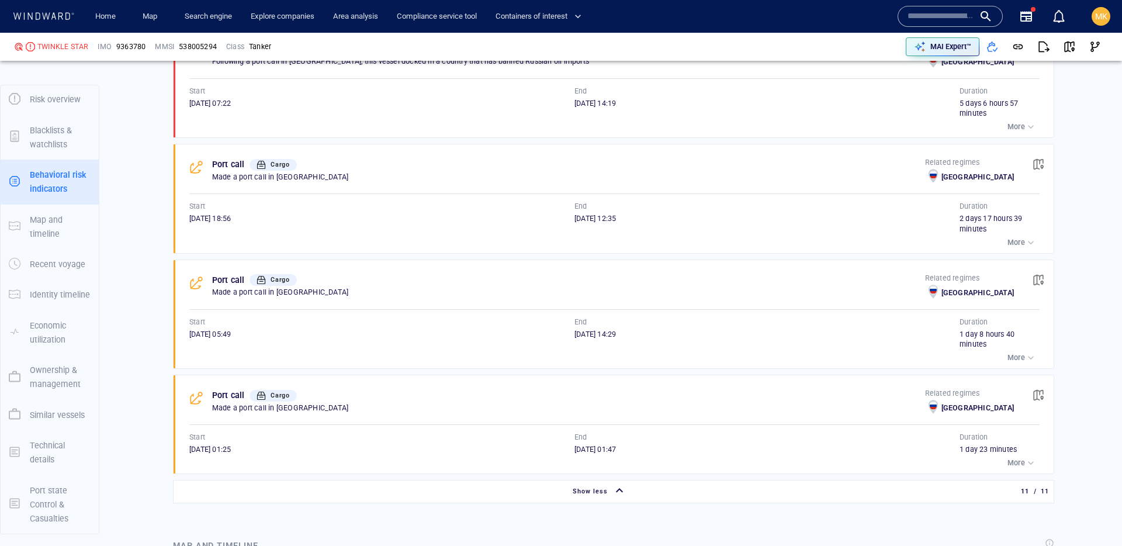
scroll to position [1630, 0]
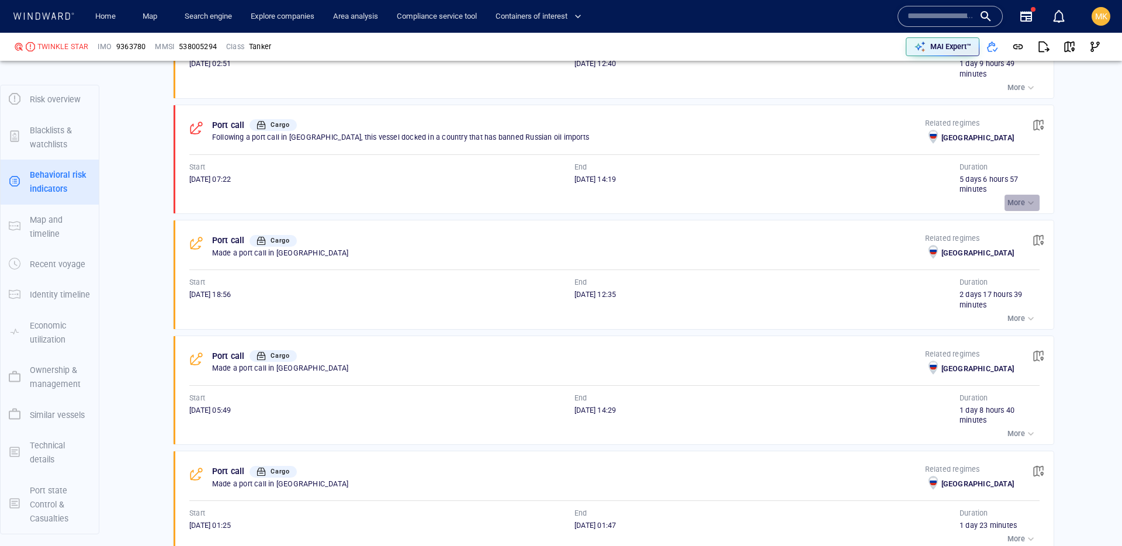
click at [1018, 208] on p "More" at bounding box center [1016, 203] width 18 height 11
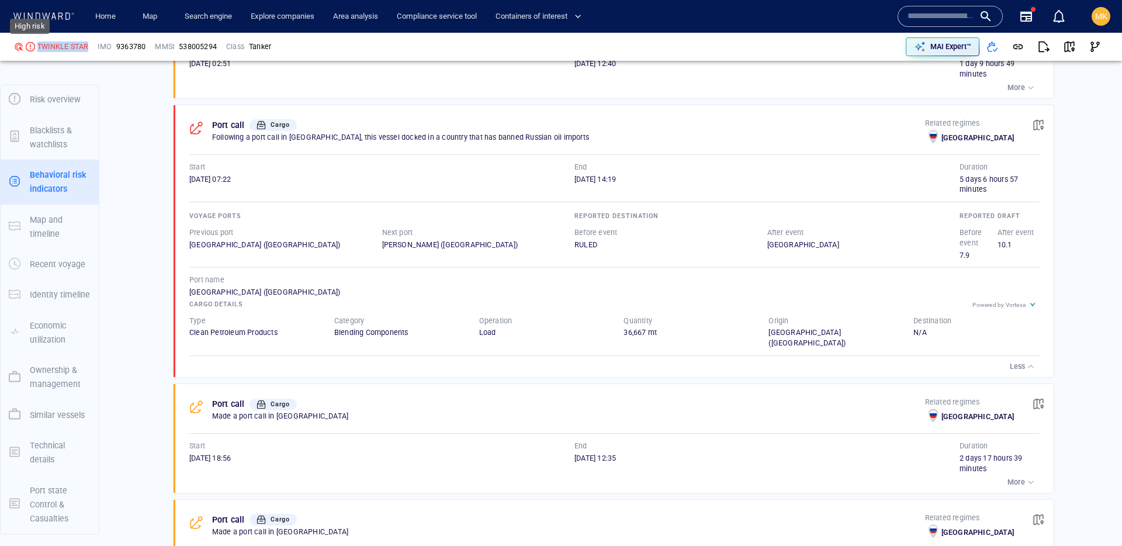
drag, startPoint x: 92, startPoint y: 47, endPoint x: 34, endPoint y: 44, distance: 58.5
click at [34, 44] on div "TWINKLE STAR IMO 9363780 MMSI 538005294 Class Tanker" at bounding box center [286, 46] width 554 height 35
copy div "TWINKLE STAR"
click at [134, 44] on span "9363780" at bounding box center [130, 46] width 29 height 11
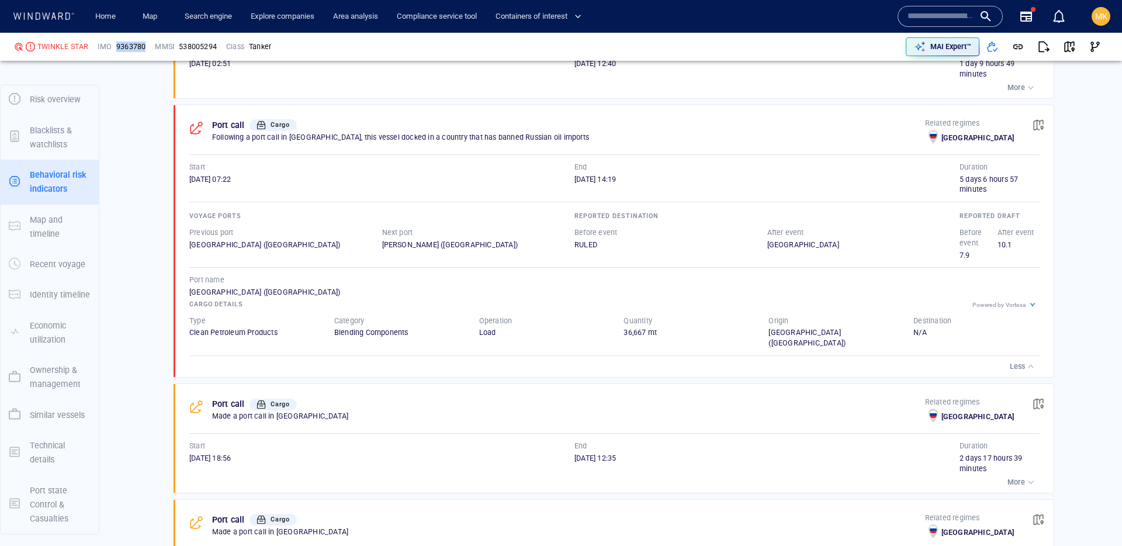
copy span "9363780"
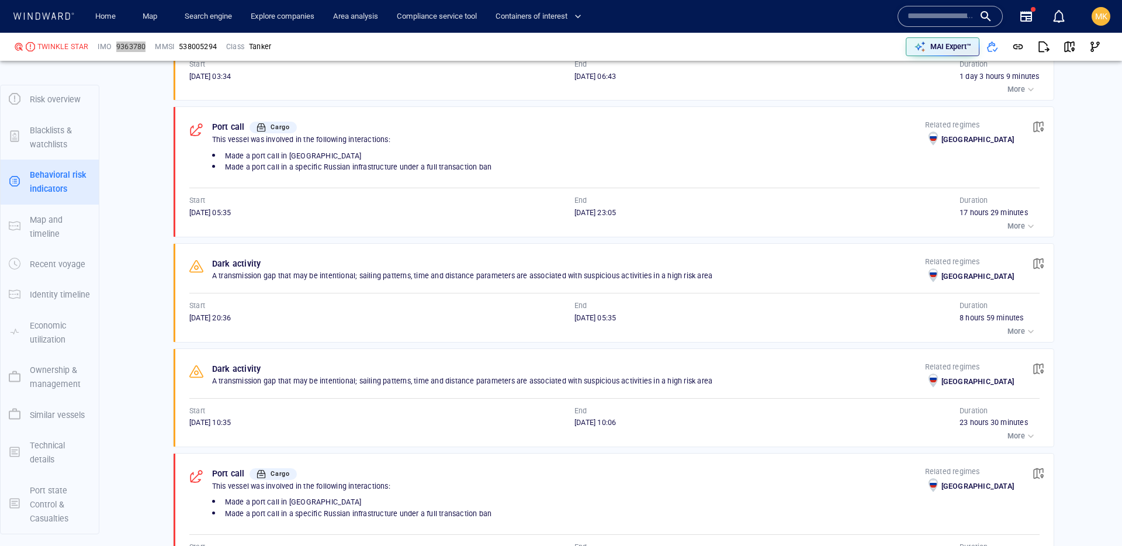
scroll to position [712, 0]
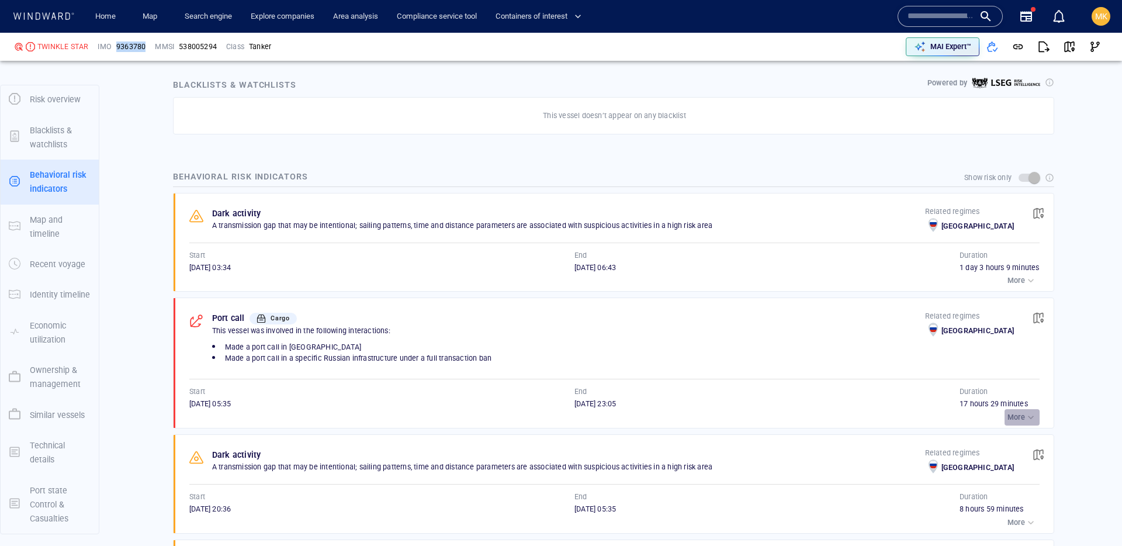
click at [1023, 422] on p "More" at bounding box center [1016, 417] width 18 height 11
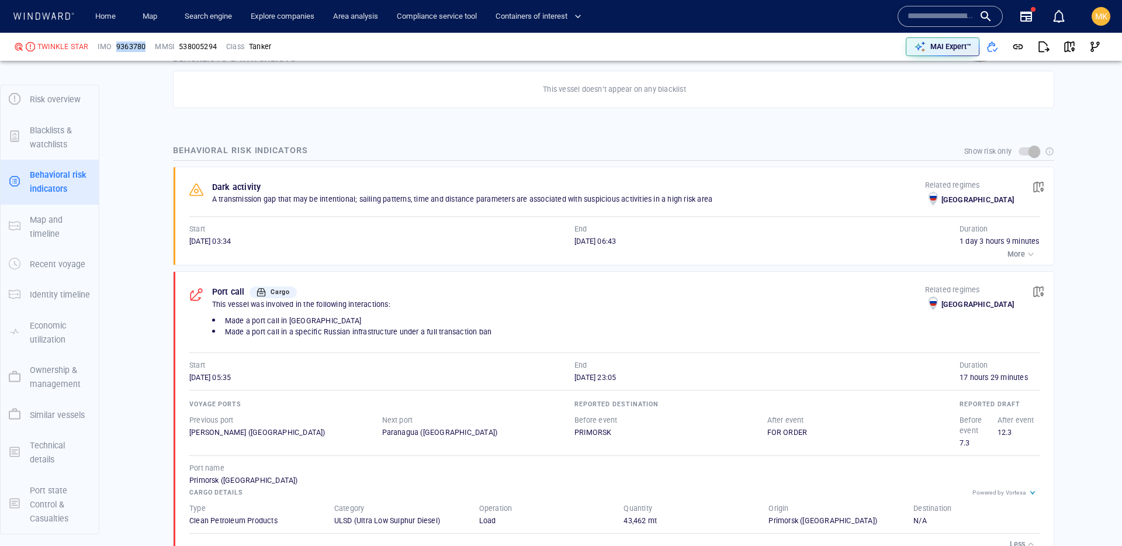
scroll to position [739, 0]
drag, startPoint x: 186, startPoint y: 386, endPoint x: 230, endPoint y: 390, distance: 44.1
click at [230, 390] on div "Port call Cargo This vessel was involved in the following interactions: Made a …" at bounding box center [617, 412] width 872 height 283
copy span "21/05/2025"
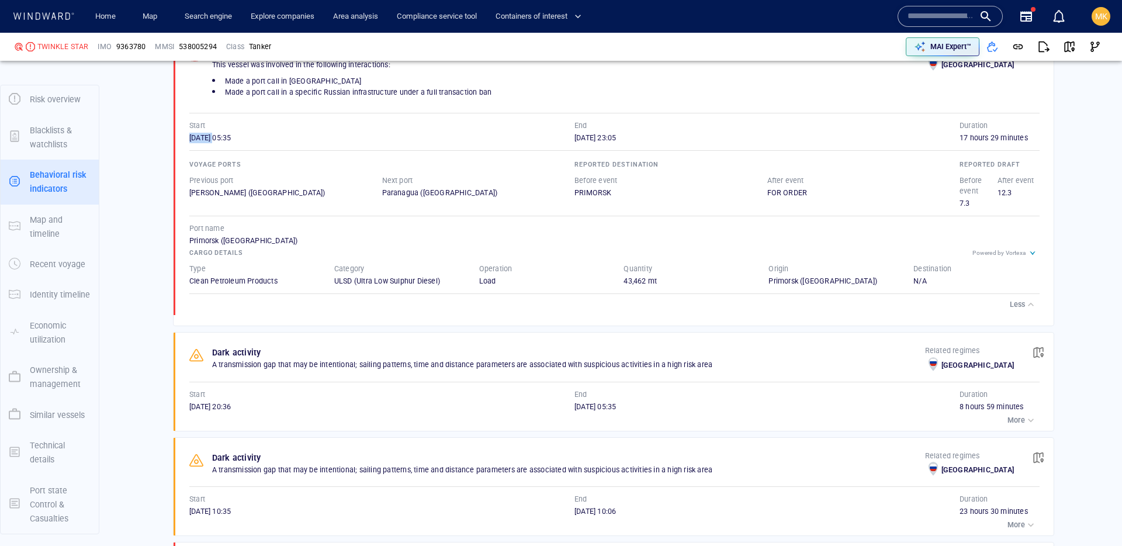
scroll to position [979, 0]
drag, startPoint x: 190, startPoint y: 253, endPoint x: 248, endPoint y: 255, distance: 58.5
click at [248, 255] on div "Port call Cargo This vessel was involved in the following interactions: Made a …" at bounding box center [617, 173] width 872 height 283
click at [255, 253] on div "Cargo details" at bounding box center [614, 252] width 855 height 18
drag, startPoint x: 241, startPoint y: 252, endPoint x: 199, endPoint y: 251, distance: 41.5
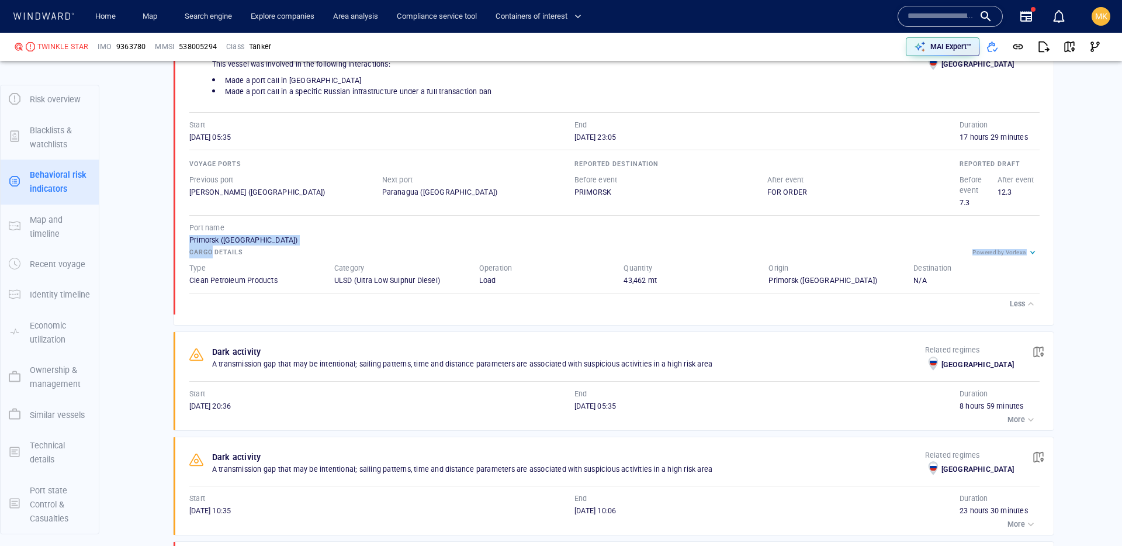
click at [199, 251] on div "Voyage ports Previous port Santos (Brazil) Next port Paranagua (Brazil) Reporte…" at bounding box center [614, 219] width 850 height 153
click at [199, 245] on div "Primorsk (Russia)" at bounding box center [614, 240] width 850 height 11
click at [193, 245] on div "Primorsk (Russia)" at bounding box center [614, 240] width 850 height 11
drag, startPoint x: 189, startPoint y: 249, endPoint x: 249, endPoint y: 252, distance: 59.7
click at [249, 245] on div "Primorsk (Russia)" at bounding box center [614, 240] width 850 height 11
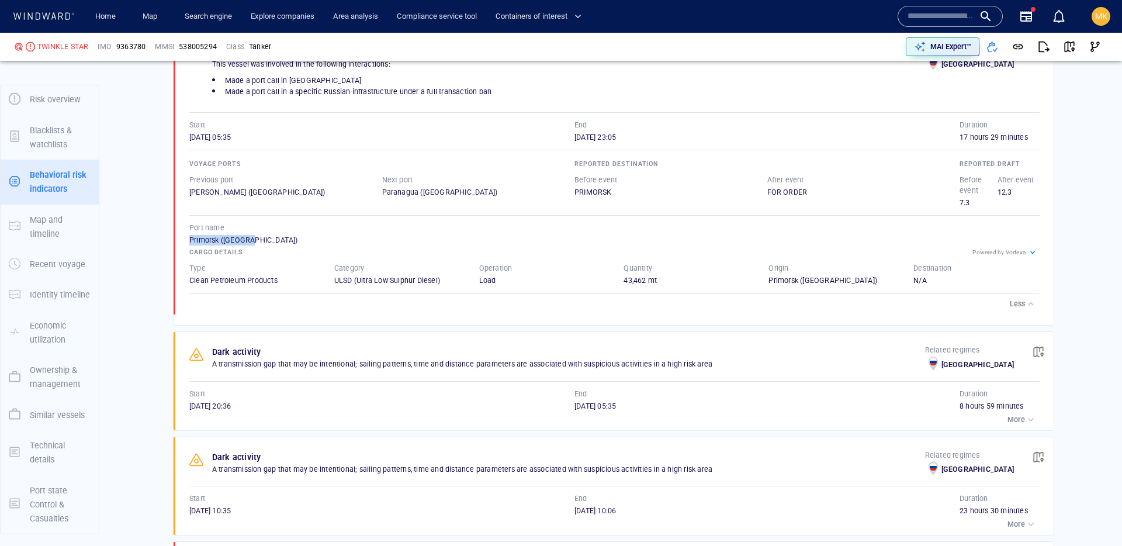
copy div "Primorsk (Russia)"
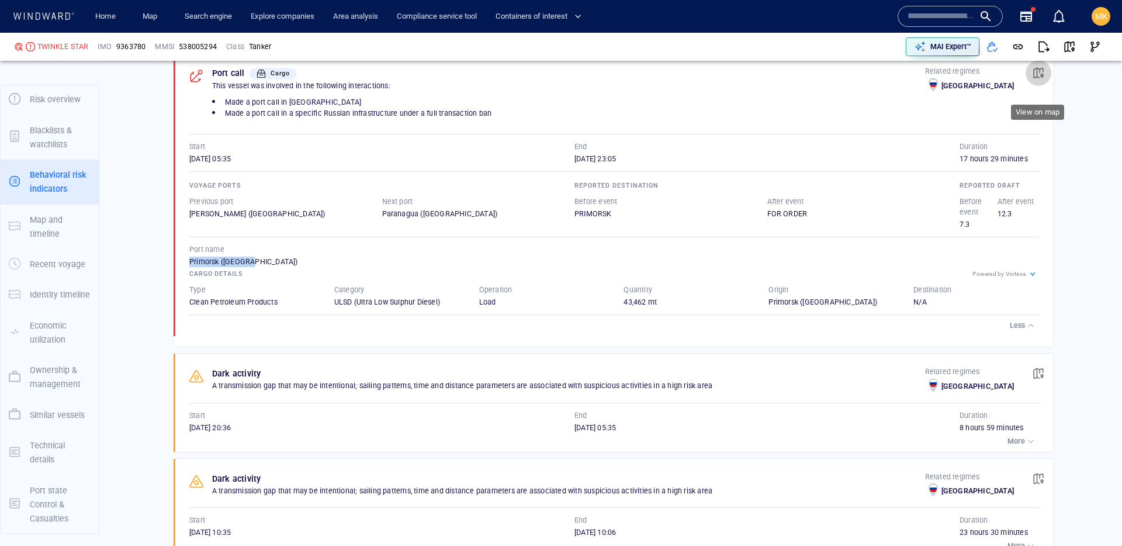
click at [1039, 79] on span "button" at bounding box center [1039, 73] width 12 height 12
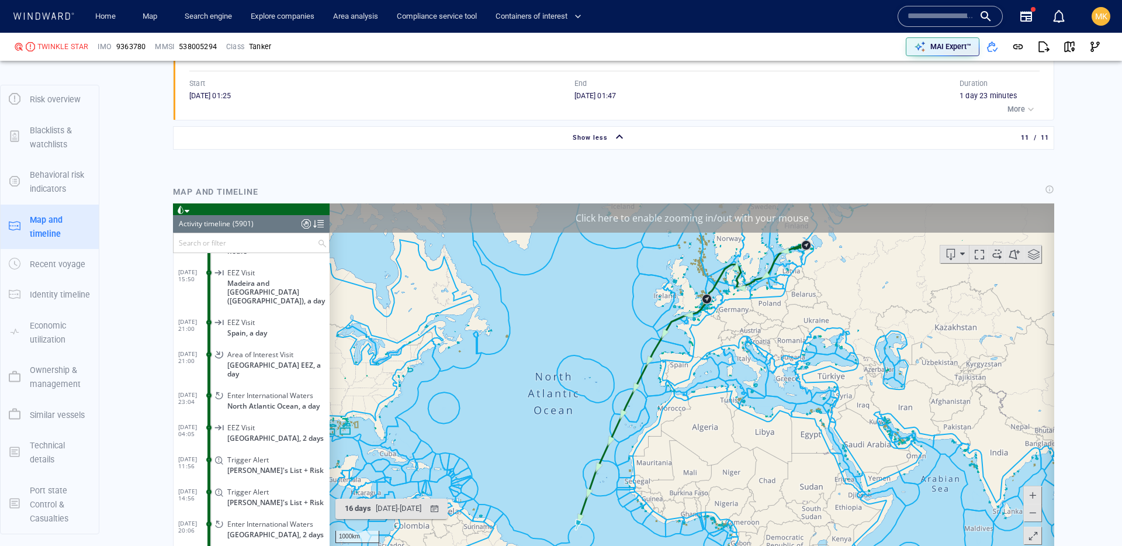
scroll to position [183153, 0]
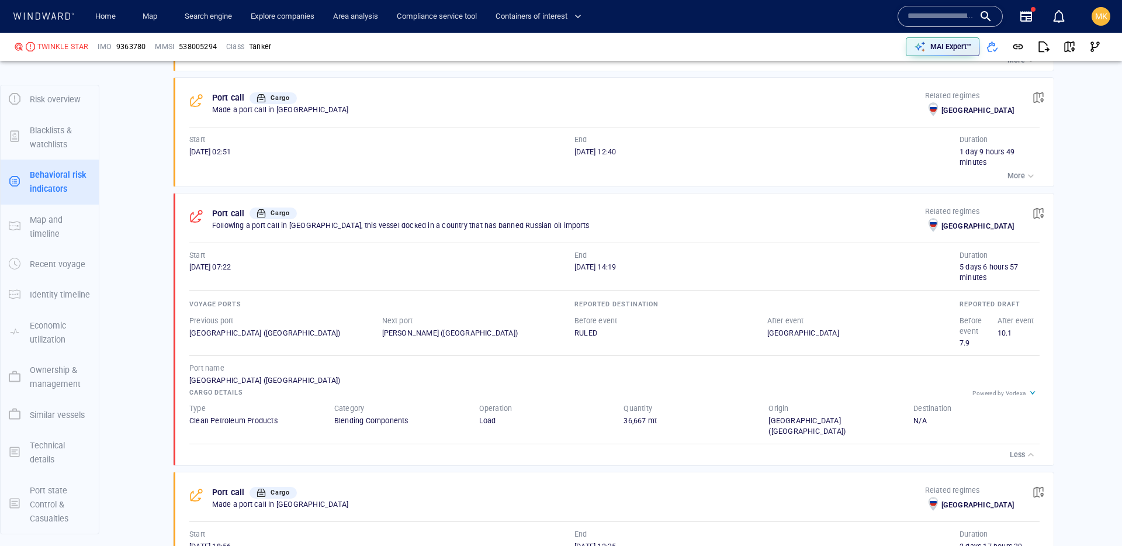
scroll to position [1724, 0]
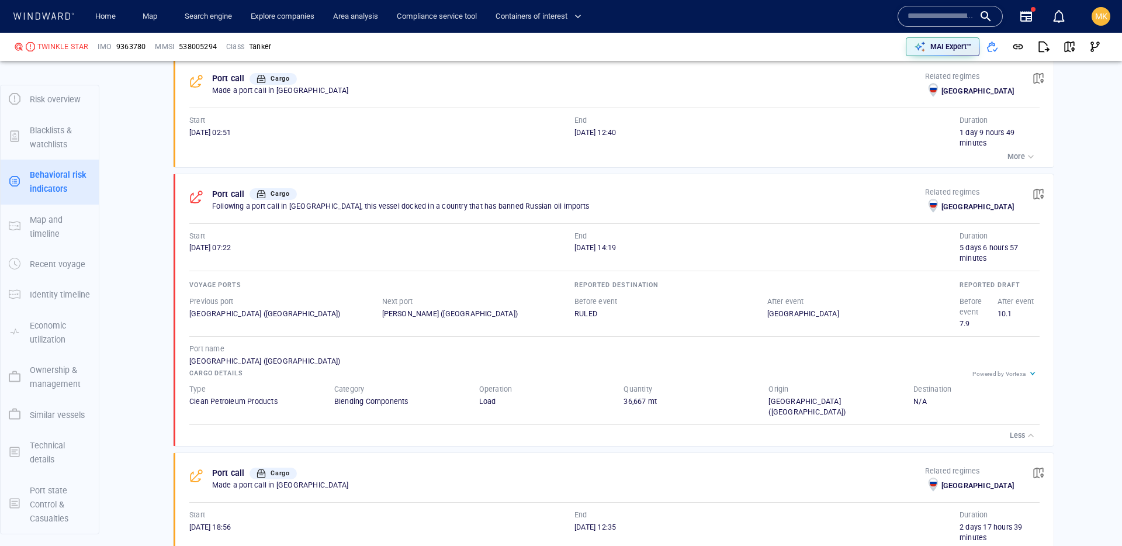
drag, startPoint x: 187, startPoint y: 258, endPoint x: 230, endPoint y: 258, distance: 42.7
click at [230, 258] on div "Port call Cargo Following a port call in Russia, this vessel docked in a countr…" at bounding box center [617, 310] width 872 height 272
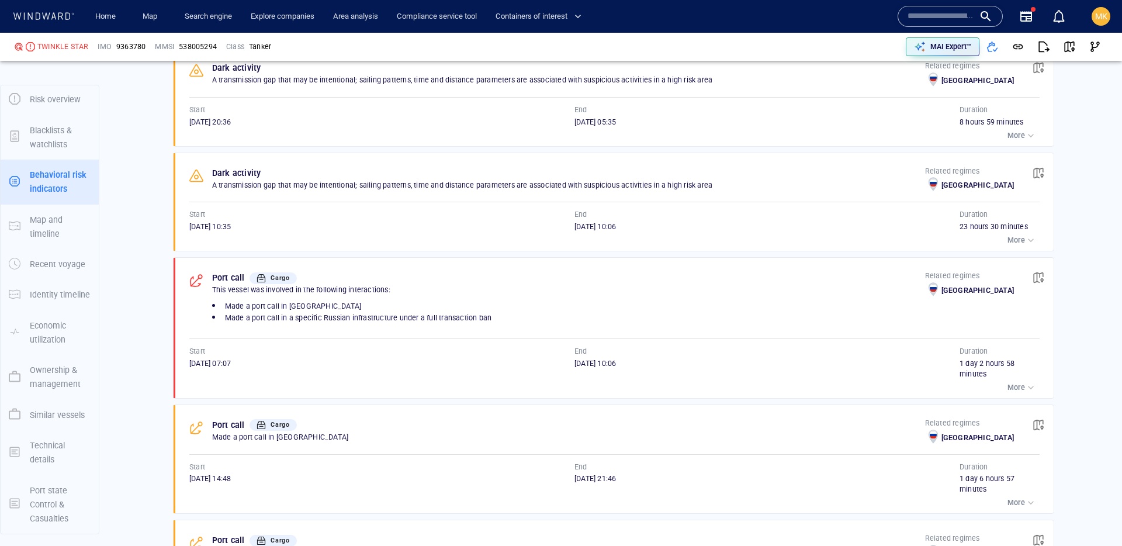
scroll to position [1279, 0]
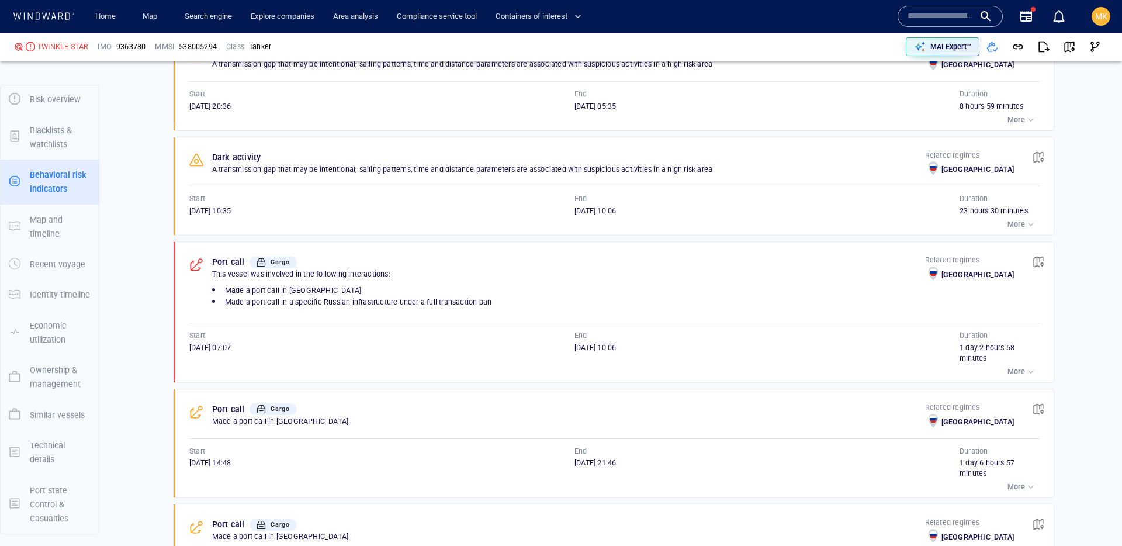
drag, startPoint x: 185, startPoint y: 361, endPoint x: 228, endPoint y: 360, distance: 43.2
click at [228, 360] on div "Port call Cargo This vessel was involved in the following interactions: Made a …" at bounding box center [617, 312] width 872 height 140
copy span "19/03/2025"
click at [1025, 377] on div "button" at bounding box center [1031, 372] width 12 height 12
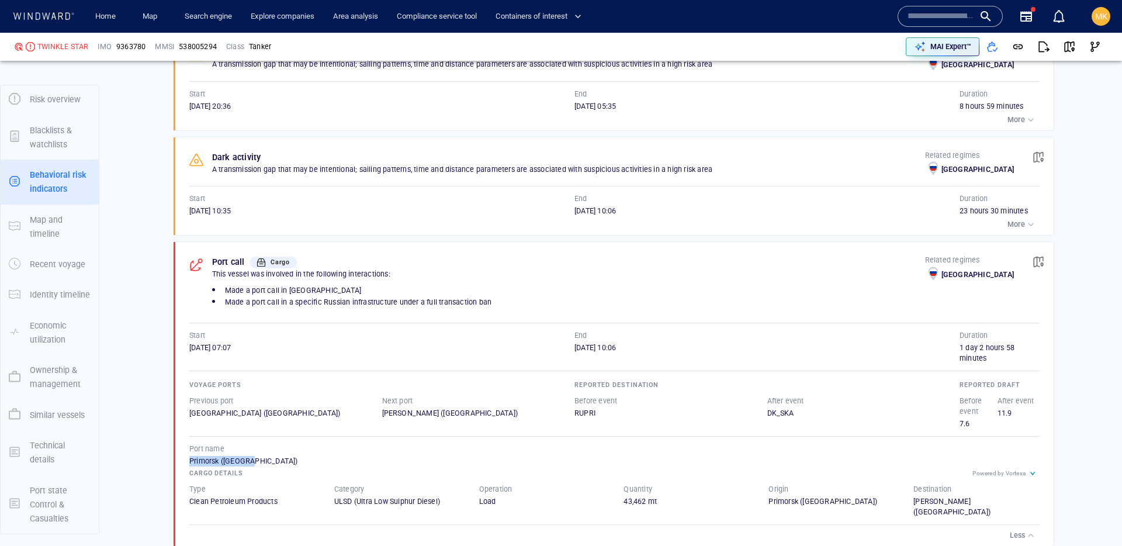
drag, startPoint x: 188, startPoint y: 473, endPoint x: 268, endPoint y: 472, distance: 80.1
click at [268, 472] on div "Port call Cargo This vessel was involved in the following interactions: Made a …" at bounding box center [617, 393] width 872 height 303
copy div "Primorsk (Russia)"
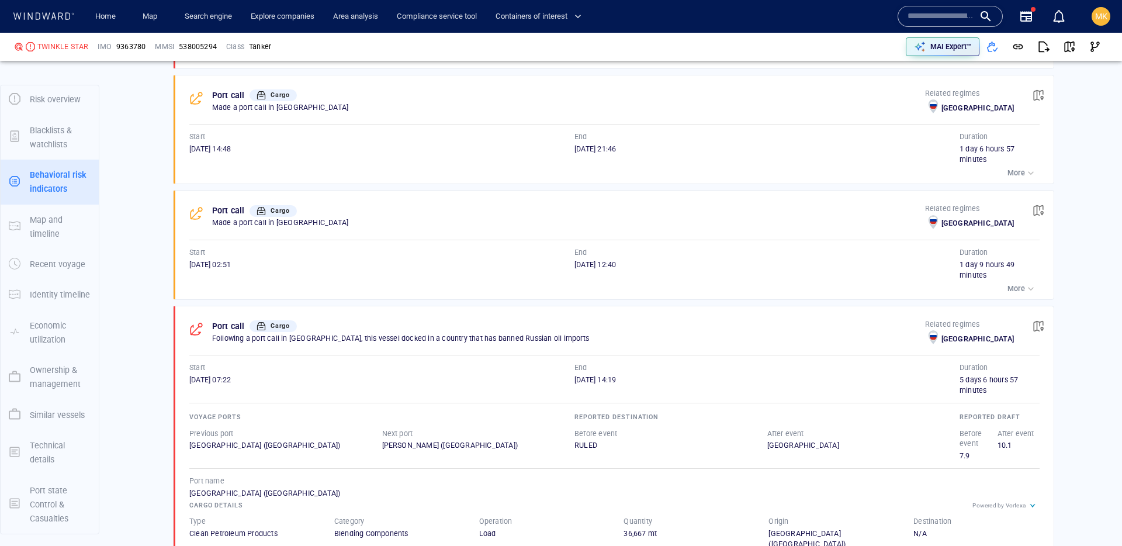
scroll to position [1769, 0]
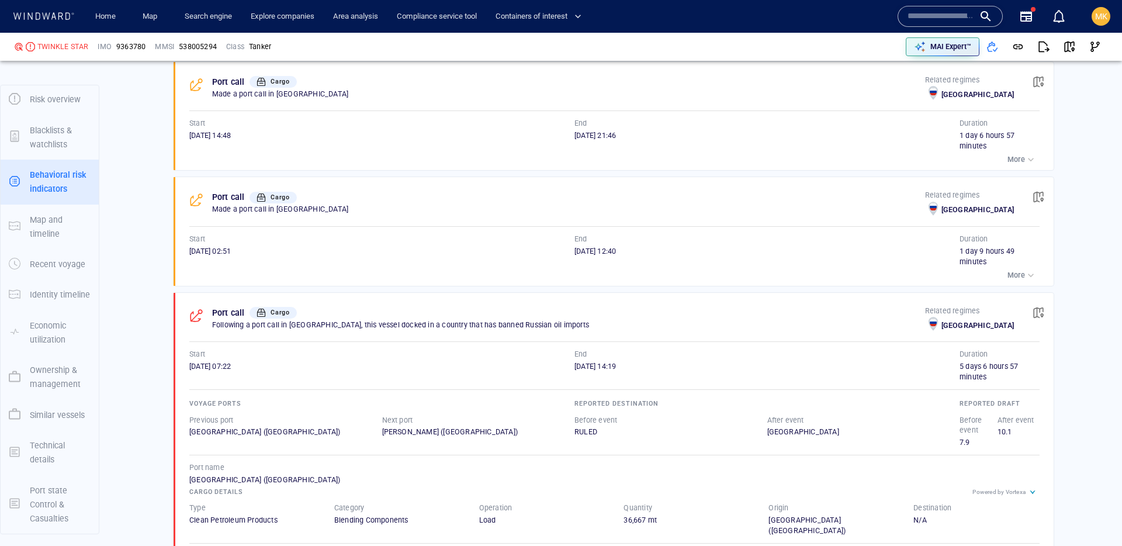
drag, startPoint x: 230, startPoint y: 378, endPoint x: 187, endPoint y: 377, distance: 42.7
click at [187, 377] on div "Port call Cargo Following a port call in Russia, this vessel docked in a countr…" at bounding box center [617, 429] width 872 height 272
copy span "20/03/2024"
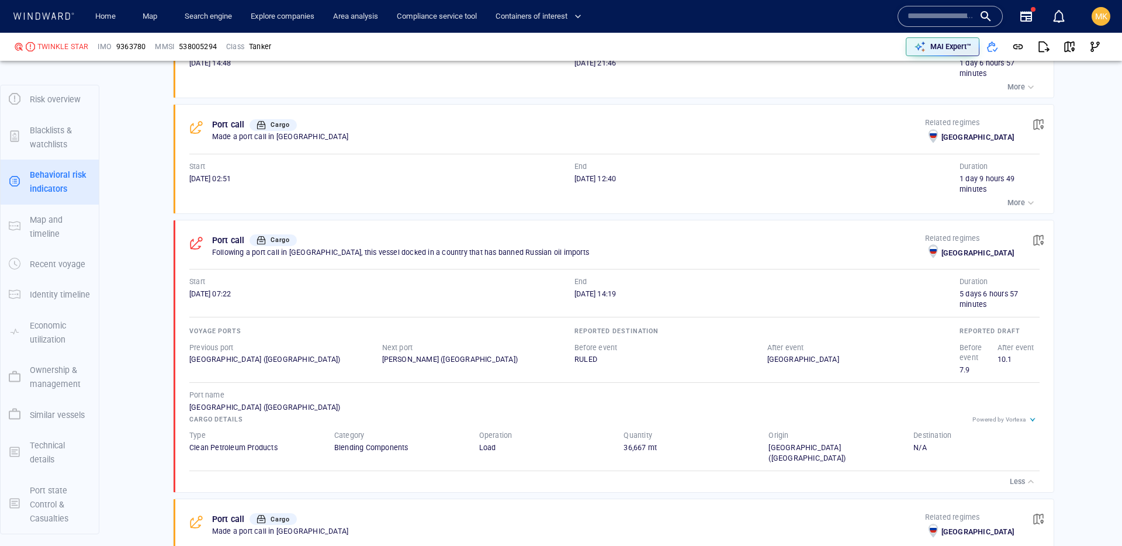
scroll to position [1865, 0]
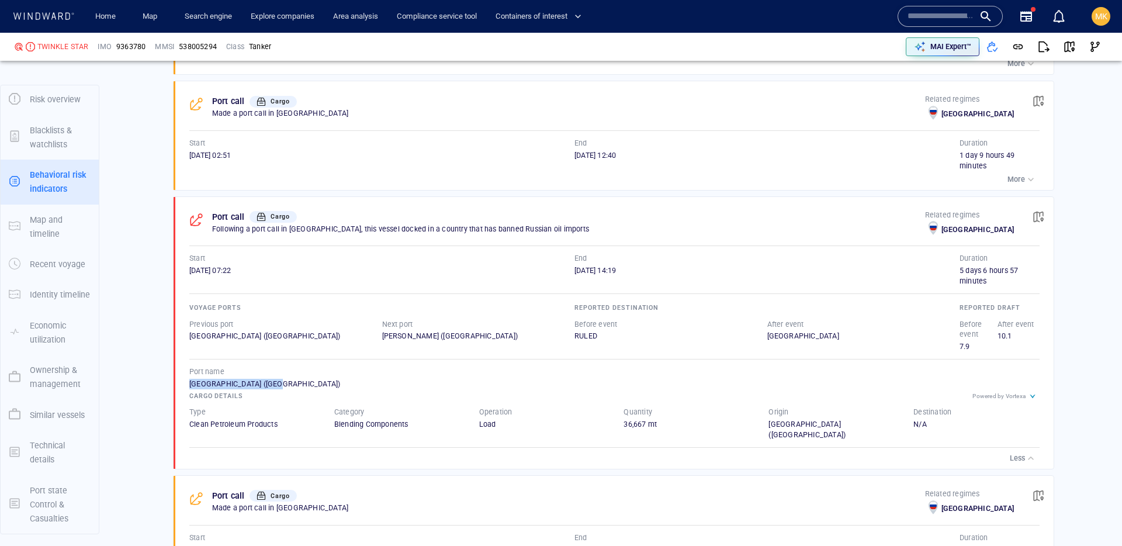
drag, startPoint x: 279, startPoint y: 392, endPoint x: 175, endPoint y: 390, distance: 103.5
click at [175, 390] on div "Port call Cargo Following a port call in Russia, this vessel docked in a countr…" at bounding box center [614, 333] width 878 height 272
copy div "St. Petersburg (Russia)"
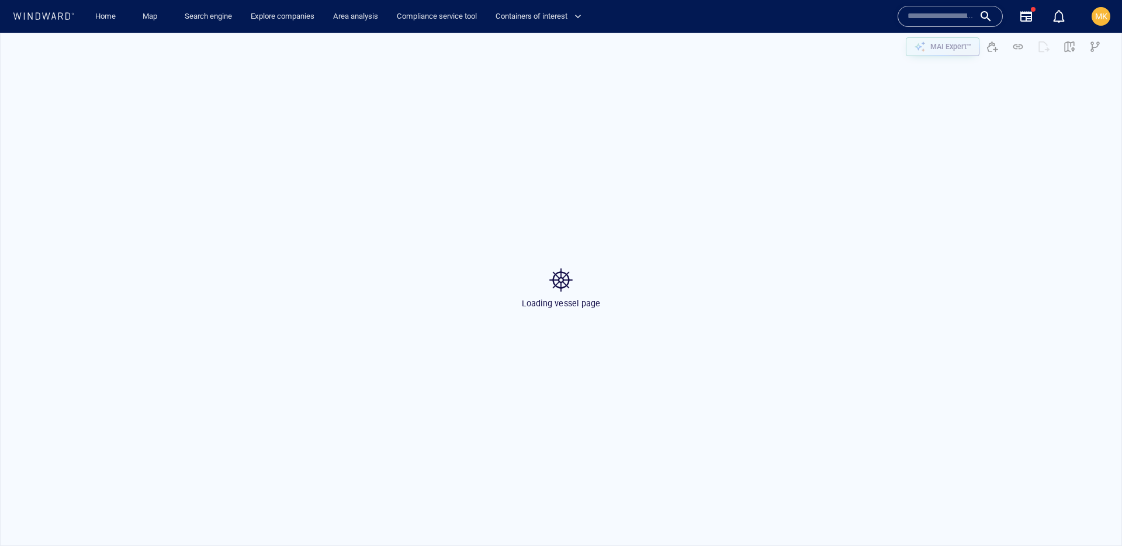
click at [936, 20] on input "text" at bounding box center [940, 17] width 67 height 18
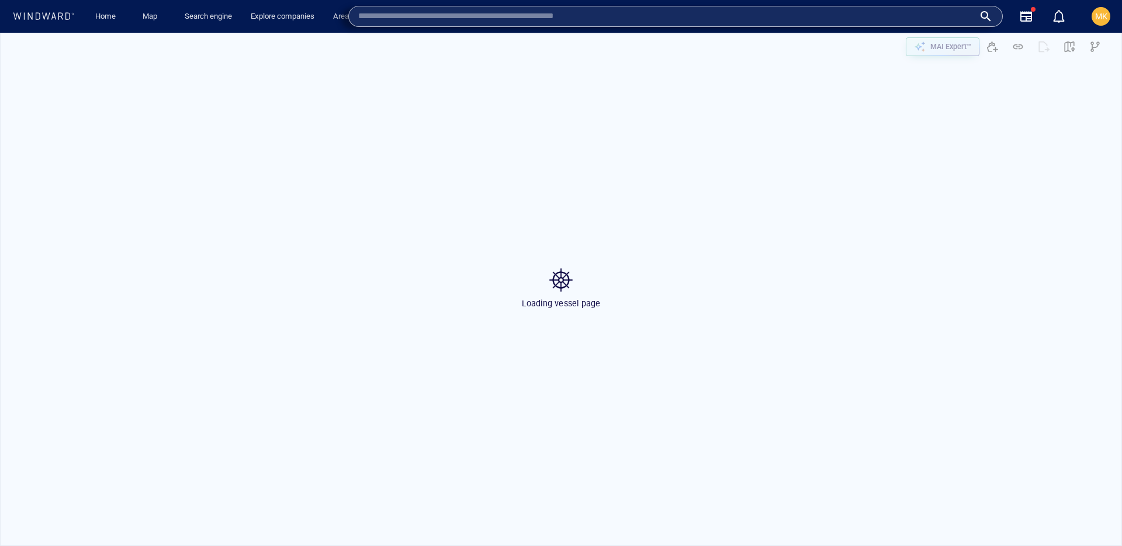
paste input "**********"
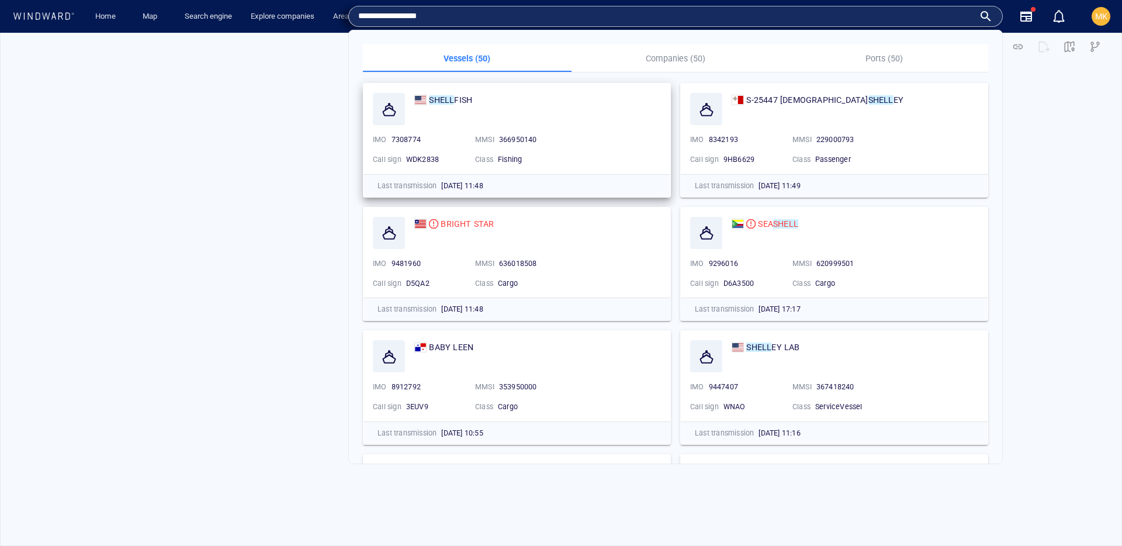
type input "**********"
click at [658, 60] on p "Companies (50)" at bounding box center [675, 58] width 195 height 14
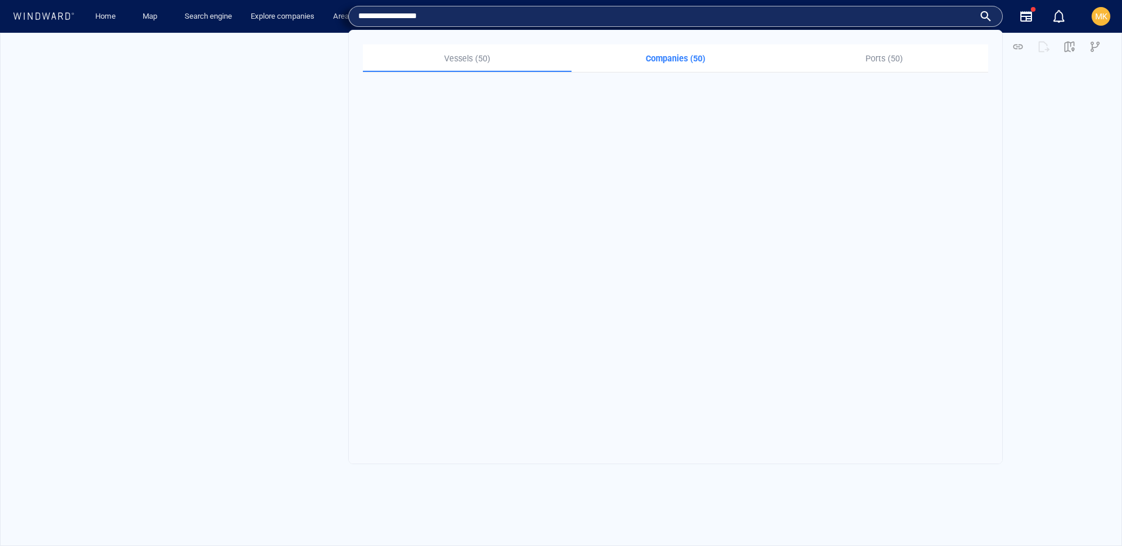
click at [679, 64] on p "Companies (50)" at bounding box center [675, 58] width 195 height 14
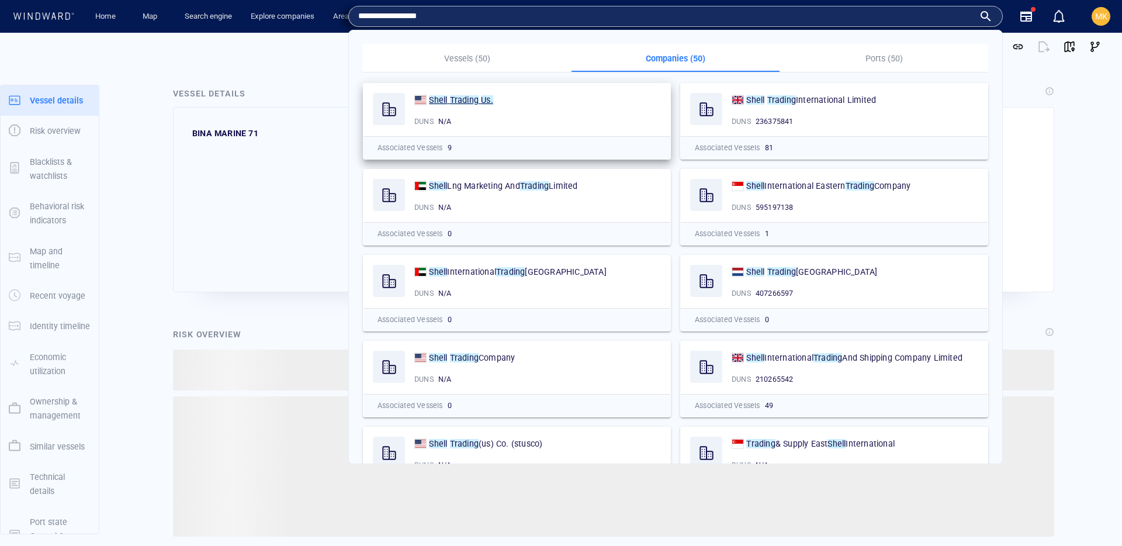
click at [472, 99] on mark "Trading" at bounding box center [464, 99] width 29 height 9
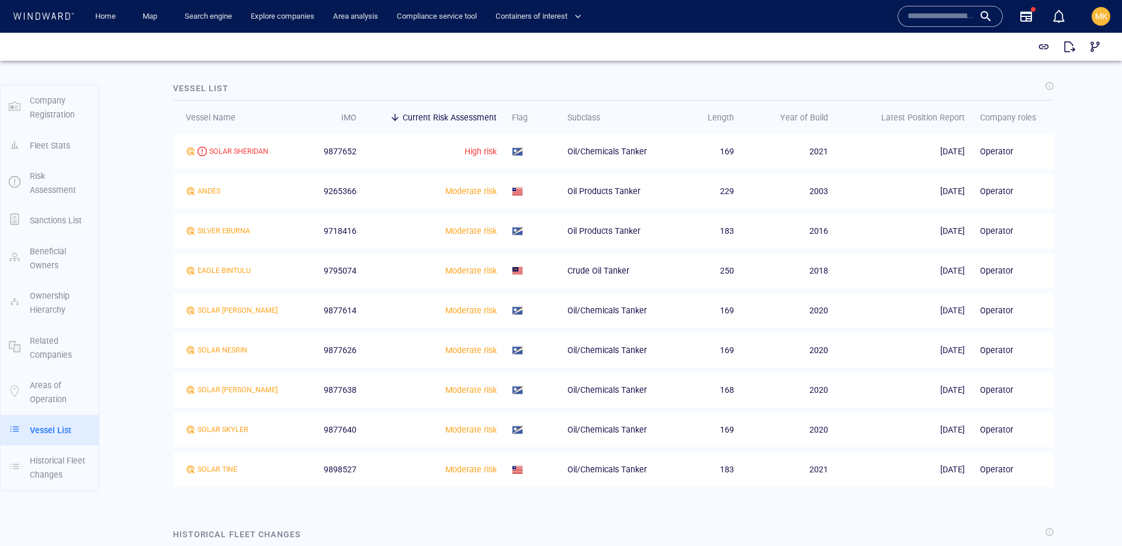
scroll to position [1239, 0]
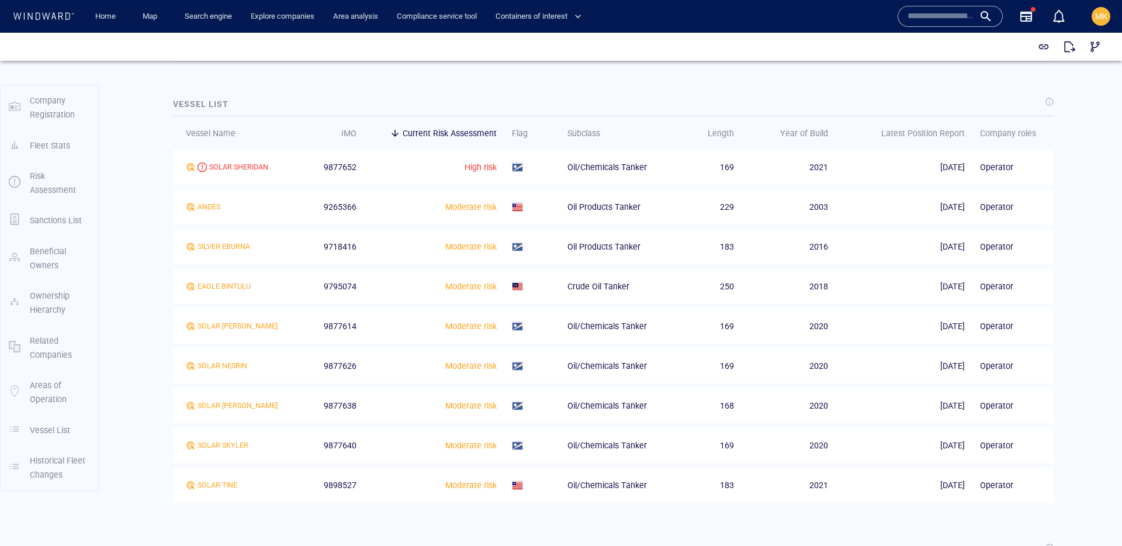
drag, startPoint x: 340, startPoint y: 171, endPoint x: 353, endPoint y: 171, distance: 12.9
click at [346, 171] on span "9877652" at bounding box center [340, 167] width 33 height 14
drag, startPoint x: 357, startPoint y: 171, endPoint x: 202, endPoint y: 169, distance: 155.4
click at [202, 169] on tr "SOLAR SHERIDAN 9877652 High risk Oil/Chemicals Tanker 169 2021 [DATE] Operator" at bounding box center [614, 167] width 880 height 35
copy tr "SOLAR SHERIDAN 9877652"
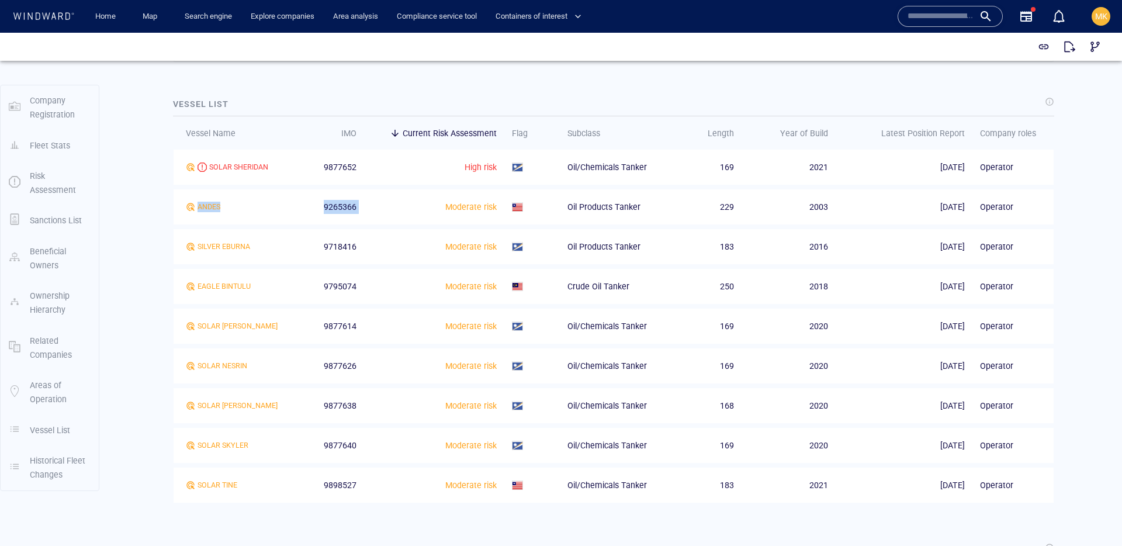
drag, startPoint x: 403, startPoint y: 214, endPoint x: 217, endPoint y: 200, distance: 186.9
click at [217, 200] on tr "ANDES 9265366 Moderate risk Oil Products Tanker 229 2003 [DATE] Operator" at bounding box center [614, 206] width 880 height 35
copy tr "ANDES 9265366"
drag, startPoint x: 346, startPoint y: 248, endPoint x: 197, endPoint y: 244, distance: 149.1
click at [197, 244] on tr "SILVER EBURNA 9718416 Moderate risk Oil Products Tanker 183 2016 [DATE] Operator" at bounding box center [614, 246] width 880 height 35
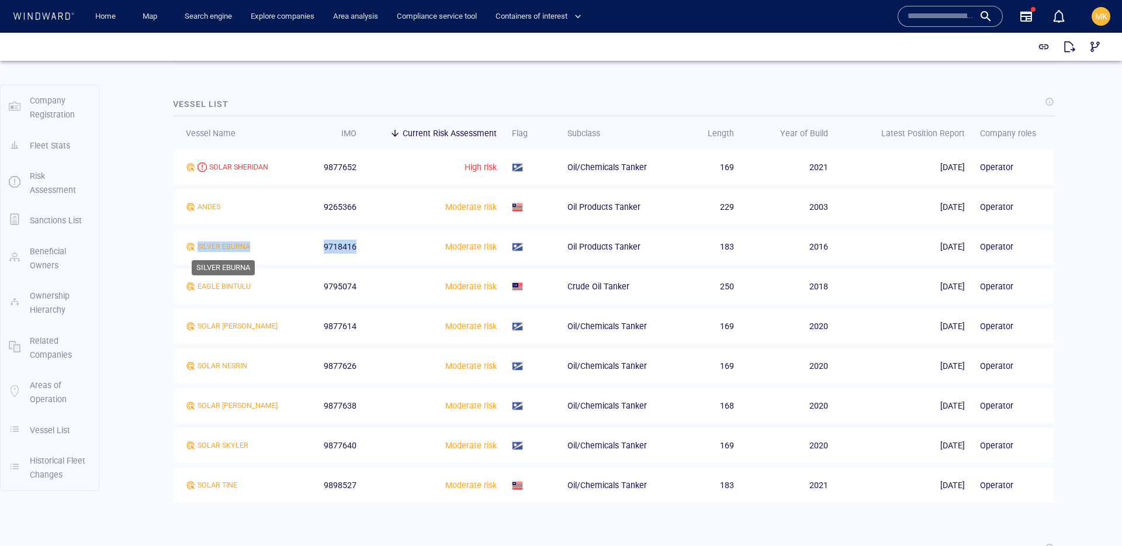
copy tr "SILVER EBURNA 9718416"
